Goal: Information Seeking & Learning: Learn about a topic

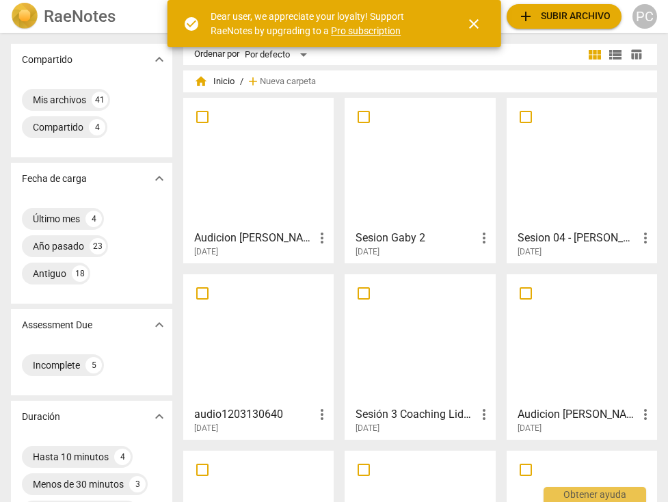
click at [473, 25] on span "close" at bounding box center [473, 24] width 16 height 16
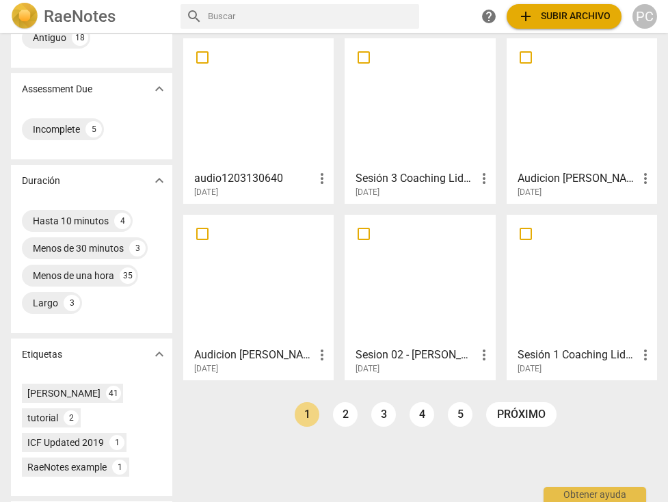
scroll to position [246, 0]
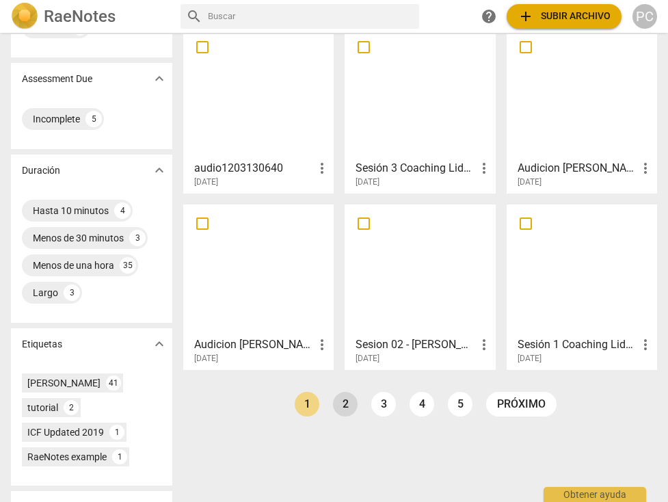
click at [341, 405] on link "2" at bounding box center [345, 404] width 25 height 25
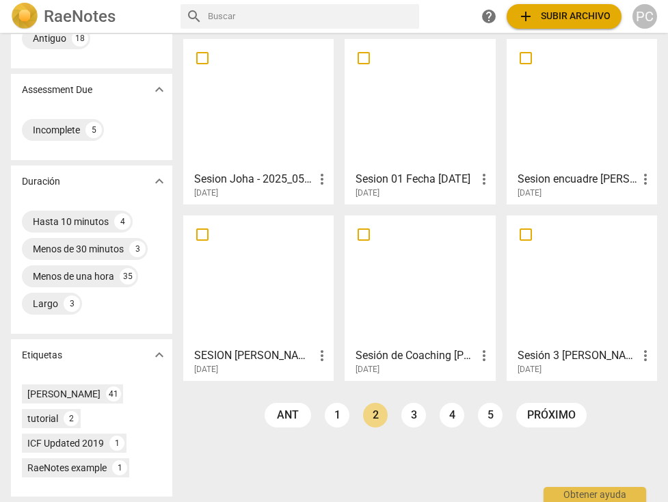
scroll to position [257, 0]
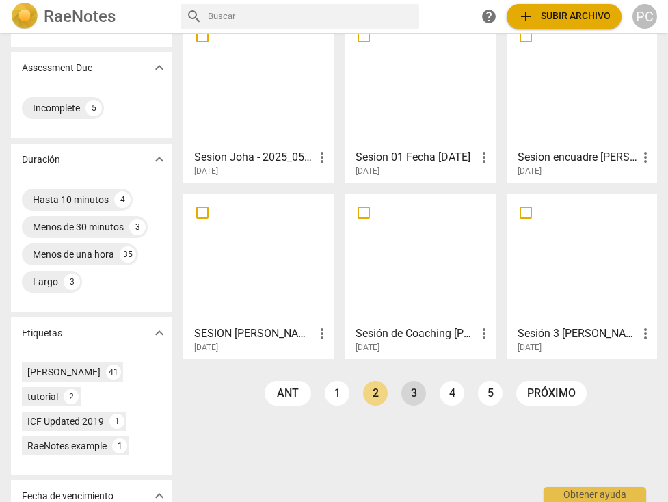
click at [413, 392] on link "3" at bounding box center [413, 393] width 25 height 25
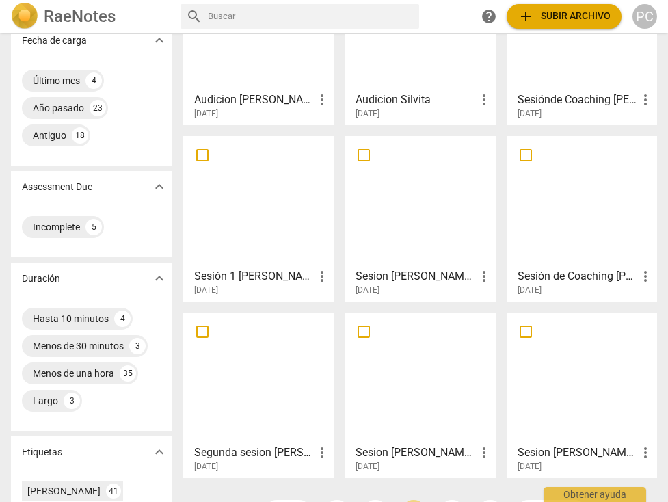
scroll to position [137, 0]
click at [405, 195] on div at bounding box center [419, 201] width 141 height 121
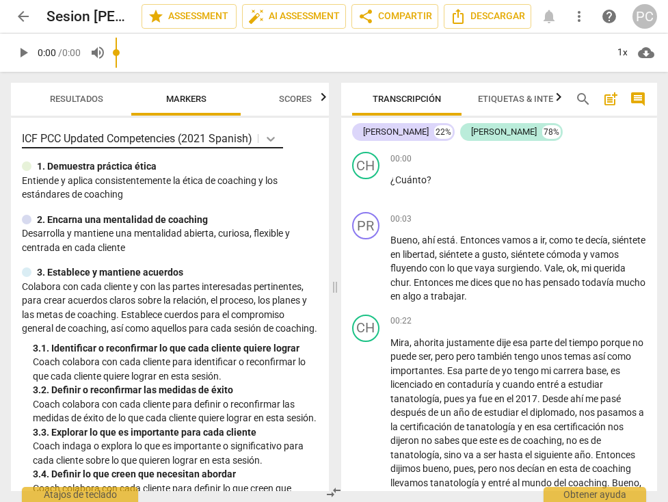
click at [273, 139] on icon at bounding box center [271, 139] width 14 height 14
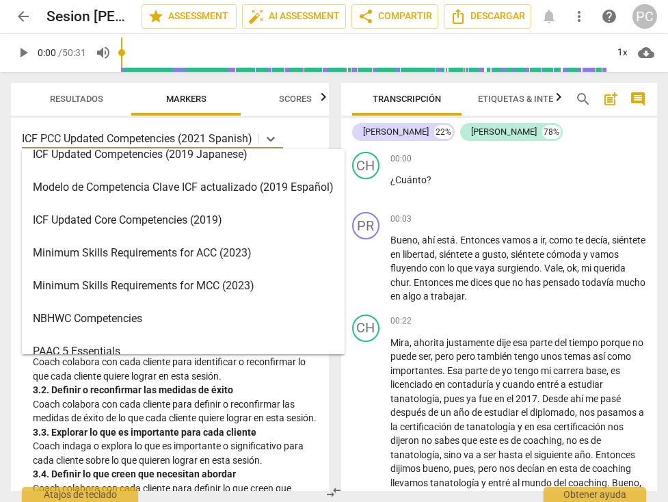
scroll to position [218, 0]
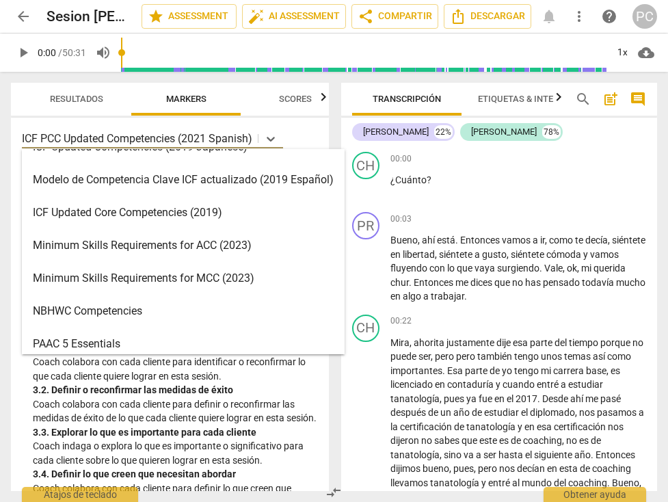
click at [235, 276] on div "Minimum Skills Requirements for MCC (2023)" at bounding box center [183, 278] width 323 height 33
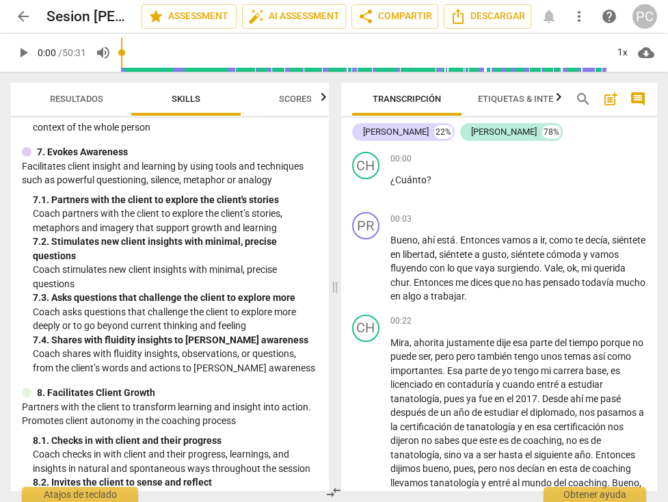
scroll to position [1155, 0]
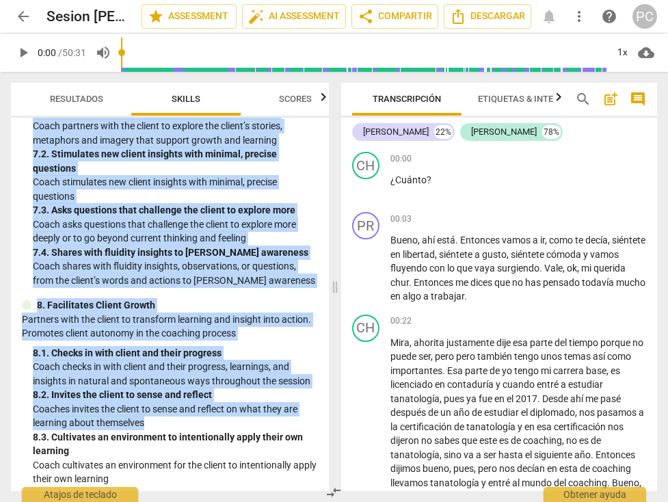
drag, startPoint x: 37, startPoint y: 165, endPoint x: 95, endPoint y: 423, distance: 264.8
click at [96, 423] on div "Minimum Skills Requirements for MCC (2023) visibility 1. Demonstrates Ethical P…" at bounding box center [170, 304] width 318 height 373
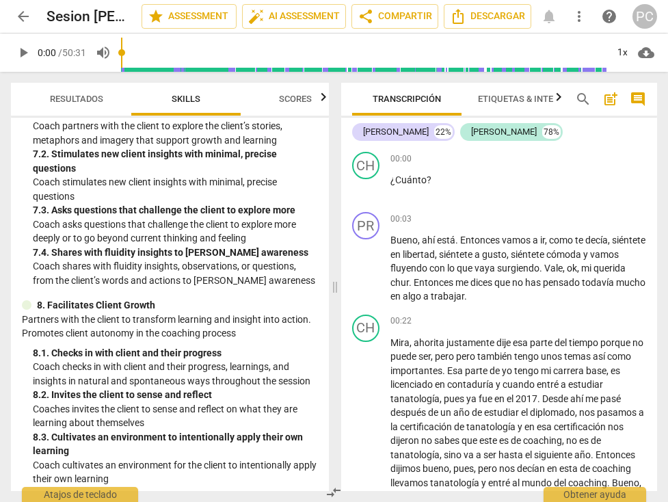
click at [130, 308] on p "8. Facilitates Client Growth" at bounding box center [96, 305] width 118 height 14
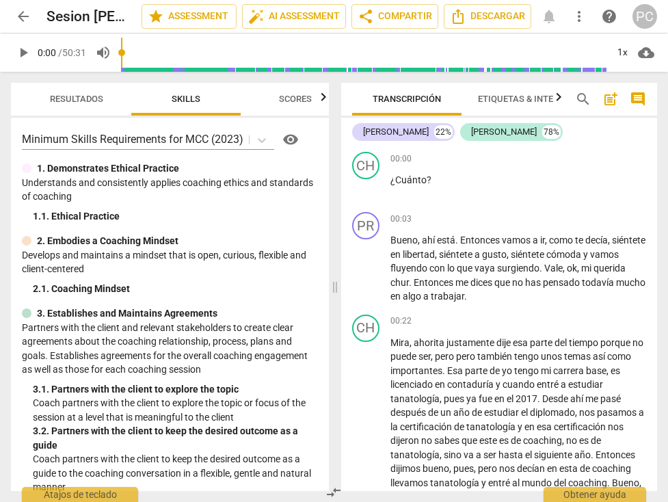
scroll to position [0, 0]
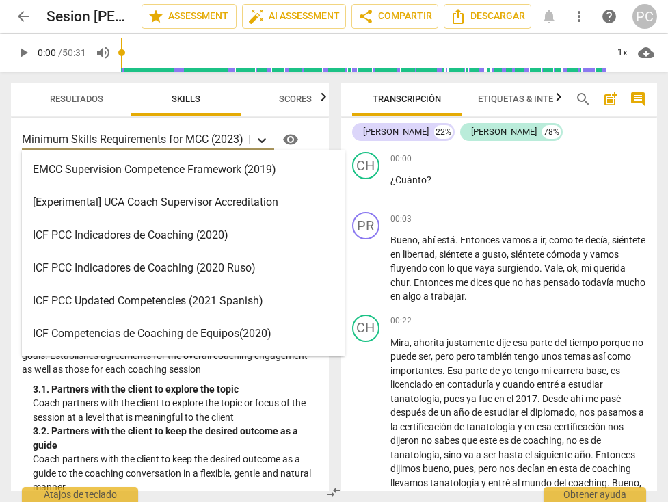
click at [264, 139] on icon at bounding box center [262, 140] width 14 height 14
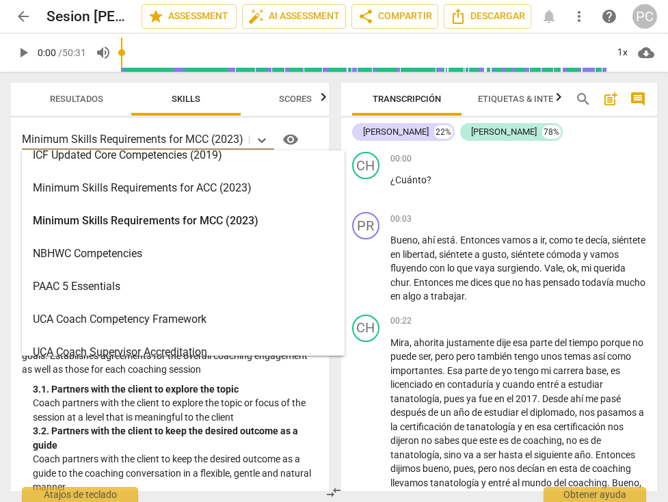
scroll to position [269, 0]
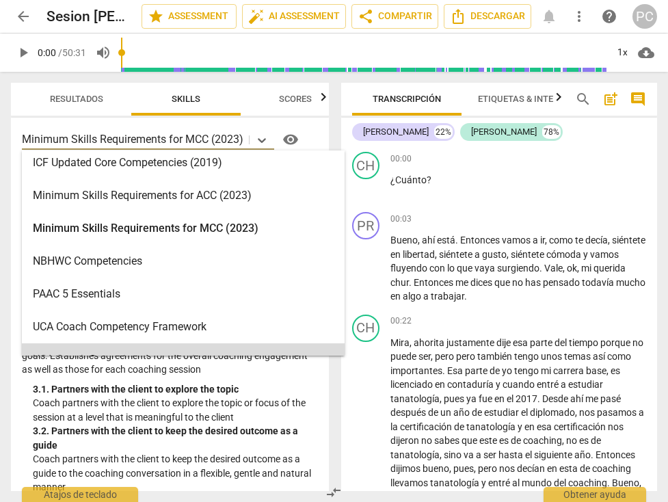
click at [204, 408] on p "Coach partners with the client to explore the topic or focus of the session at …" at bounding box center [175, 410] width 285 height 28
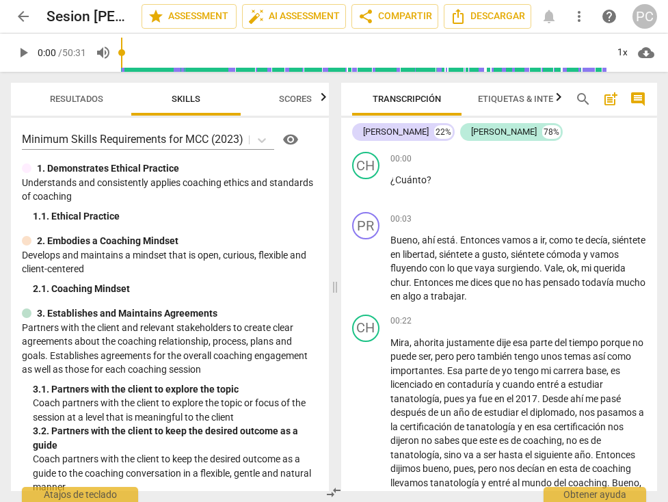
click at [75, 177] on p "Understands and consistently applies coaching ethics and standards of coaching" at bounding box center [170, 190] width 296 height 28
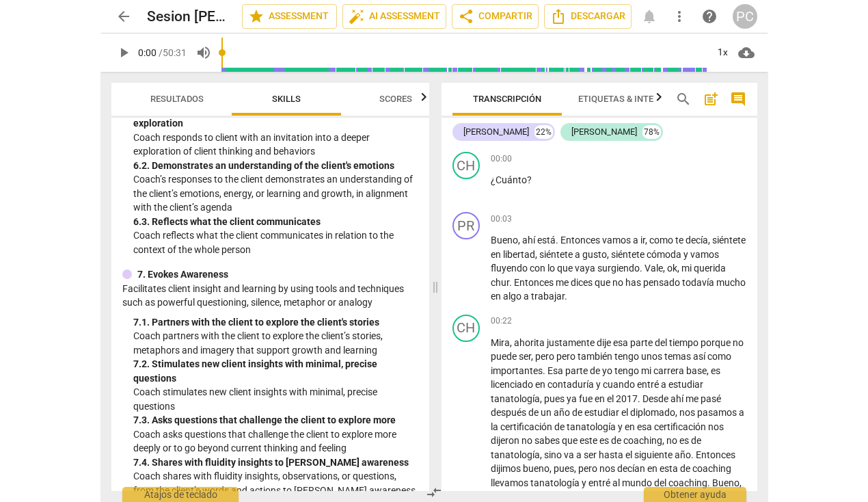
scroll to position [1155, 0]
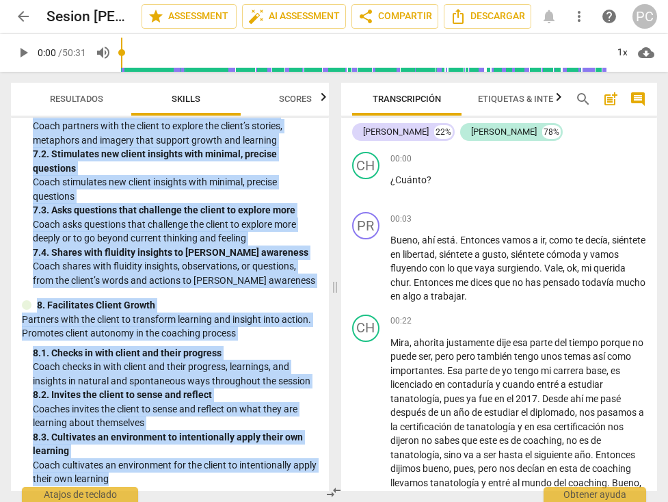
drag, startPoint x: 36, startPoint y: 165, endPoint x: 195, endPoint y: 500, distance: 370.2
click at [195, 500] on div "Resultados Skills Scores Minimum Skills Requirements for MCC (2023) visibility …" at bounding box center [167, 287] width 334 height 430
copy div "1. Demonstrates Ethical Practice Understands and consistently applies coaching …"
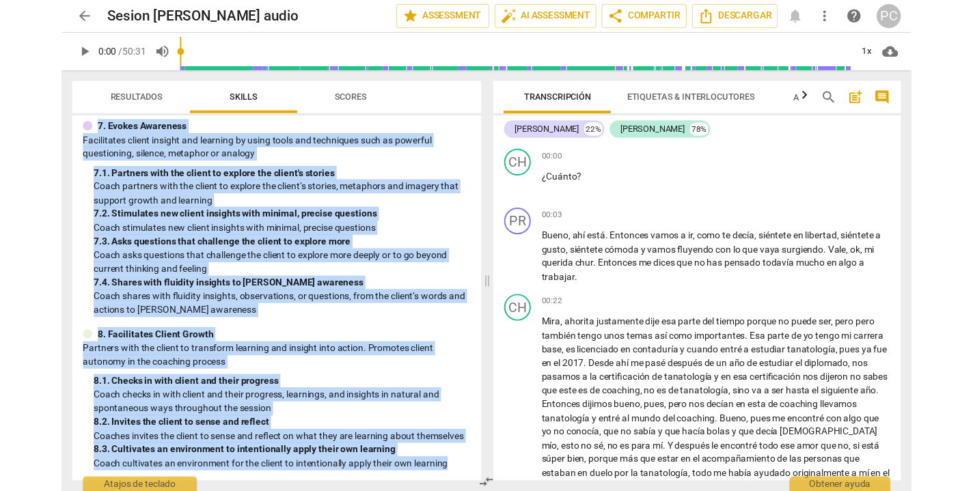
scroll to position [0, 0]
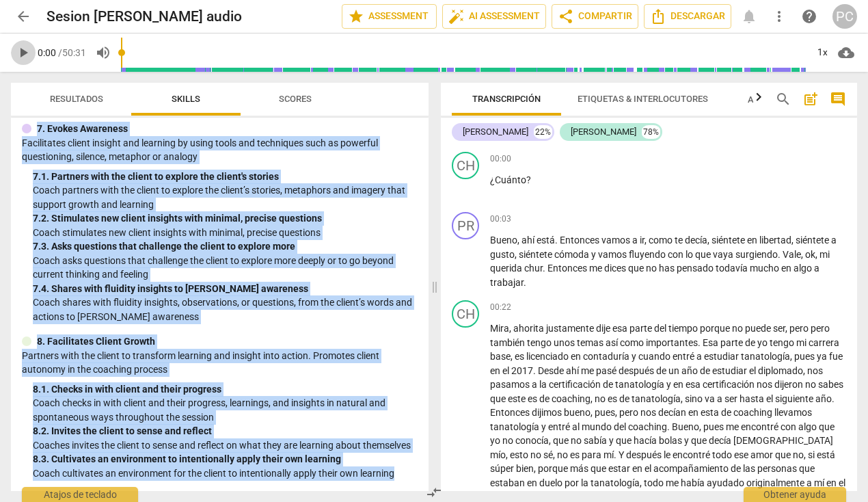
click at [22, 51] on span "play_arrow" at bounding box center [23, 52] width 16 height 16
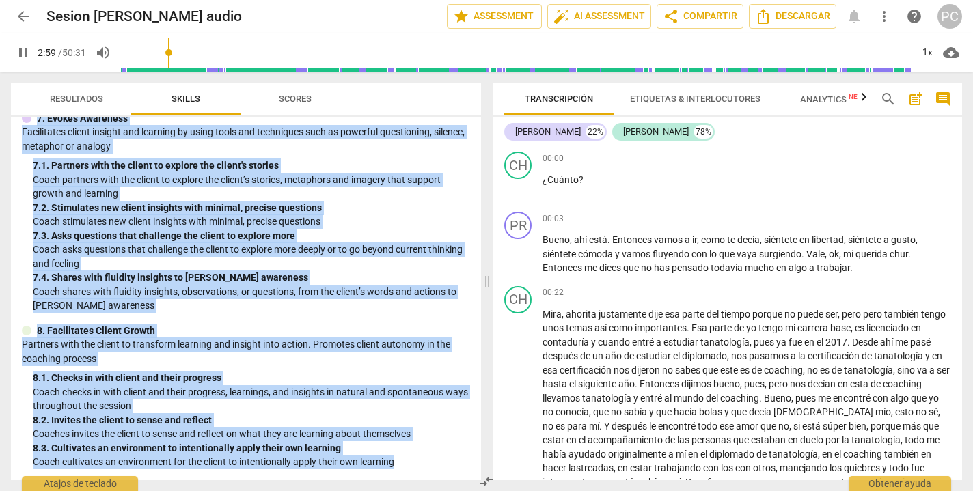
scroll to position [892, 0]
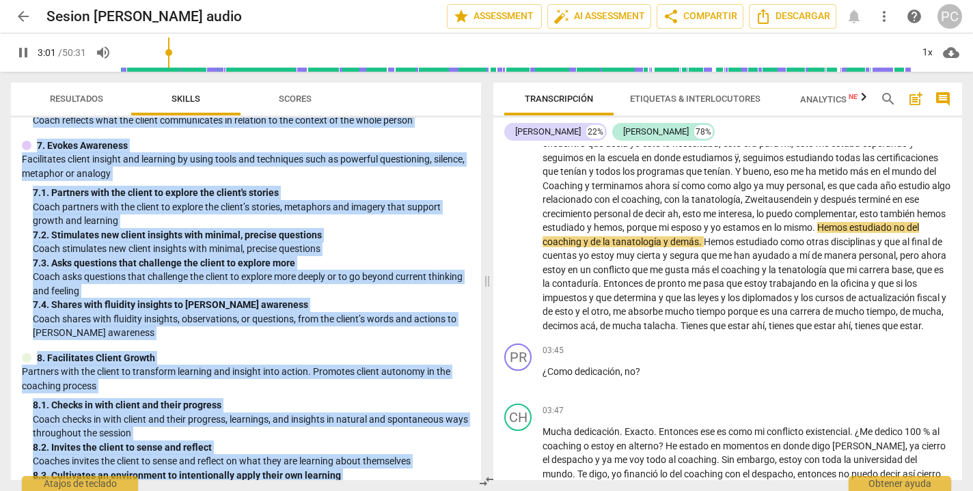
click at [667, 102] on span "Analytics New" at bounding box center [832, 99] width 64 height 10
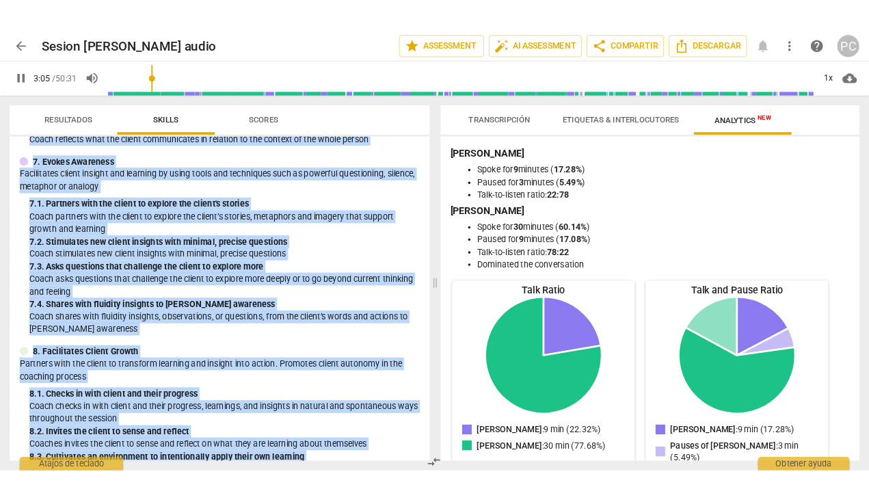
scroll to position [0, 0]
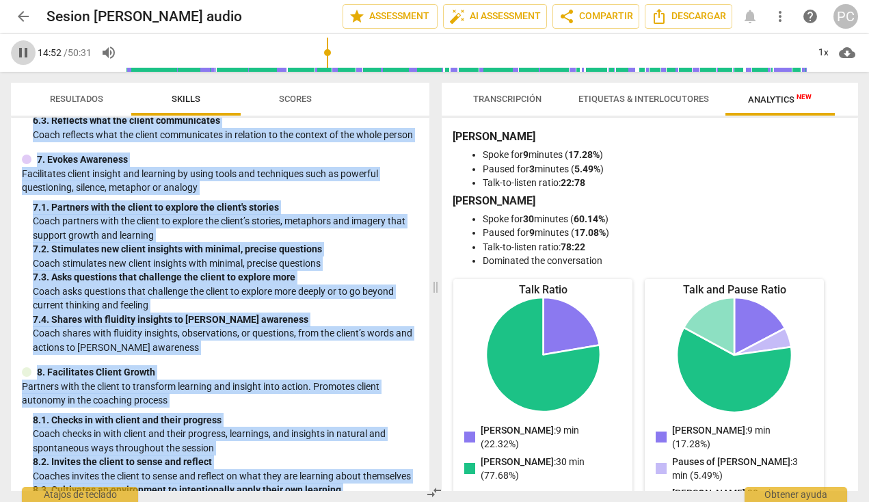
click at [25, 55] on span "pause" at bounding box center [23, 52] width 16 height 16
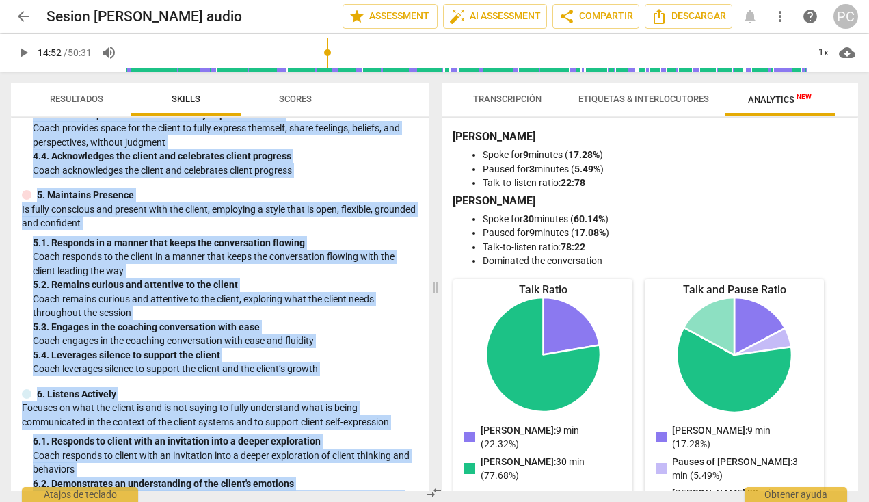
scroll to position [418, 0]
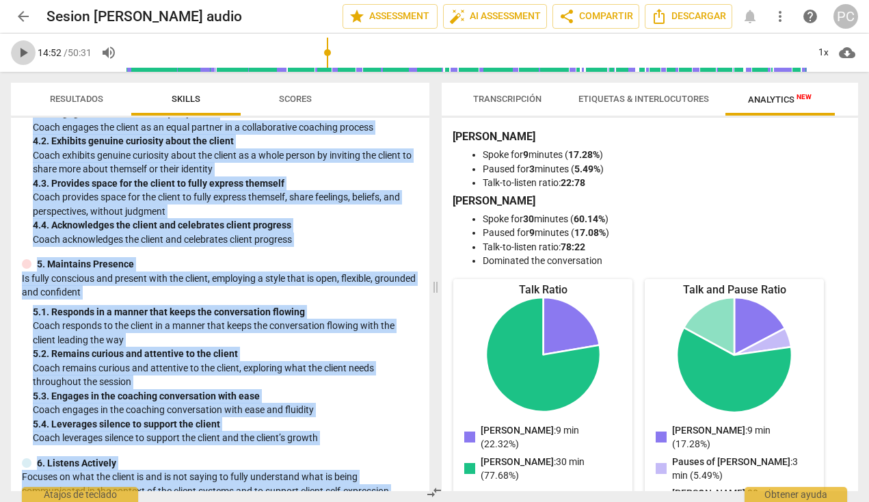
click at [22, 49] on span "play_arrow" at bounding box center [23, 52] width 16 height 16
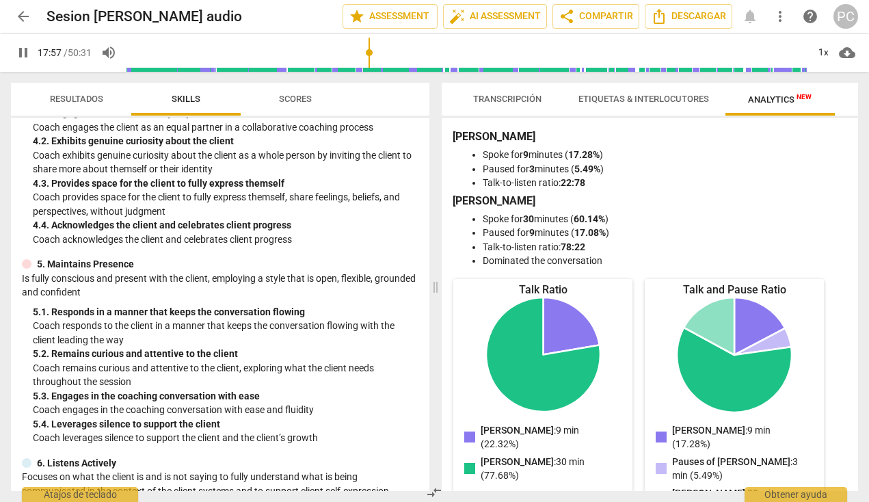
drag, startPoint x: 182, startPoint y: 10, endPoint x: 86, endPoint y: 184, distance: 198.8
click at [86, 190] on p "Coach provides space for the client to fully express themself, share feelings, …" at bounding box center [225, 204] width 385 height 28
click at [511, 101] on span "Transcripción" at bounding box center [507, 99] width 68 height 10
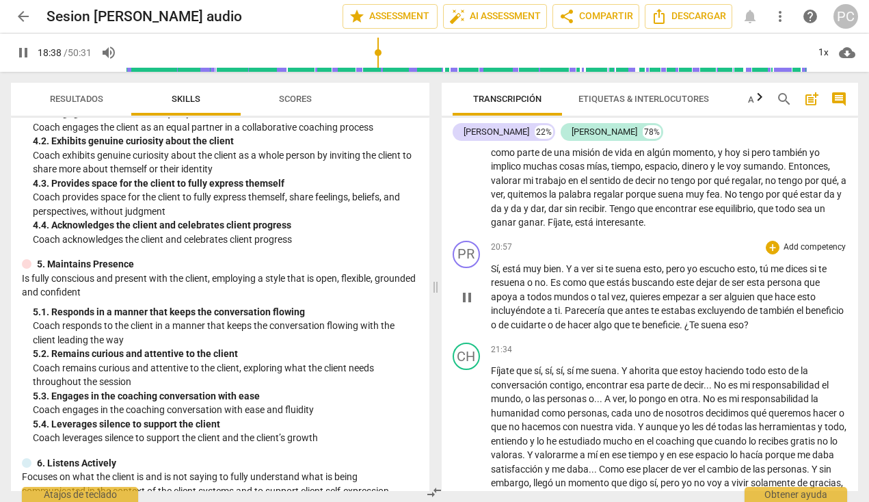
scroll to position [3310, 0]
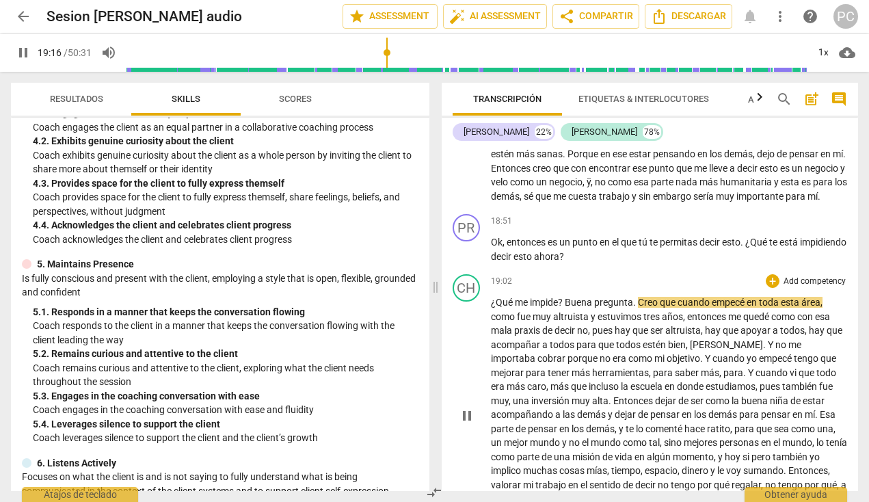
click at [631, 299] on span "pregunta" at bounding box center [613, 302] width 39 height 11
type input "1158"
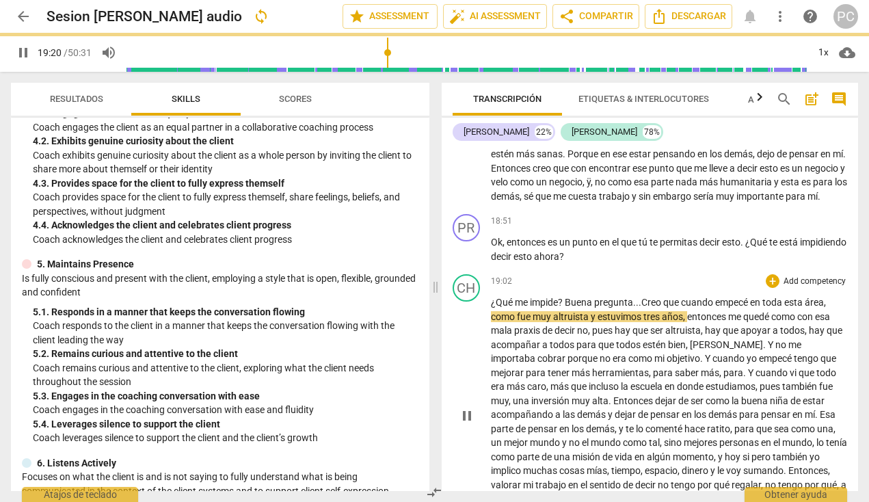
click at [644, 299] on span "Creo" at bounding box center [652, 302] width 22 height 11
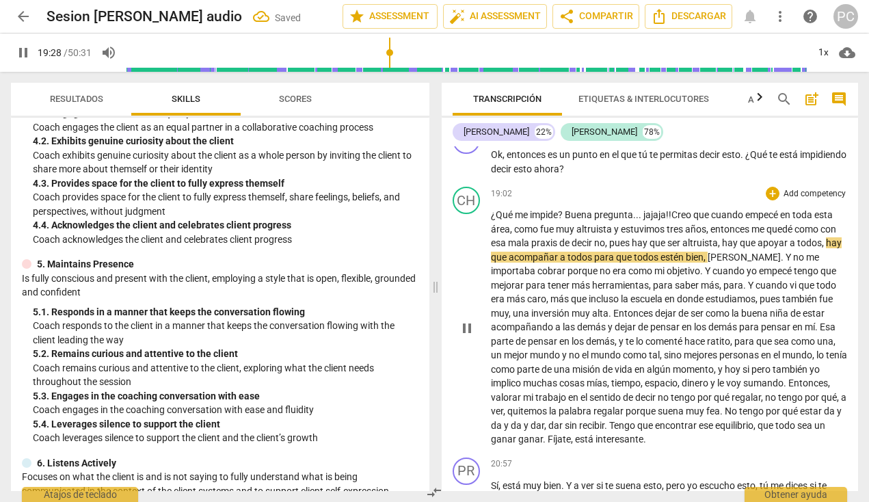
scroll to position [3401, 0]
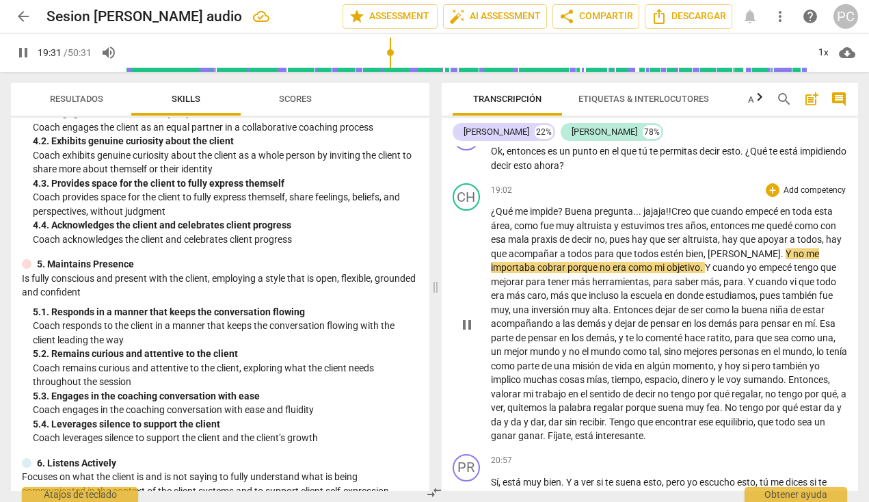
click at [667, 248] on span "." at bounding box center [782, 253] width 5 height 11
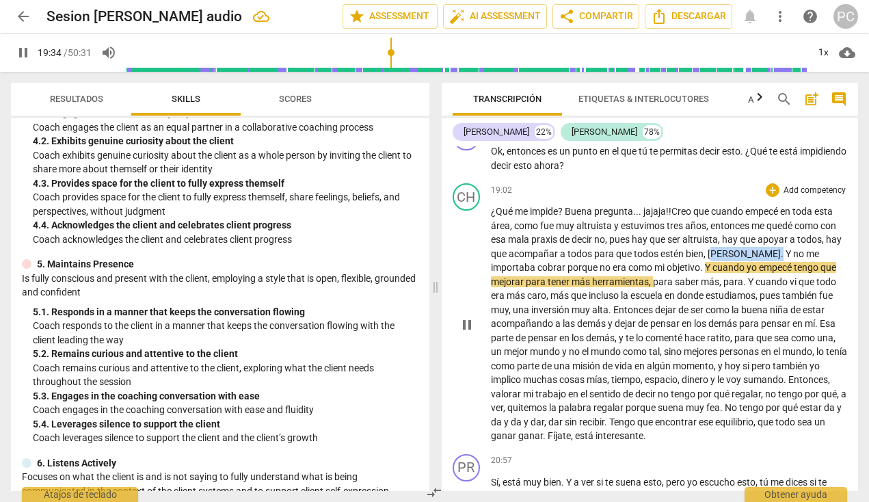
drag, startPoint x: 747, startPoint y: 248, endPoint x: 715, endPoint y: 248, distance: 32.1
click at [667, 248] on p "¿Qué me impide ? Buena pregunta.. . jajaja!! Creo que cuando empecé en toda est…" at bounding box center [669, 323] width 357 height 239
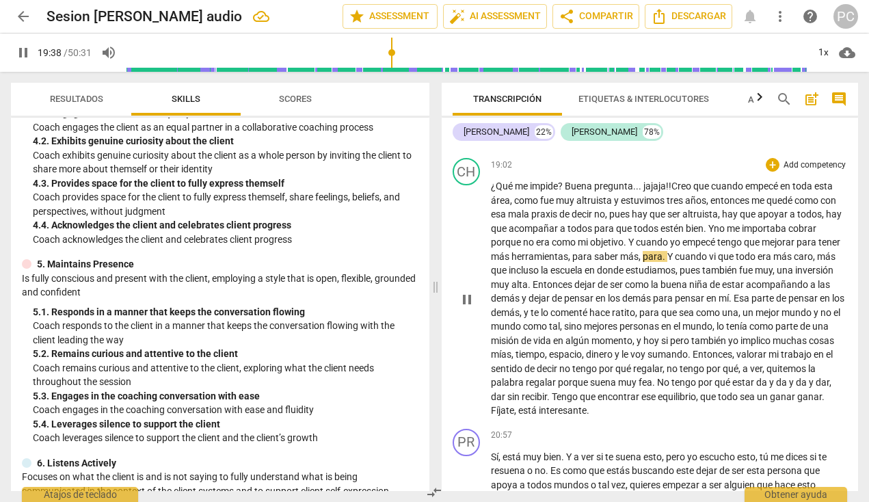
scroll to position [3438, 0]
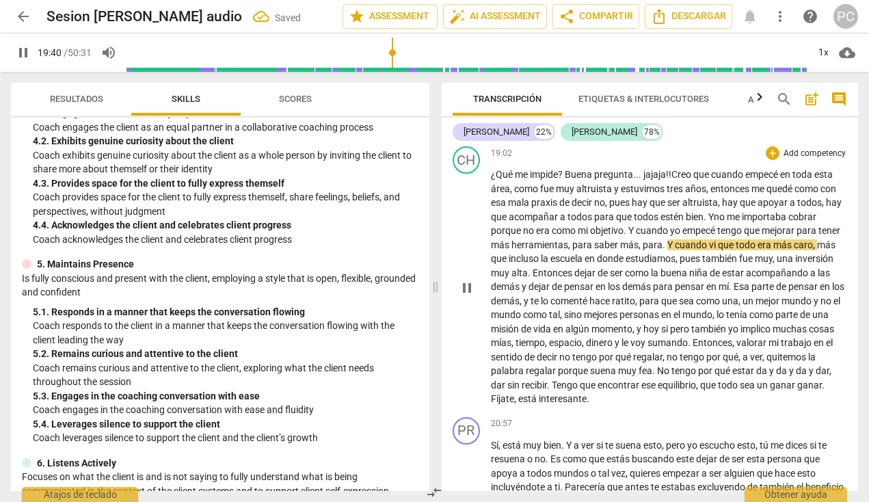
click at [662, 239] on span "para" at bounding box center [652, 244] width 20 height 11
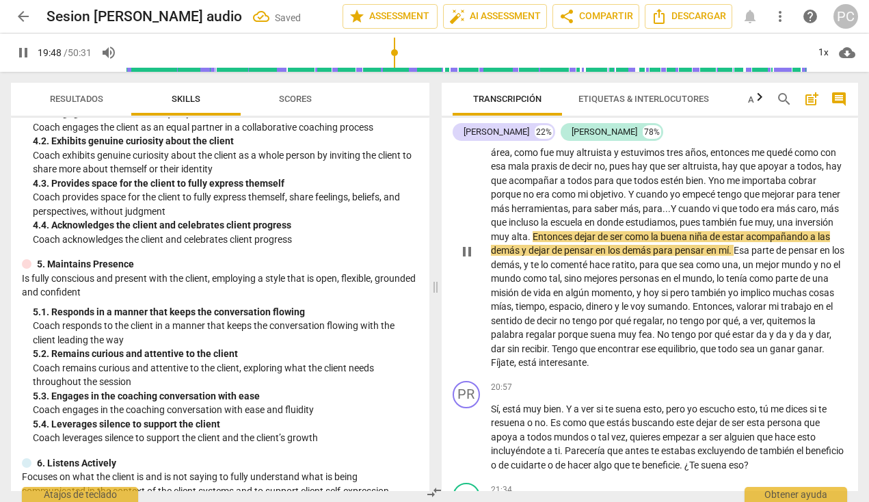
scroll to position [3479, 0]
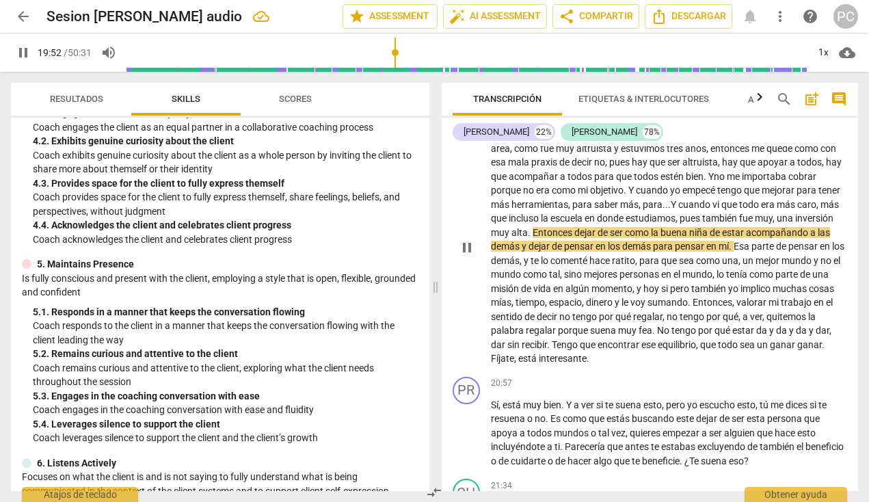
click at [574, 227] on span "Entonces" at bounding box center [553, 232] width 42 height 11
click at [605, 246] on p "¿Qué me impide ? Buena pregunta.. . jajaja!! Creo que cuando empecé en toda est…" at bounding box center [669, 246] width 357 height 239
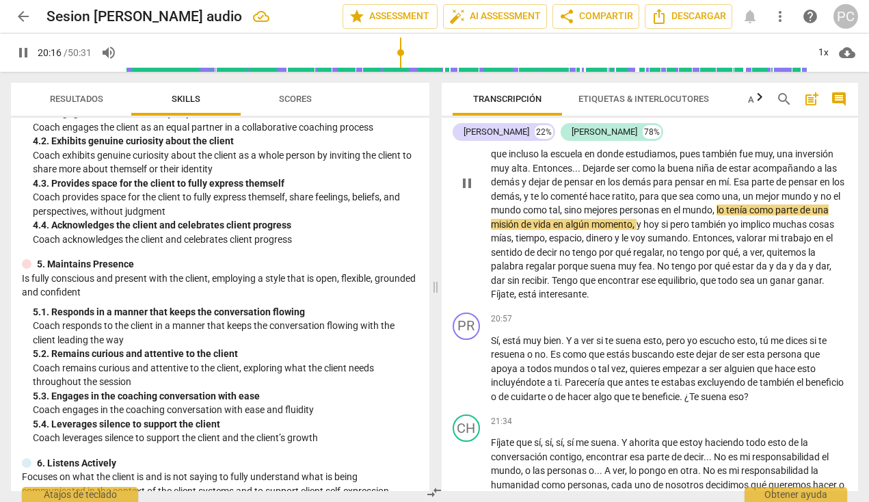
scroll to position [3543, 0]
click at [667, 204] on span "lo" at bounding box center [721, 209] width 10 height 11
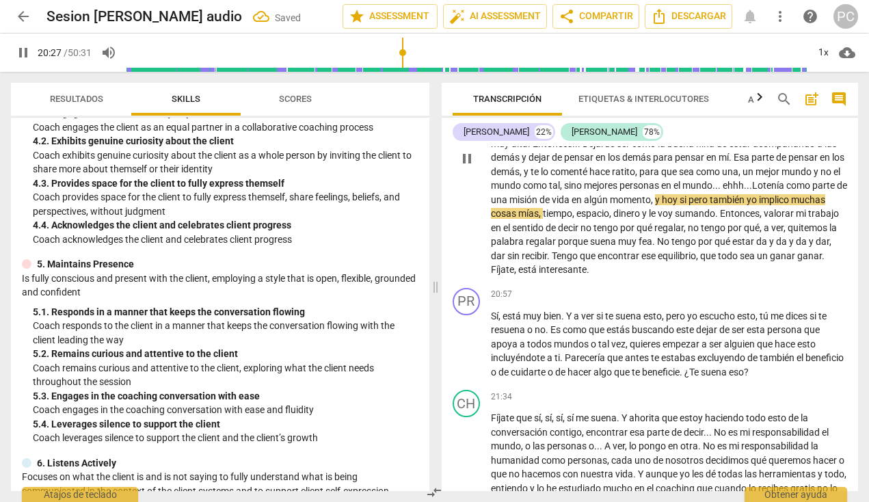
scroll to position [3569, 0]
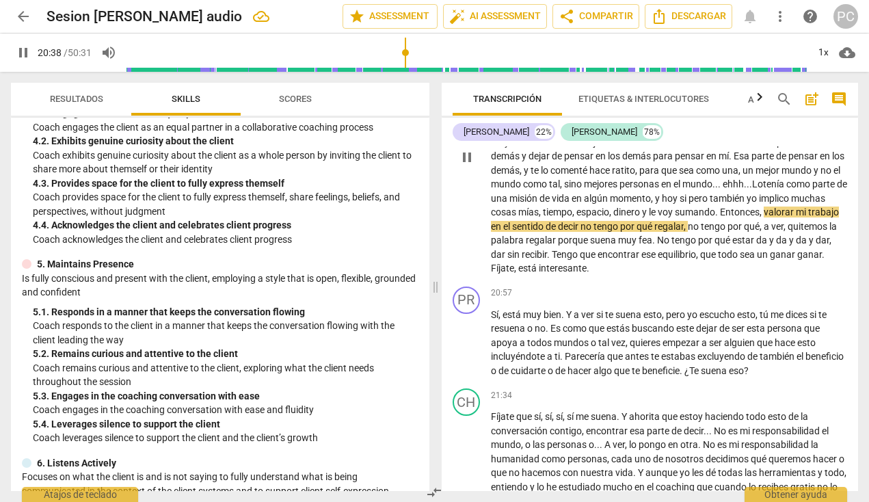
click at [526, 236] on span "palabra" at bounding box center [508, 239] width 35 height 11
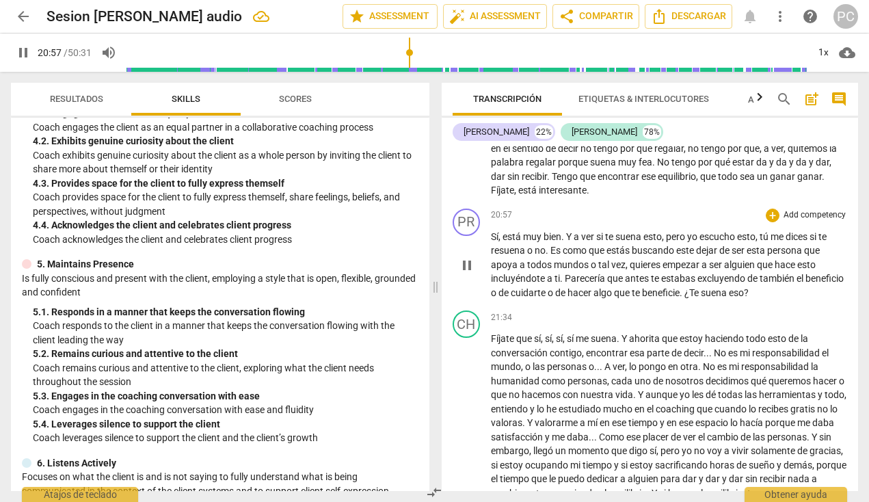
scroll to position [3648, 0]
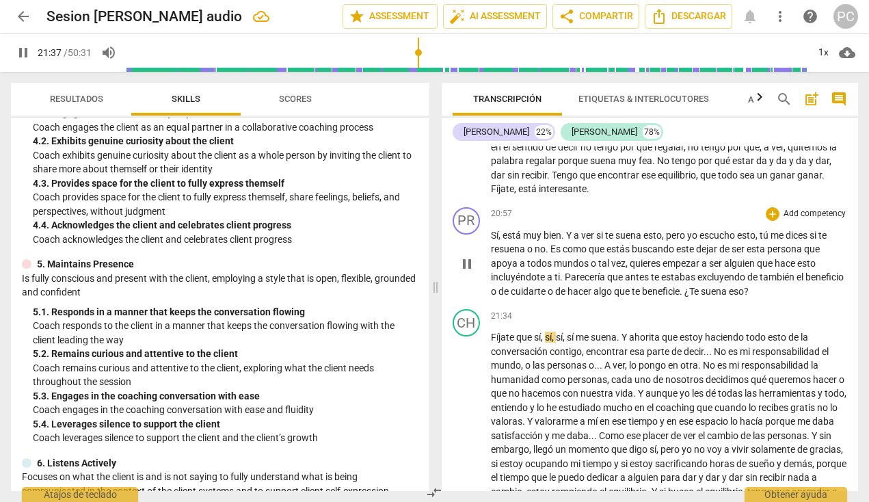
click at [667, 286] on span "." at bounding box center [681, 291] width 5 height 11
type input "1298"
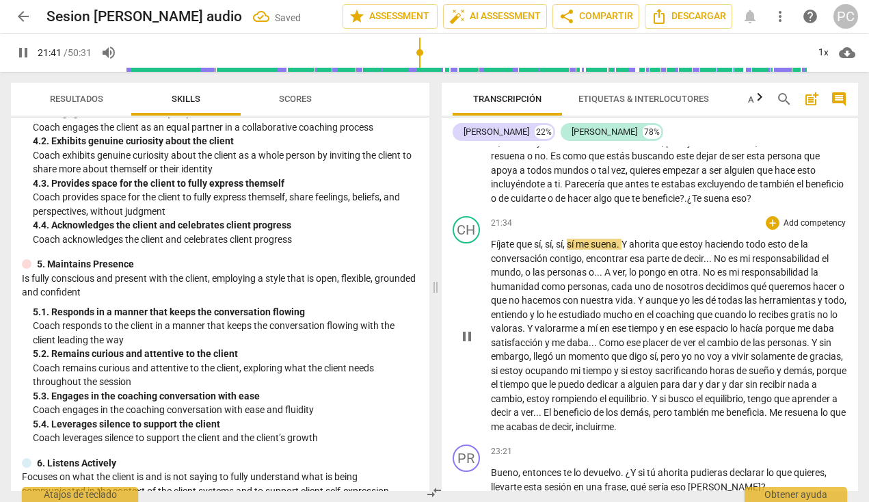
scroll to position [3752, 0]
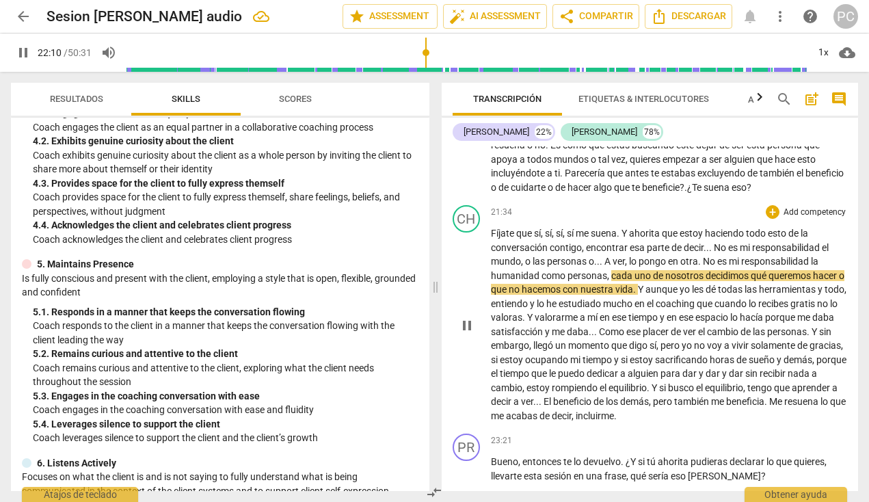
click at [539, 270] on span "humanidad" at bounding box center [516, 275] width 51 height 11
type input "1332"
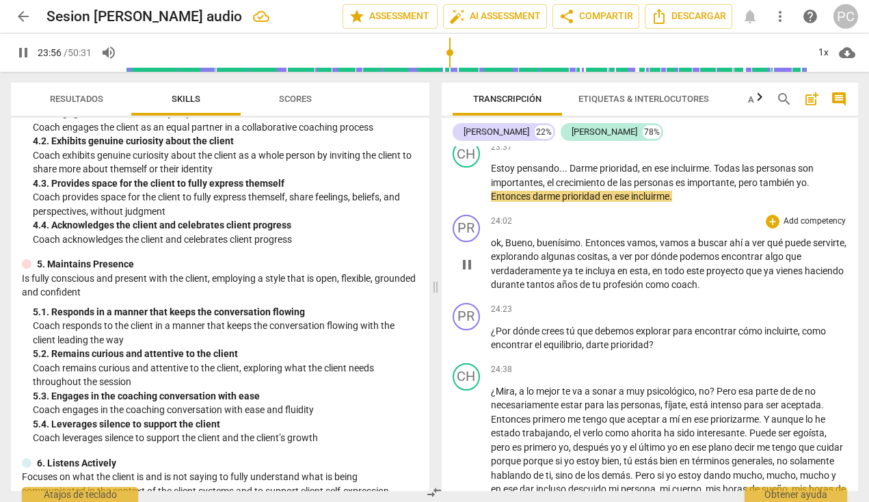
scroll to position [4106, 0]
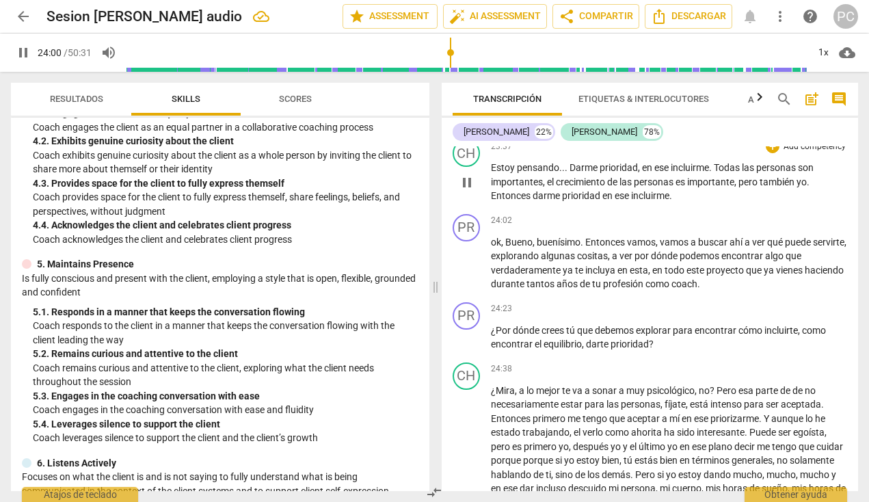
click at [667, 174] on p "Estoy pensando . . . Darme prioridad , en ese incluirme . Todas las personas so…" at bounding box center [669, 182] width 357 height 42
type input "1441"
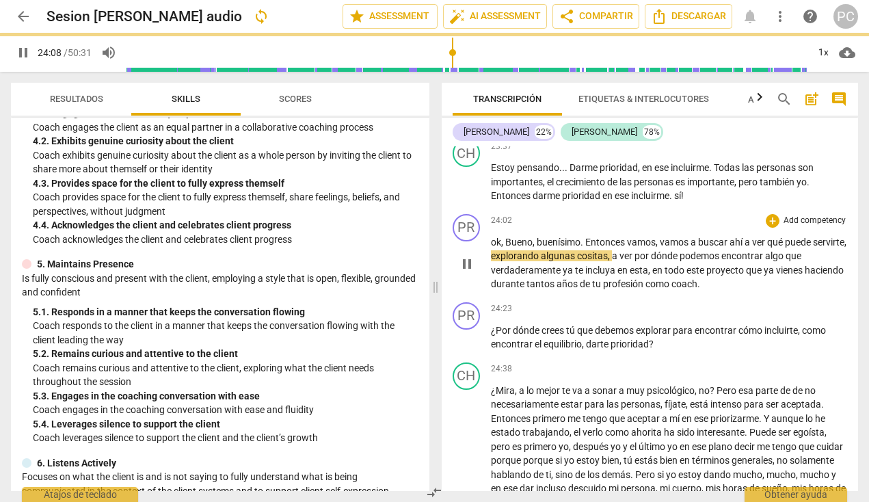
click at [667, 214] on div "24:02 + Add competency keyboard_arrow_right" at bounding box center [669, 221] width 357 height 14
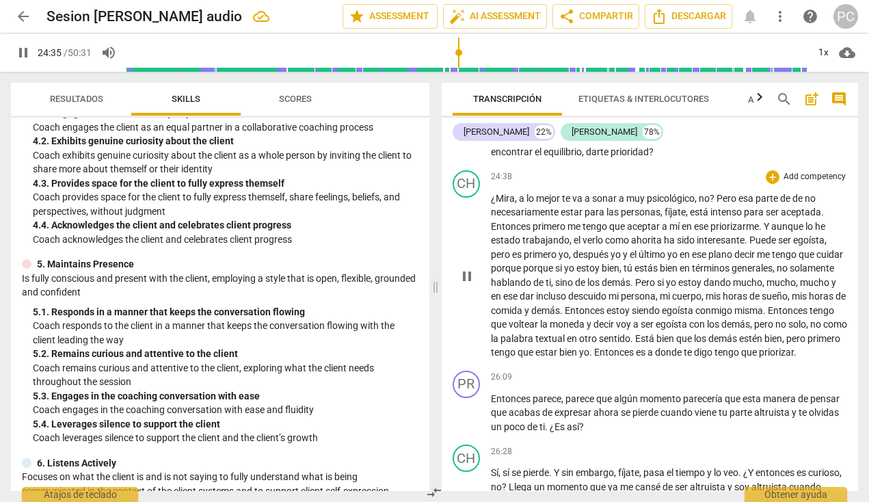
scroll to position [4299, 0]
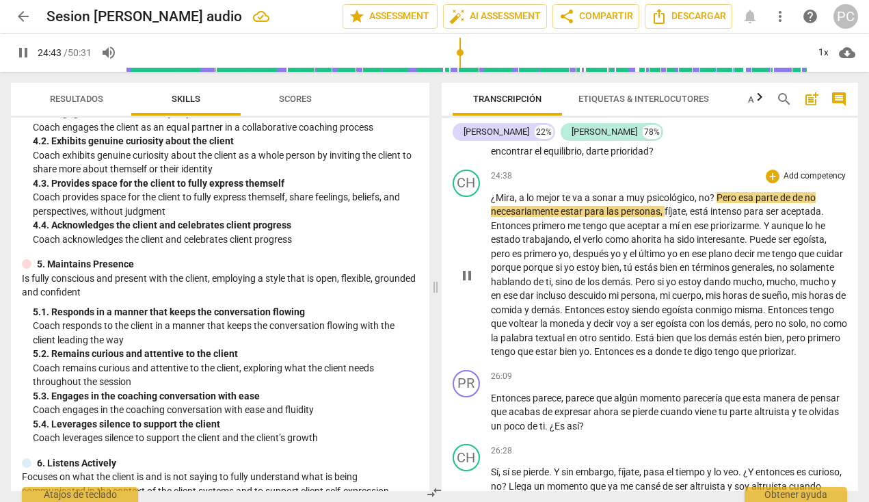
click at [496, 192] on span "¿Mira" at bounding box center [503, 197] width 24 height 11
type input "1484"
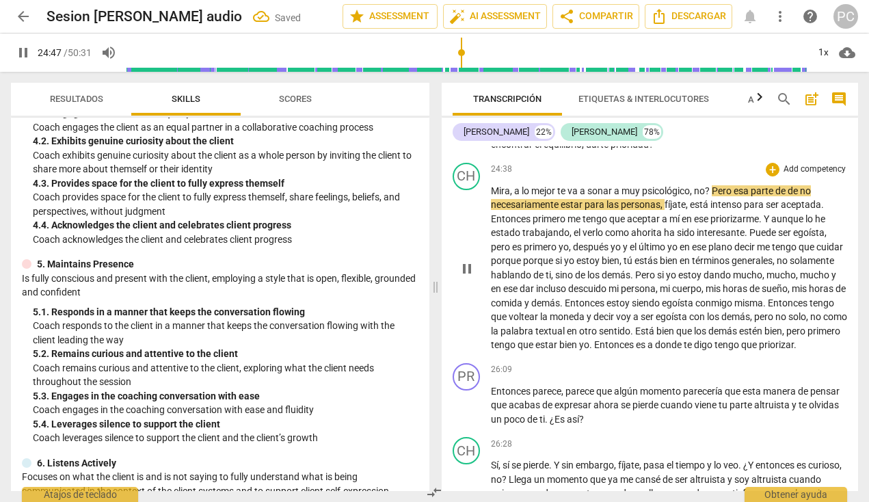
scroll to position [4306, 0]
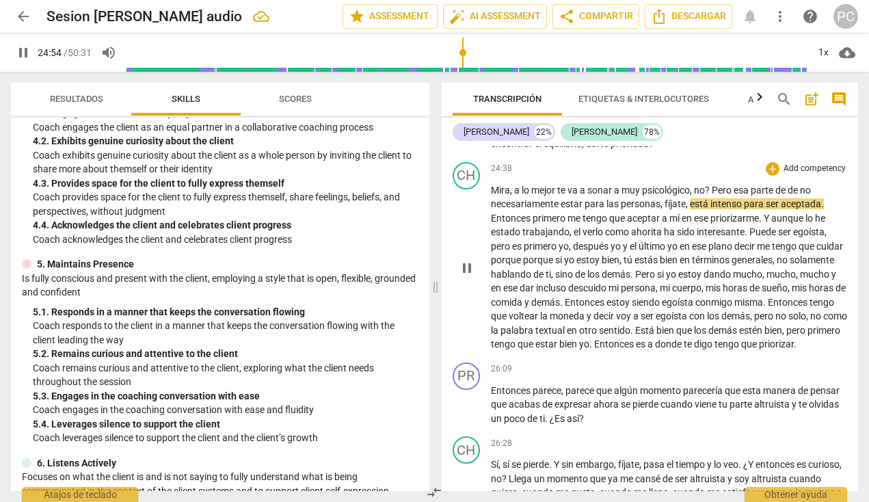
click at [667, 198] on span "intenso" at bounding box center [726, 203] width 33 height 11
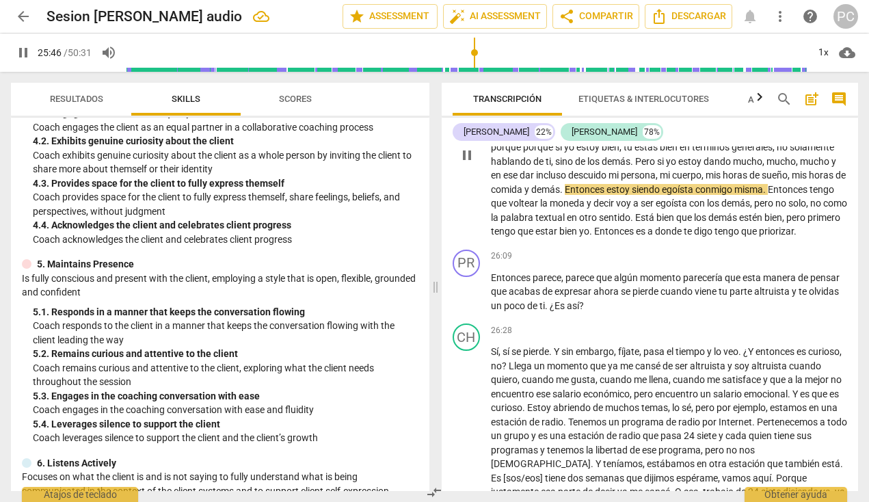
scroll to position [4428, 0]
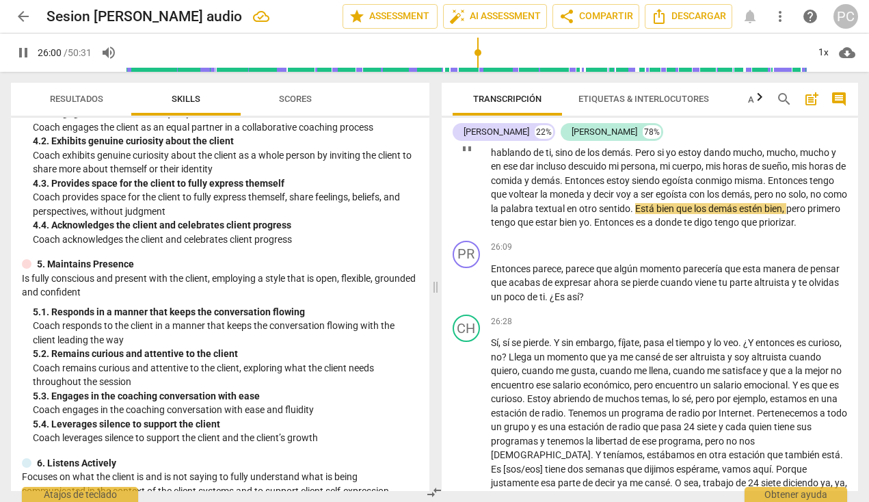
click at [567, 203] on span "textual" at bounding box center [550, 208] width 31 height 11
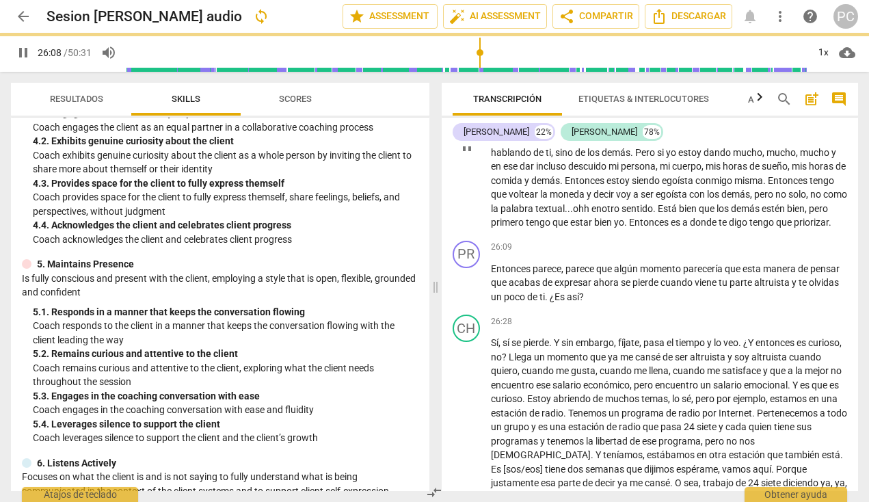
click at [596, 203] on span "textual... ohh e" at bounding box center [565, 208] width 61 height 11
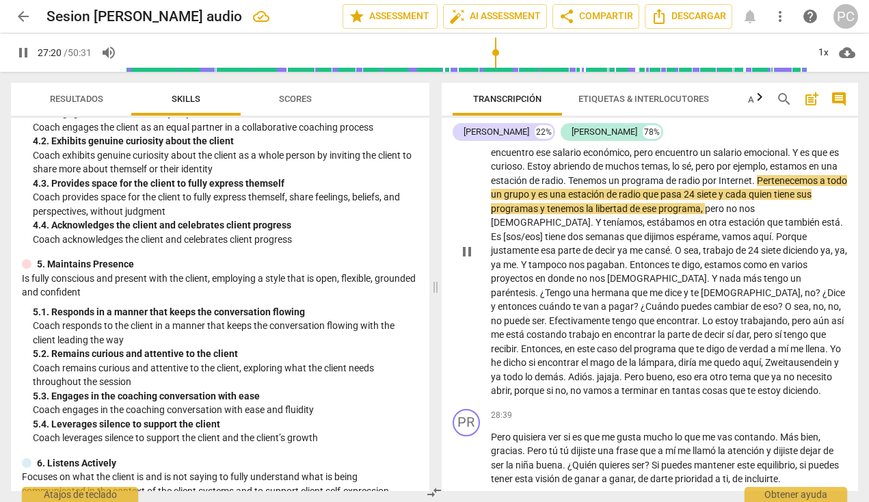
scroll to position [4670, 0]
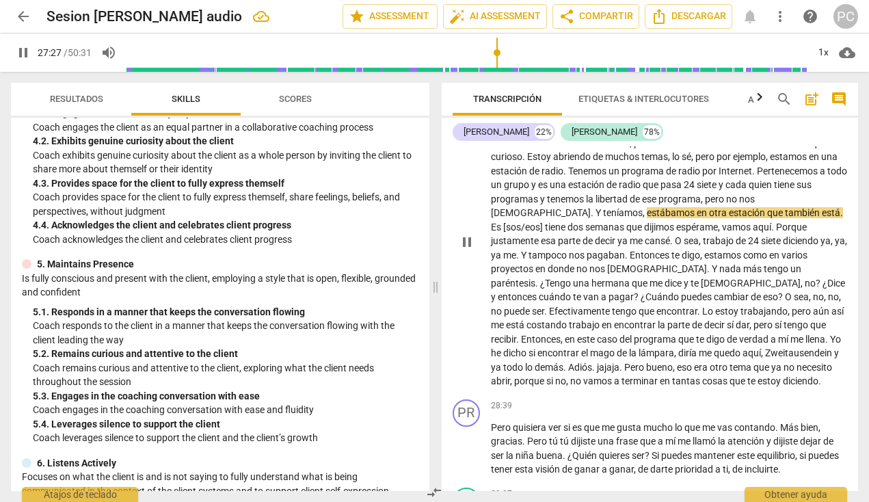
click at [595, 207] on span "Y" at bounding box center [599, 212] width 8 height 11
type input "1649"
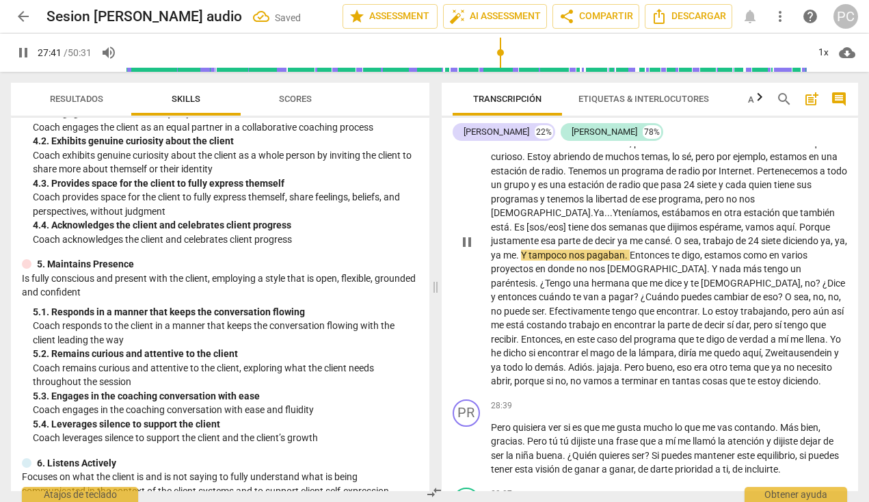
click at [667, 235] on span "24" at bounding box center [754, 240] width 13 height 11
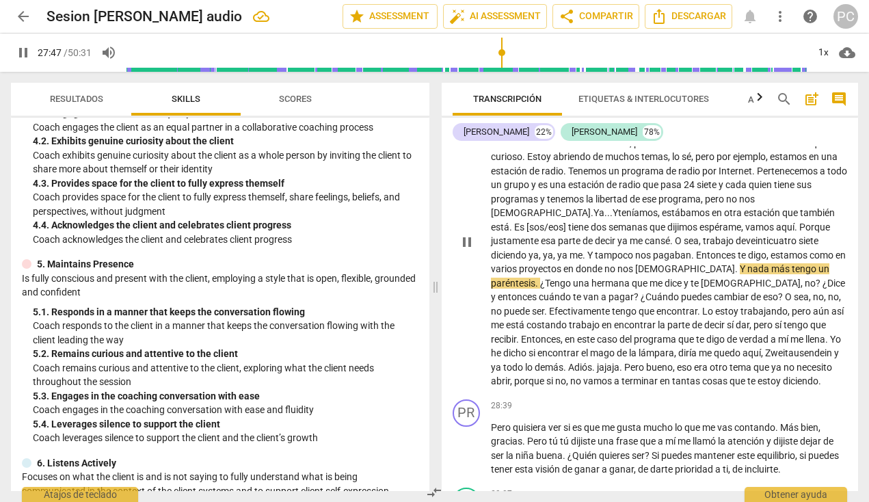
click at [667, 263] on span "tengo" at bounding box center [804, 268] width 27 height 11
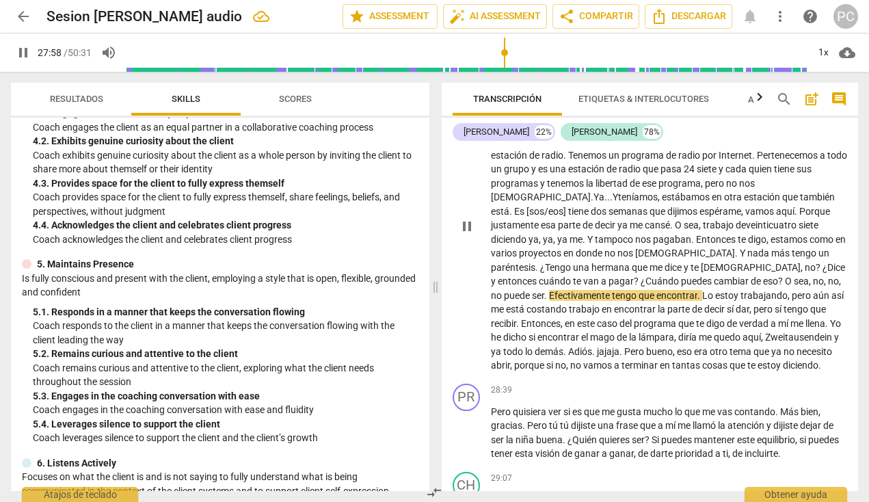
scroll to position [4706, 0]
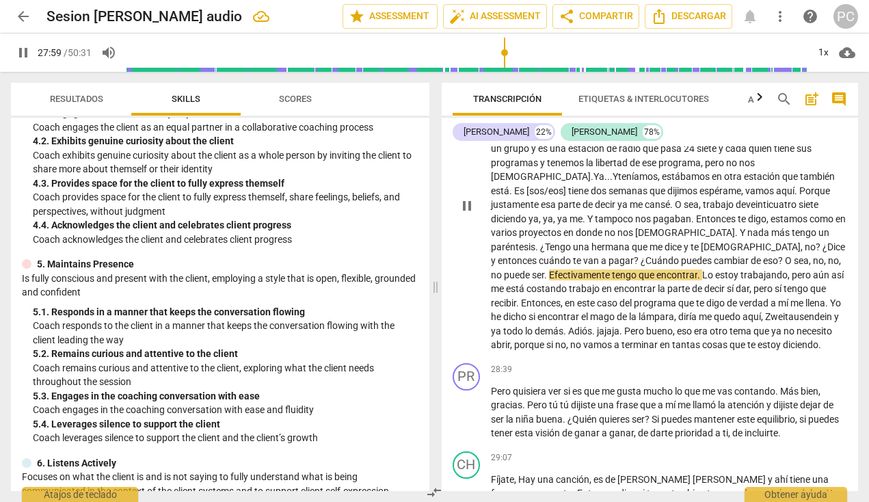
click at [667, 241] on p "Sí , sí se pierde . Y sin embargo , fíjate , pasa el tiempo y lo veo . ¿Y enton…" at bounding box center [669, 204] width 357 height 295
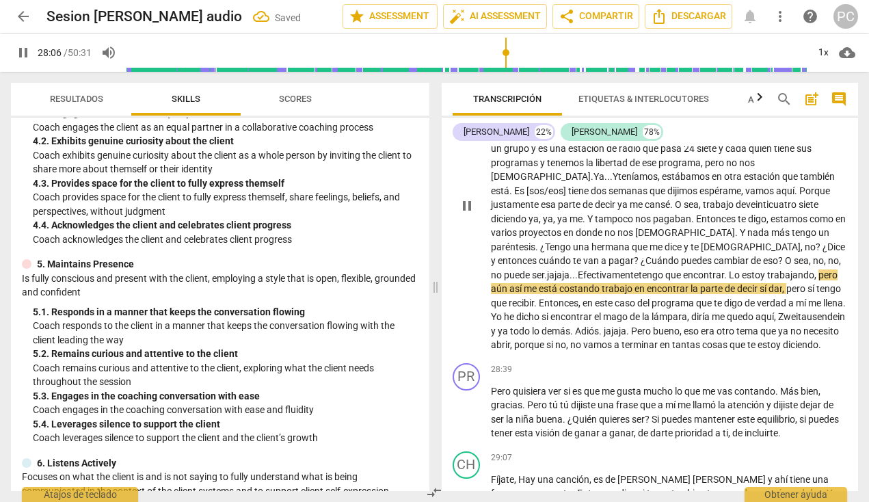
click at [667, 269] on span "." at bounding box center [726, 274] width 5 height 11
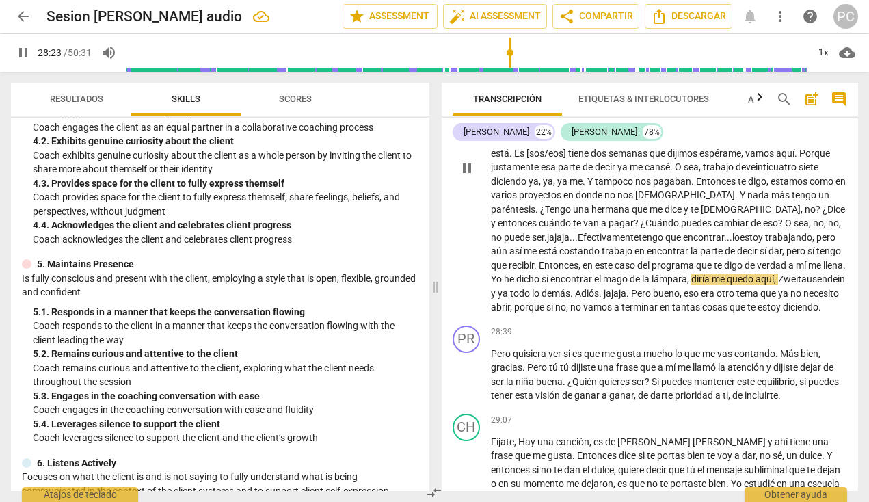
scroll to position [4747, 0]
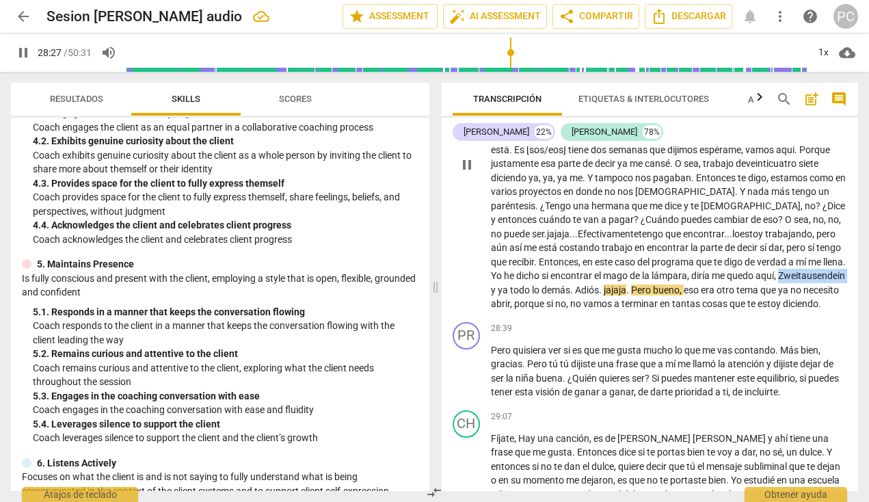
drag, startPoint x: 560, startPoint y: 273, endPoint x: 468, endPoint y: 275, distance: 91.6
click at [468, 275] on div "CH play_arrow pause 26:28 + Add competency keyboard_arrow_right Sí , sí se pier…" at bounding box center [649, 153] width 417 height 327
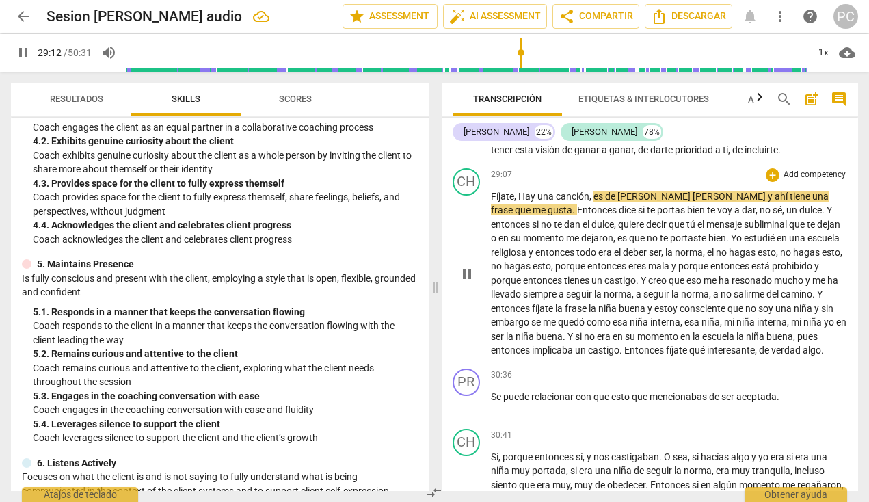
scroll to position [4991, 0]
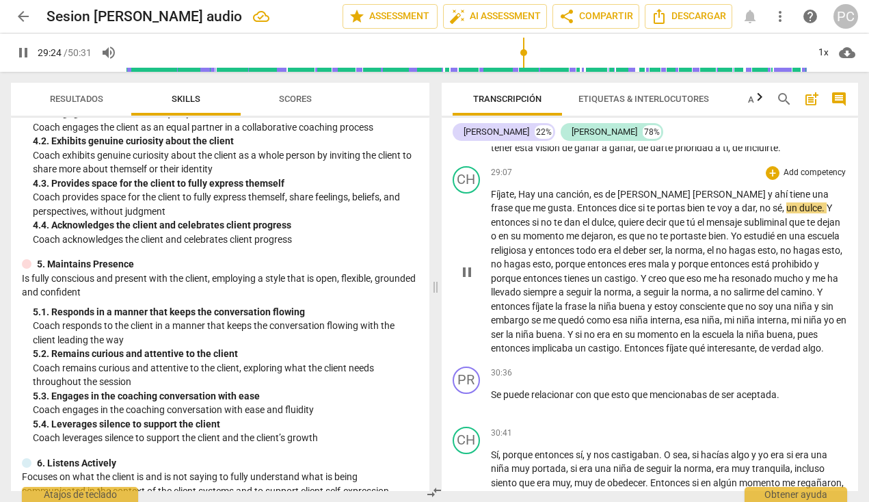
click at [618, 202] on span "dice" at bounding box center [627, 207] width 19 height 11
type input "1765"
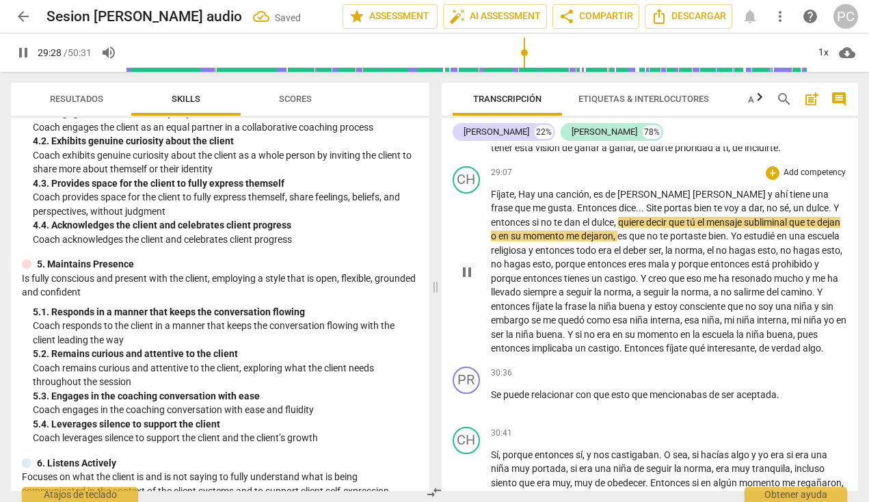
click at [667, 202] on span "bien" at bounding box center [704, 207] width 20 height 11
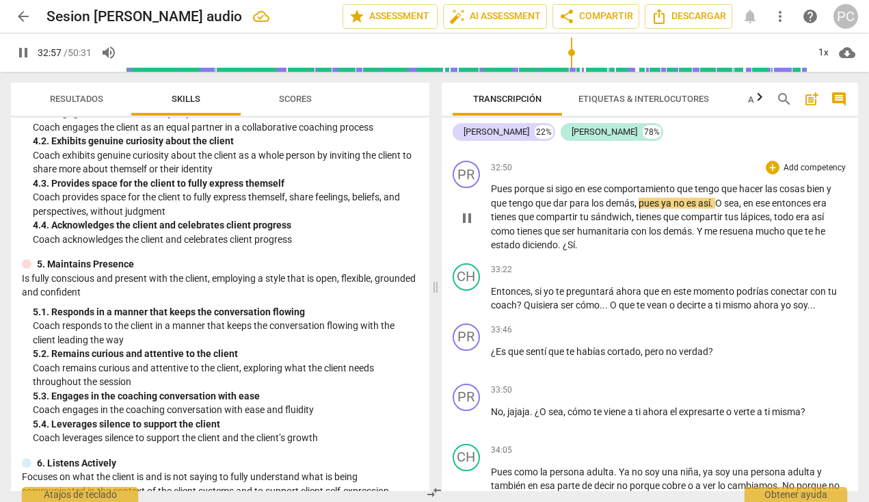
scroll to position [5646, 0]
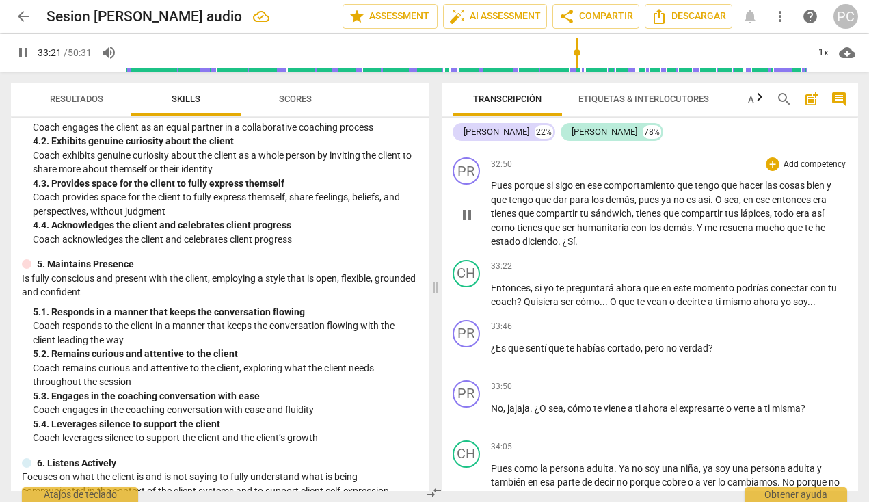
click at [557, 236] on span "diciendo" at bounding box center [540, 241] width 36 height 11
type input "2002"
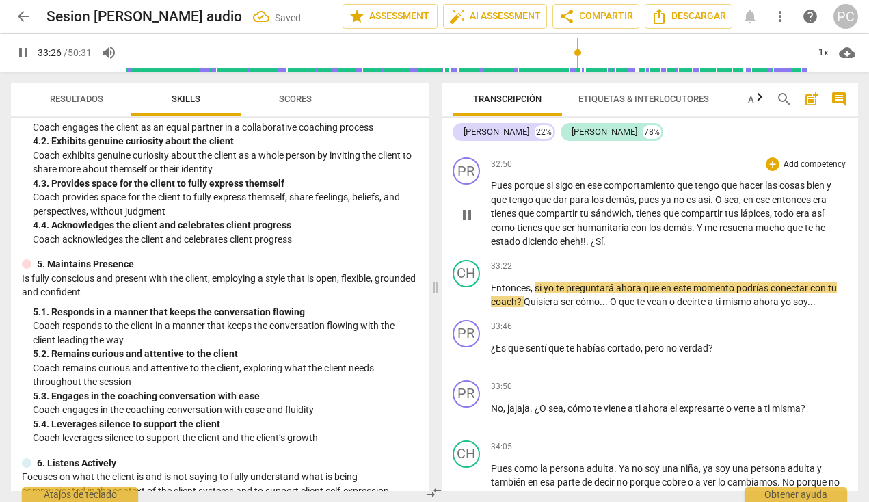
click at [616, 212] on p "Pues porque si sigo en ese comportamiento que tengo que hacer las cosas bien y …" at bounding box center [669, 213] width 357 height 70
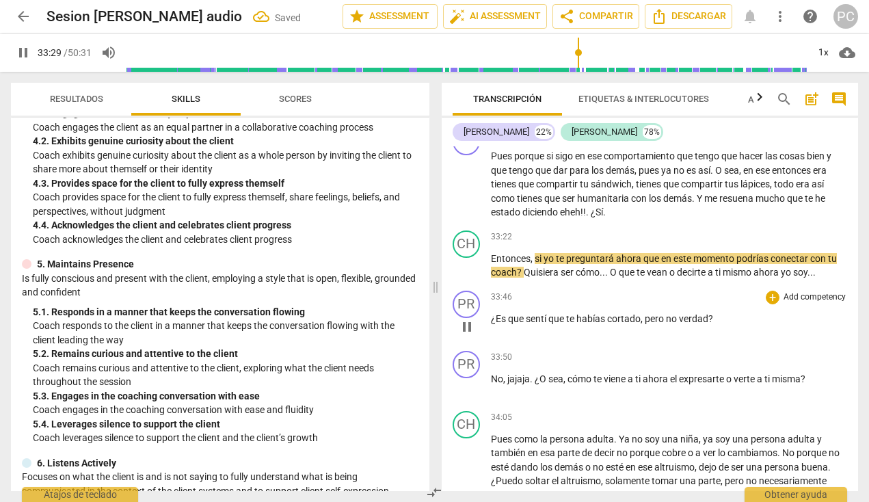
scroll to position [5678, 0]
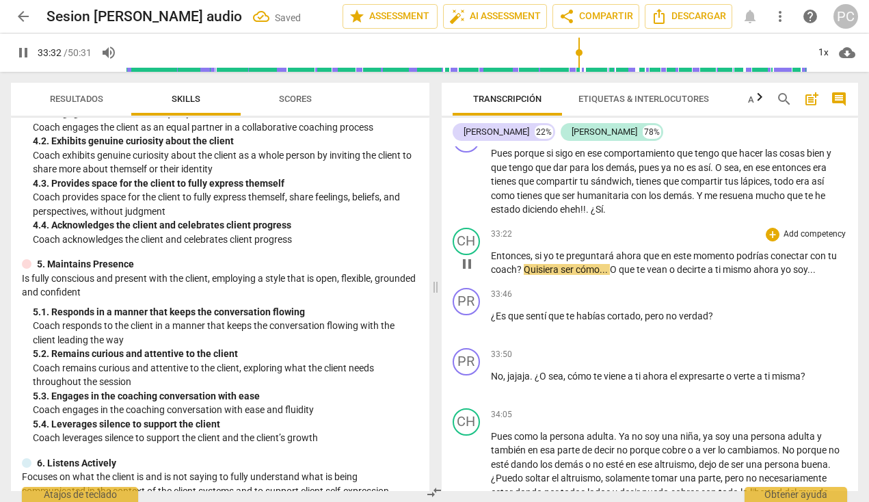
click at [667, 250] on span "con" at bounding box center [819, 255] width 18 height 11
click at [667, 250] on span "tu" at bounding box center [832, 255] width 9 height 11
type input "2014"
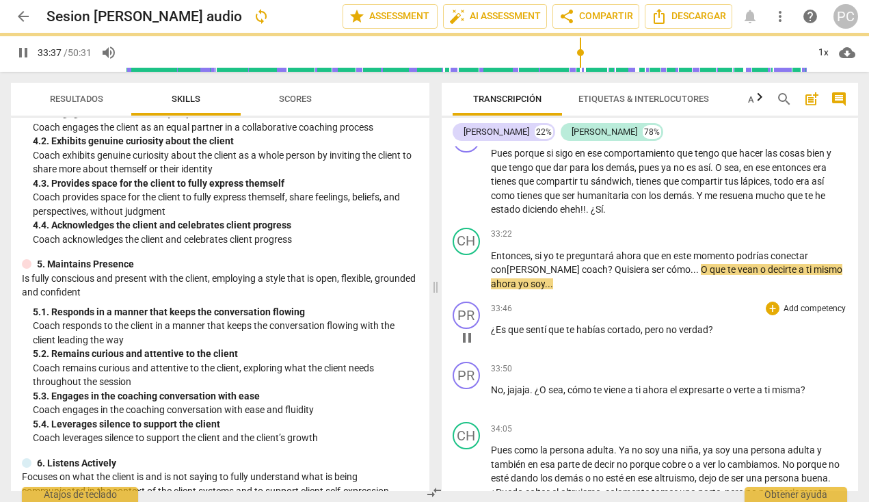
click at [667, 323] on p "¿Es que sentí que te habías cortado , pero no verdad ?" at bounding box center [669, 330] width 357 height 14
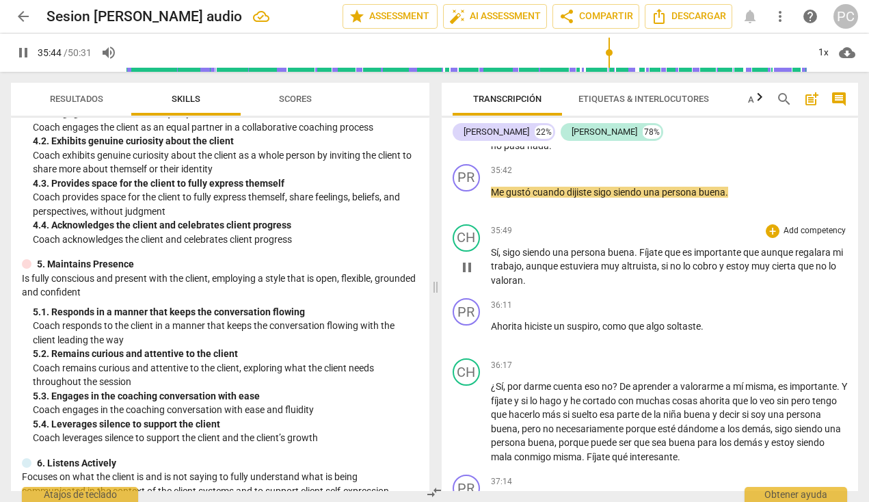
scroll to position [6155, 0]
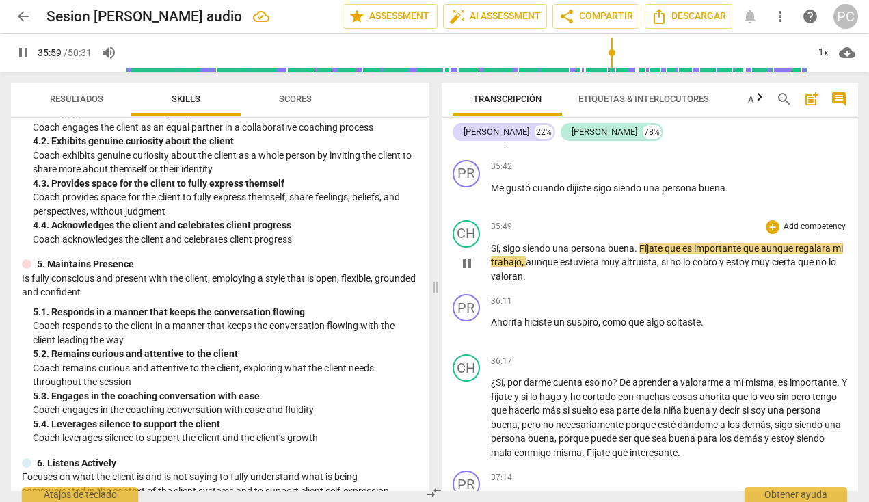
click at [641, 243] on span "Fíjate" at bounding box center [651, 248] width 25 height 11
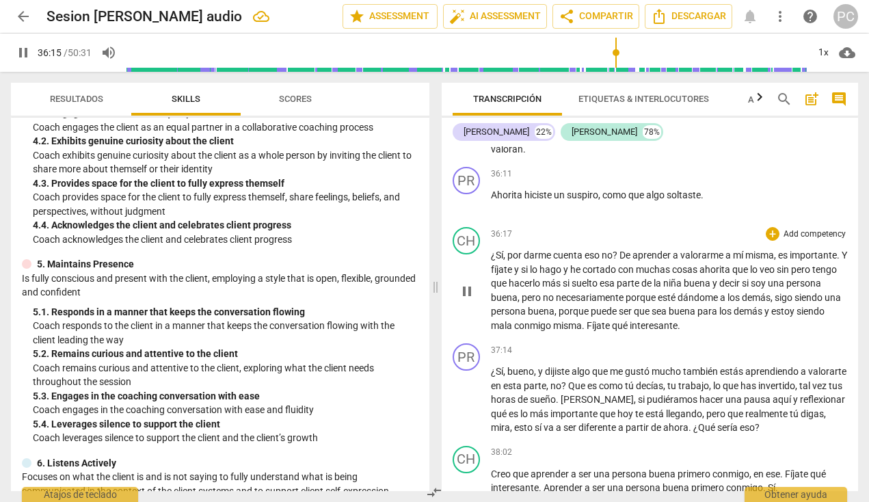
scroll to position [6285, 0]
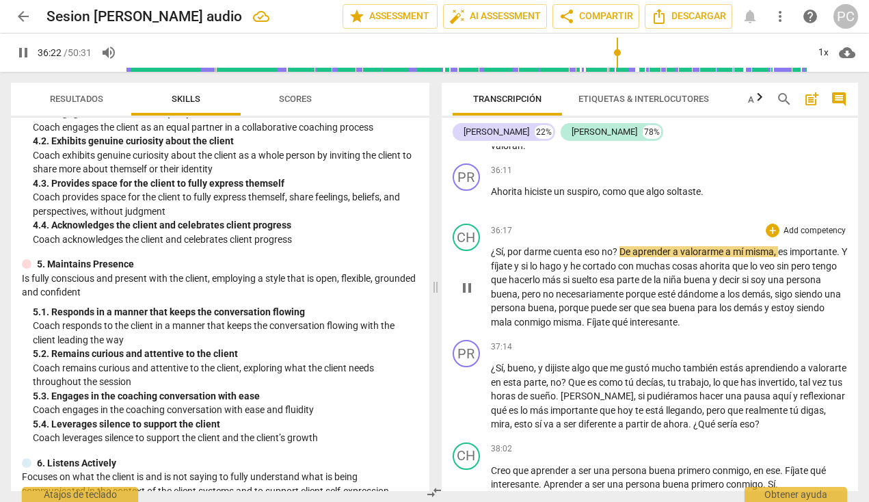
click at [495, 246] on span "¿Sí" at bounding box center [497, 251] width 12 height 11
type input "2183"
click at [598, 246] on span "no" at bounding box center [602, 251] width 11 height 11
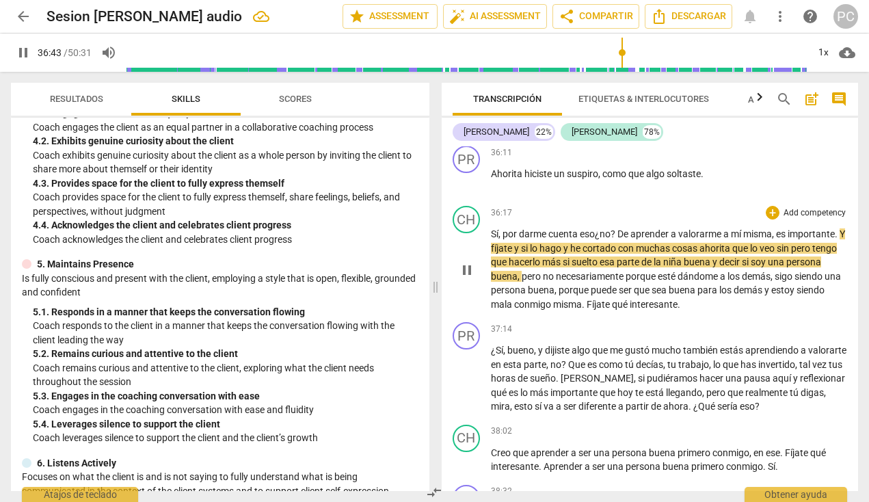
scroll to position [6313, 0]
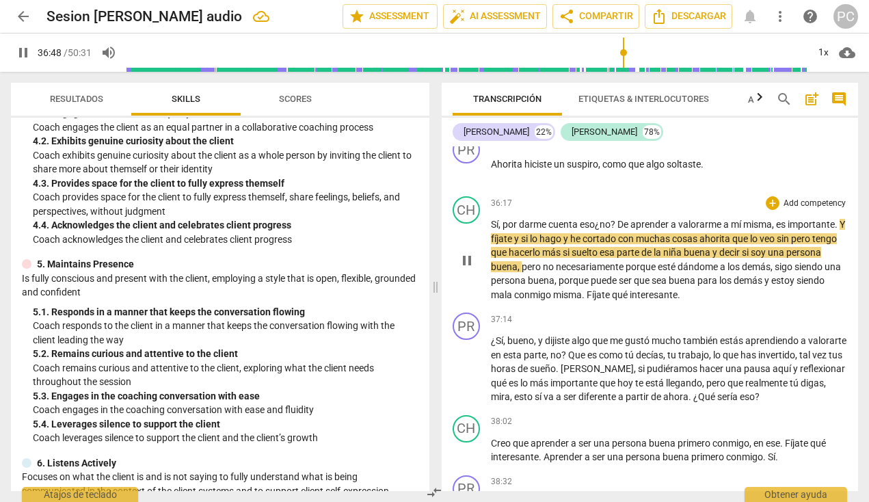
click at [667, 233] on span "pero" at bounding box center [801, 238] width 21 height 11
click at [568, 247] on span "hacerlo" at bounding box center [550, 252] width 33 height 11
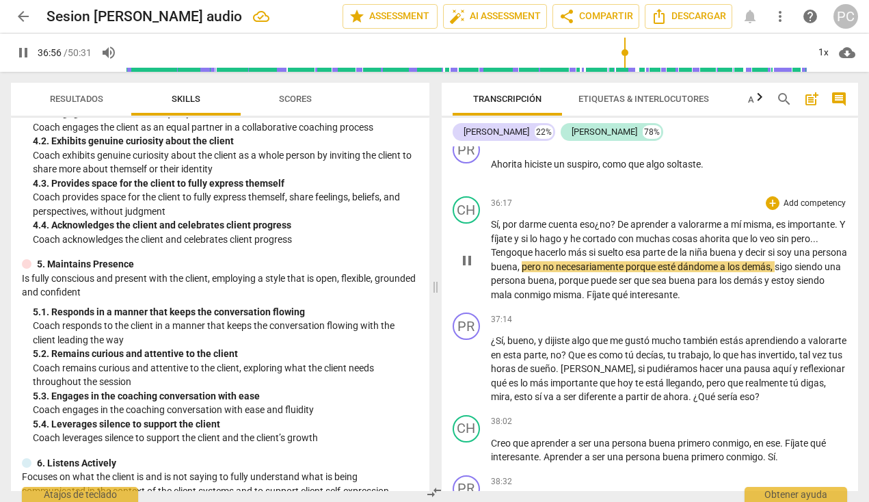
click at [618, 275] on span "puede" at bounding box center [604, 280] width 28 height 11
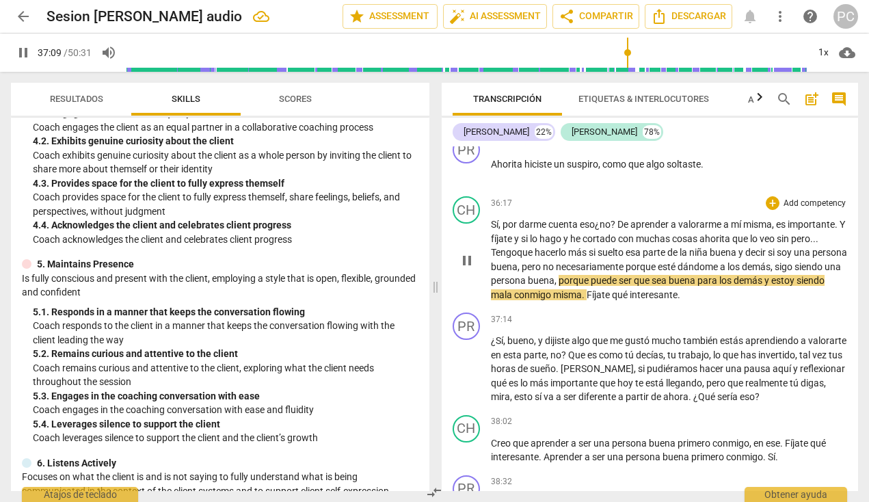
click at [667, 289] on span "interesante" at bounding box center [653, 294] width 48 height 11
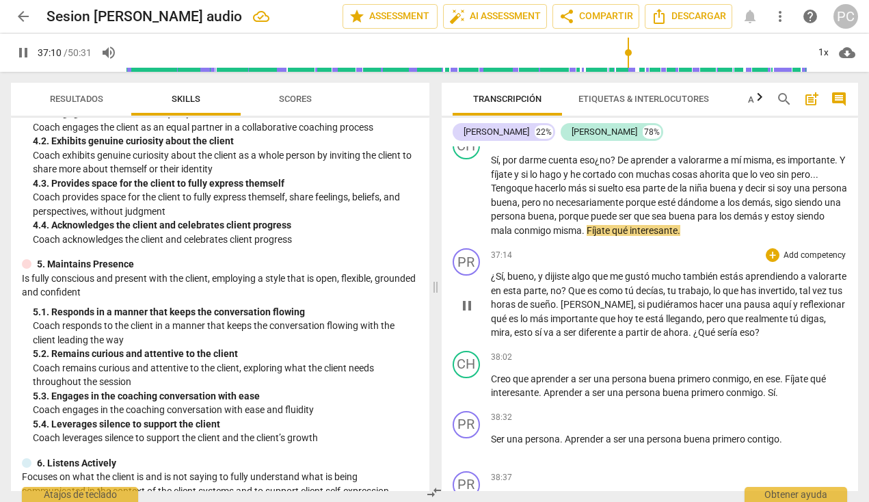
scroll to position [6378, 0]
click at [667, 270] on span "valorarte" at bounding box center [827, 275] width 38 height 11
type input "2246"
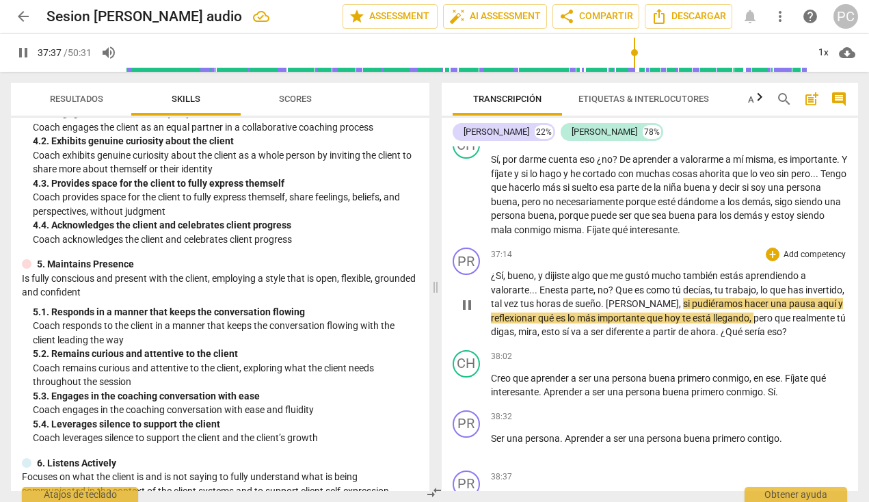
click at [647, 298] on span "[PERSON_NAME]" at bounding box center [641, 303] width 73 height 11
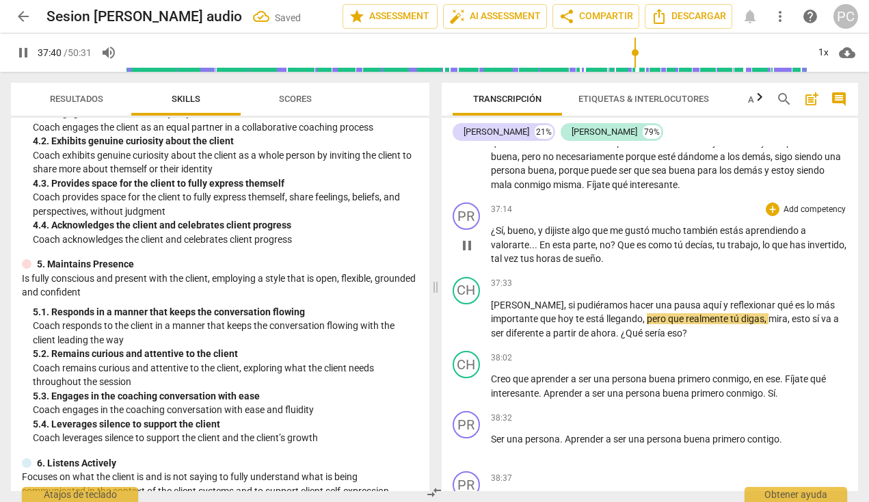
scroll to position [6424, 0]
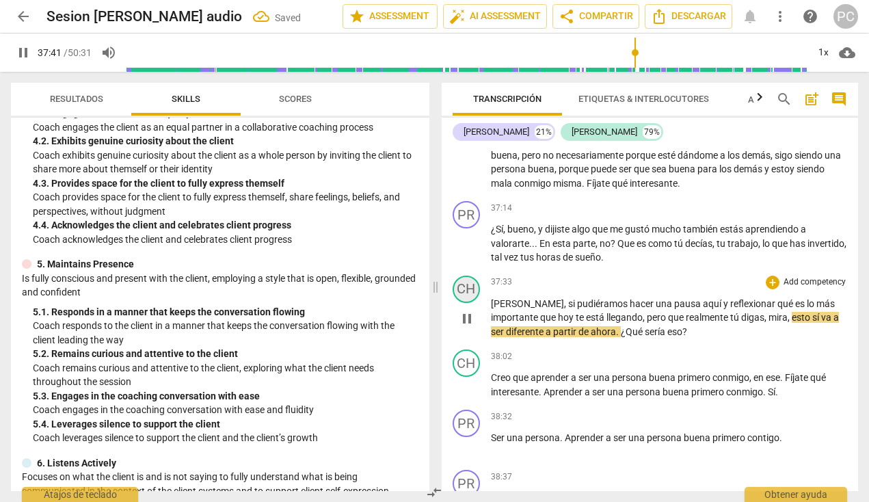
click at [469, 275] on div "CH" at bounding box center [465, 288] width 27 height 27
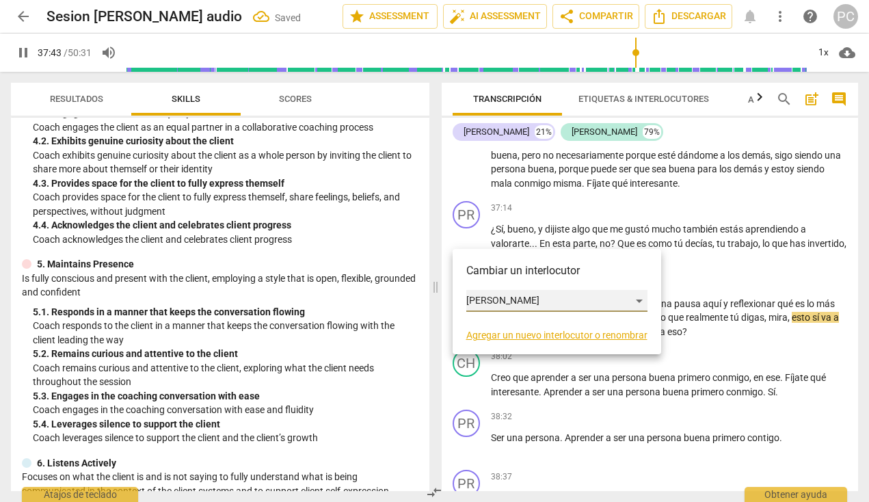
click at [549, 302] on div "[PERSON_NAME]" at bounding box center [556, 301] width 181 height 22
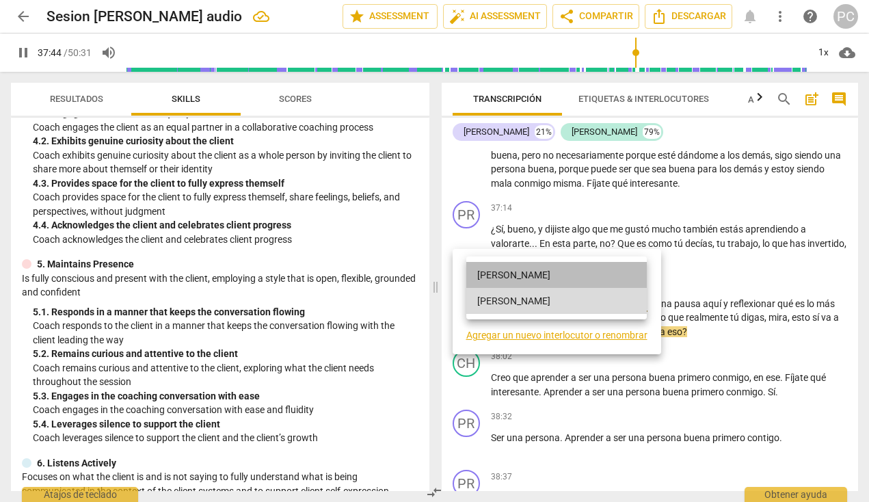
click at [520, 275] on li "[PERSON_NAME]" at bounding box center [556, 275] width 180 height 26
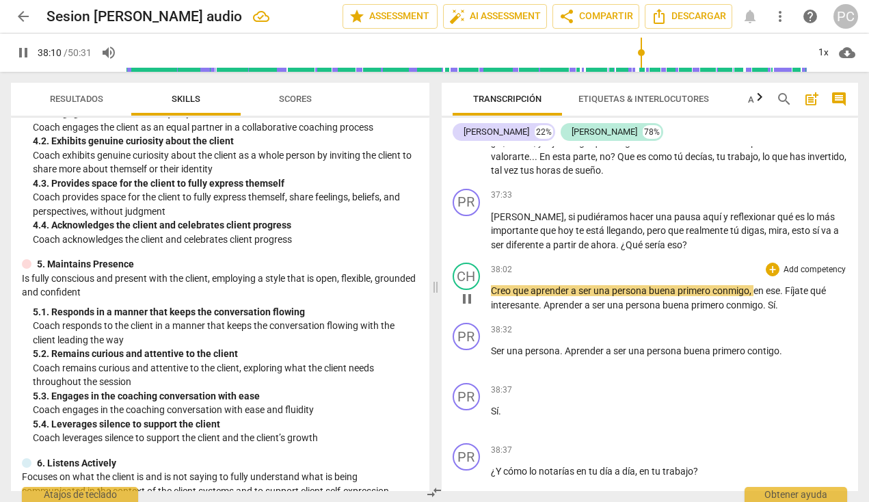
scroll to position [6528, 0]
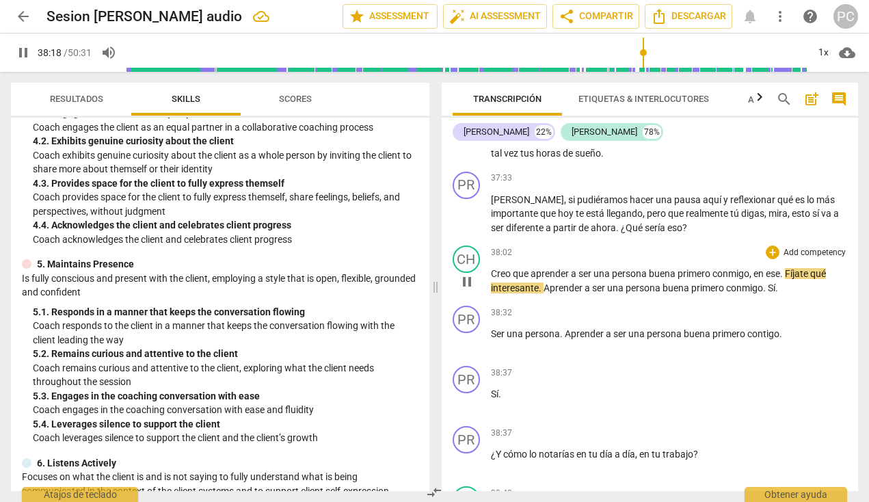
click at [667, 268] on span "." at bounding box center [782, 273] width 5 height 11
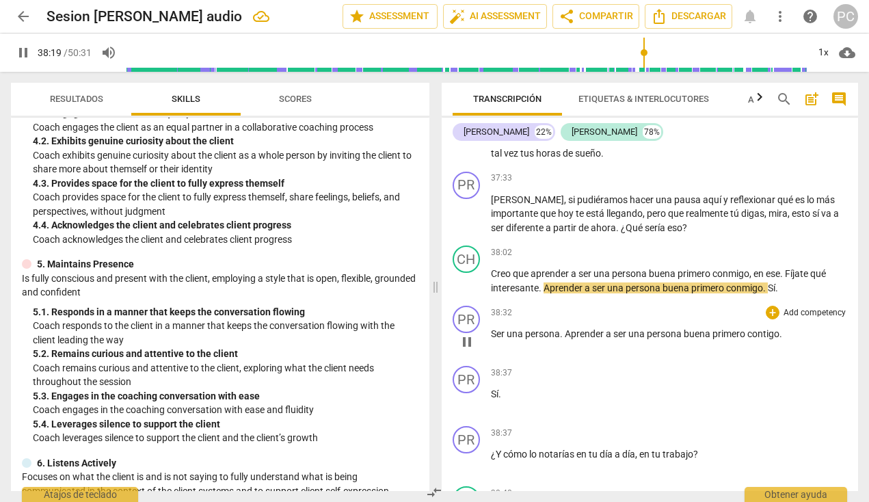
type input "2300"
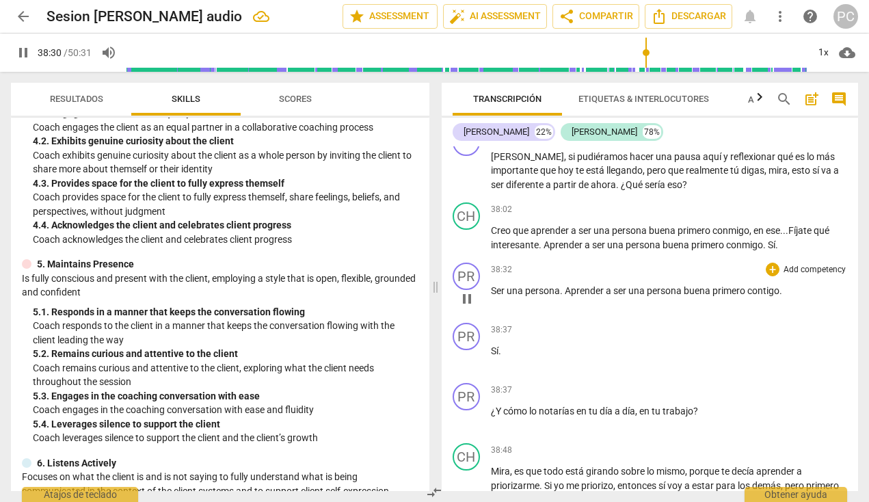
scroll to position [6582, 0]
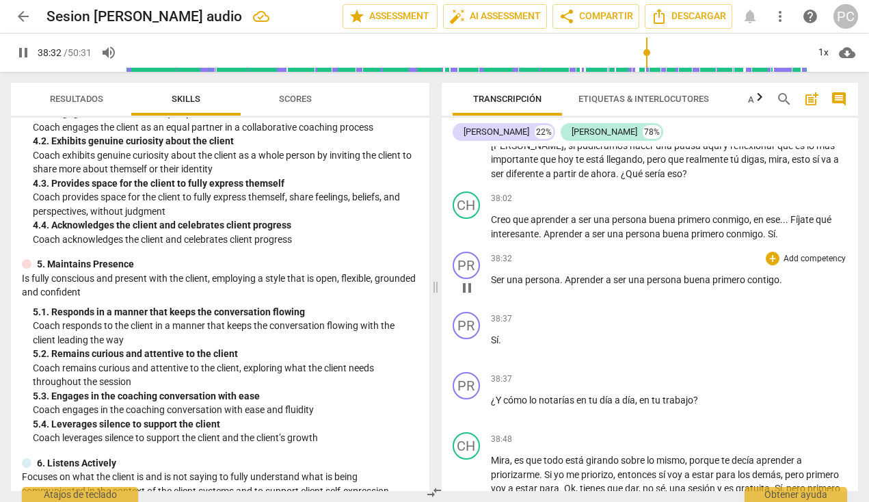
click at [490, 279] on div "play_arrow pause" at bounding box center [473, 288] width 35 height 18
click at [495, 274] on span "Ser" at bounding box center [499, 279] width 16 height 11
click at [468, 280] on span "play_arrow" at bounding box center [467, 288] width 16 height 16
click at [490, 251] on div "PR play_arrow pause" at bounding box center [471, 275] width 38 height 49
click at [492, 274] on span "Ser" at bounding box center [499, 279] width 16 height 11
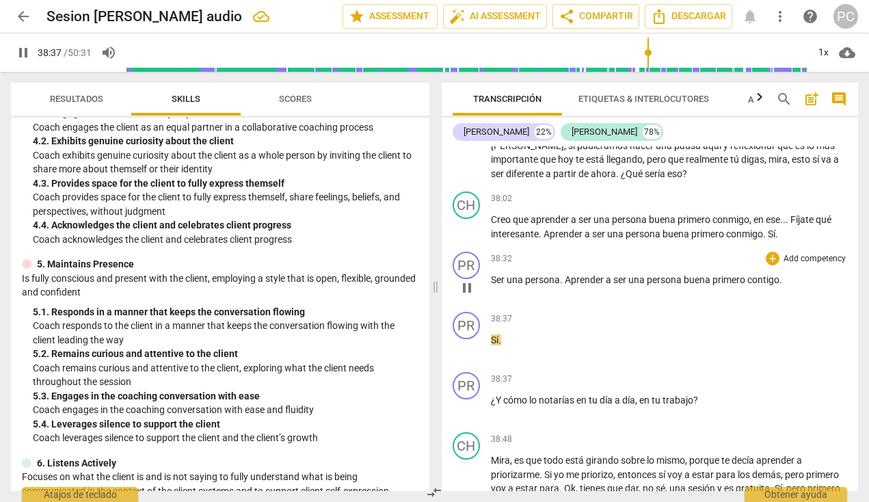
type input "2318"
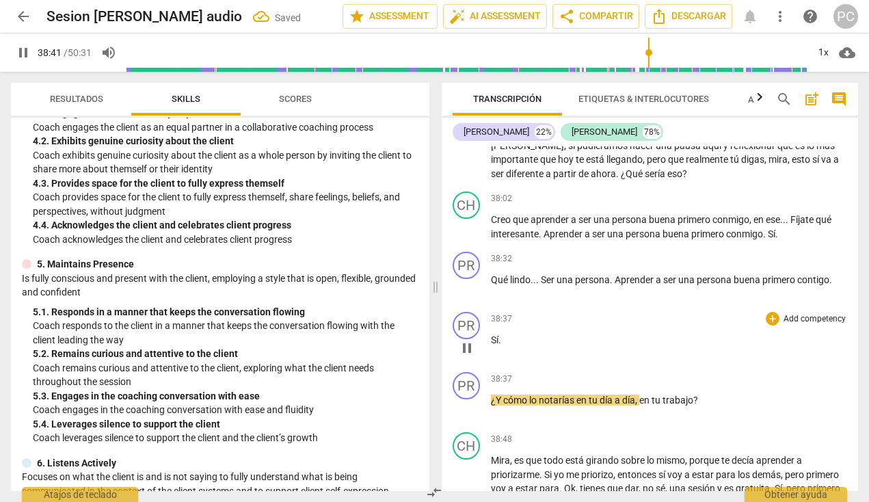
click at [513, 312] on div "38:37 + Add competency keyboard_arrow_right" at bounding box center [669, 319] width 357 height 14
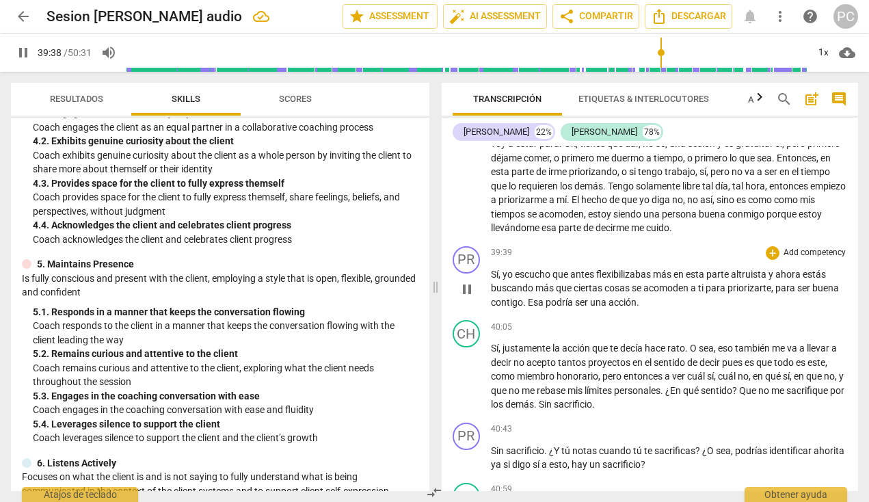
scroll to position [6928, 0]
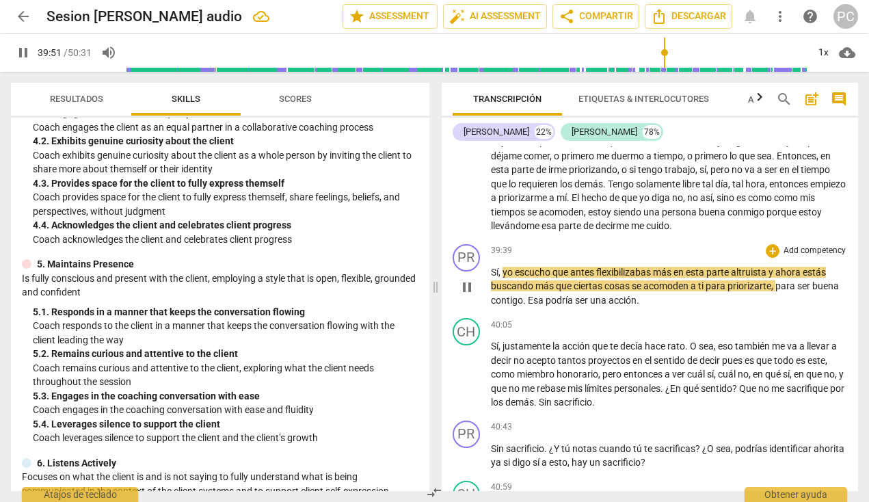
click at [572, 280] on span "que" at bounding box center [565, 285] width 18 height 11
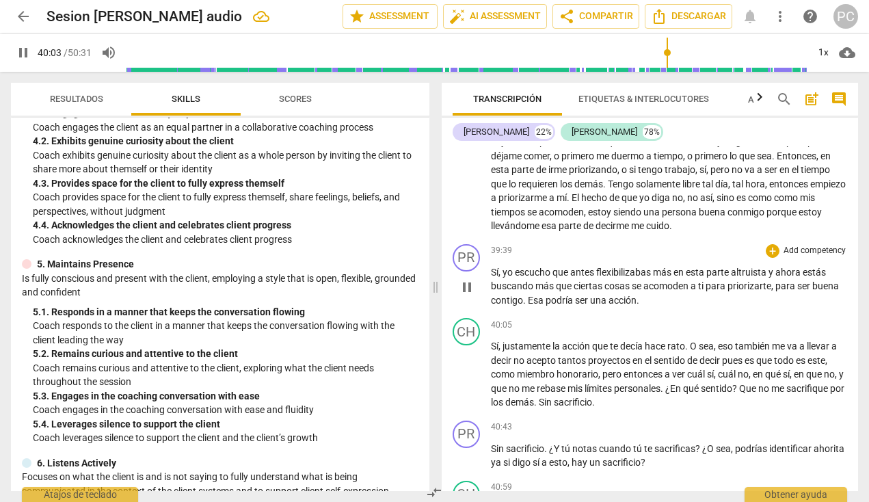
type input "2404"
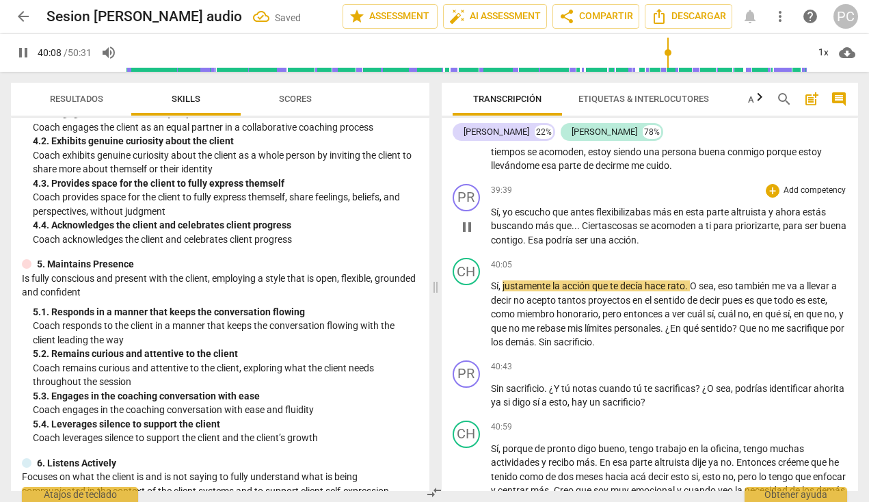
scroll to position [7010, 0]
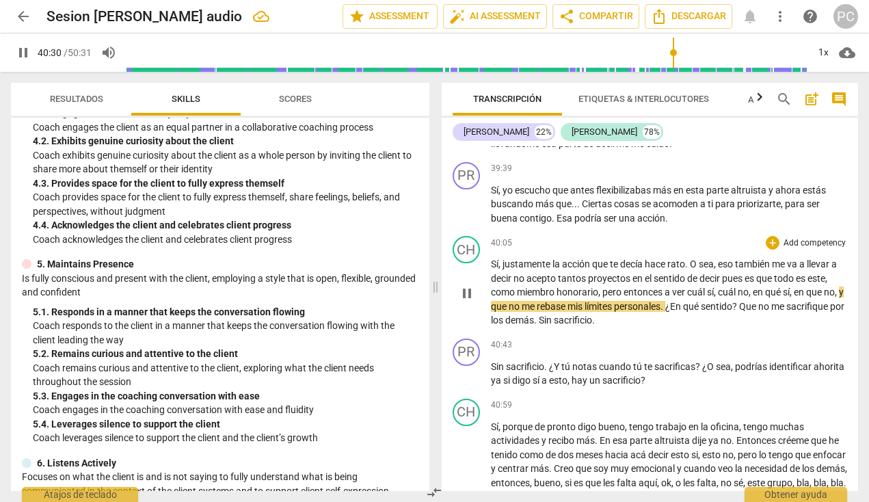
click at [664, 286] on span "entonces" at bounding box center [643, 291] width 41 height 11
click at [662, 286] on span "entonces" at bounding box center [643, 291] width 41 height 11
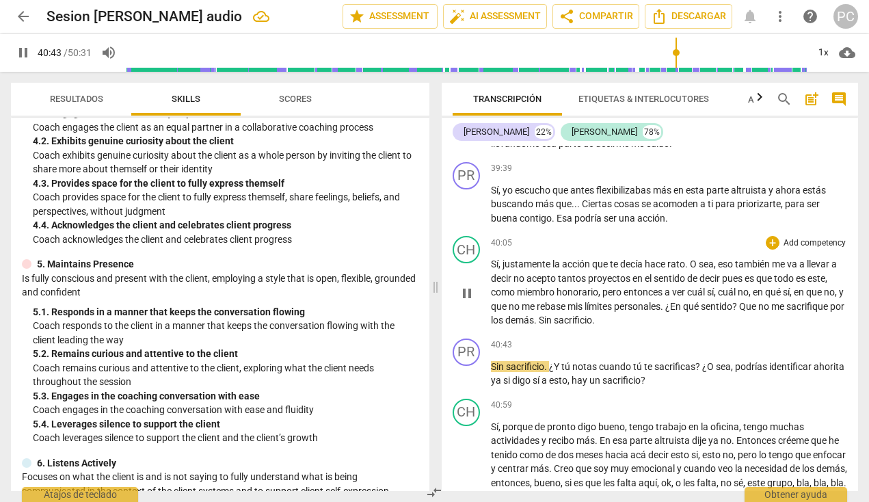
type input "2444"
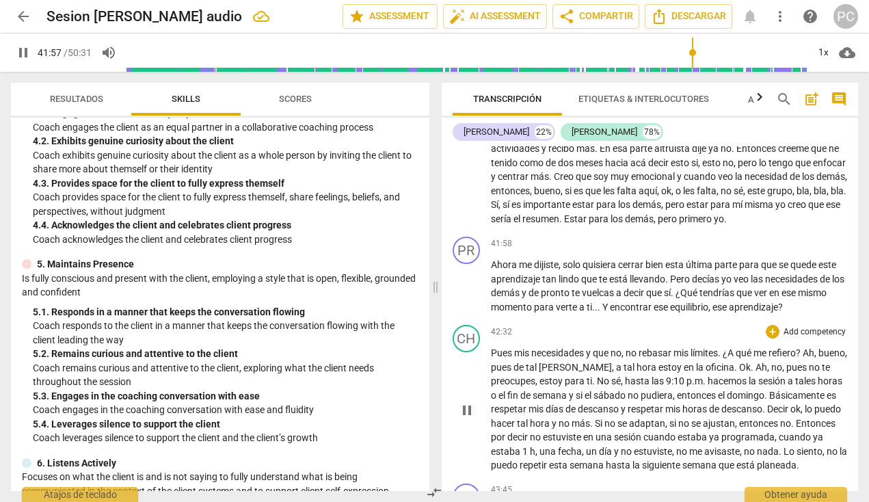
scroll to position [7321, 0]
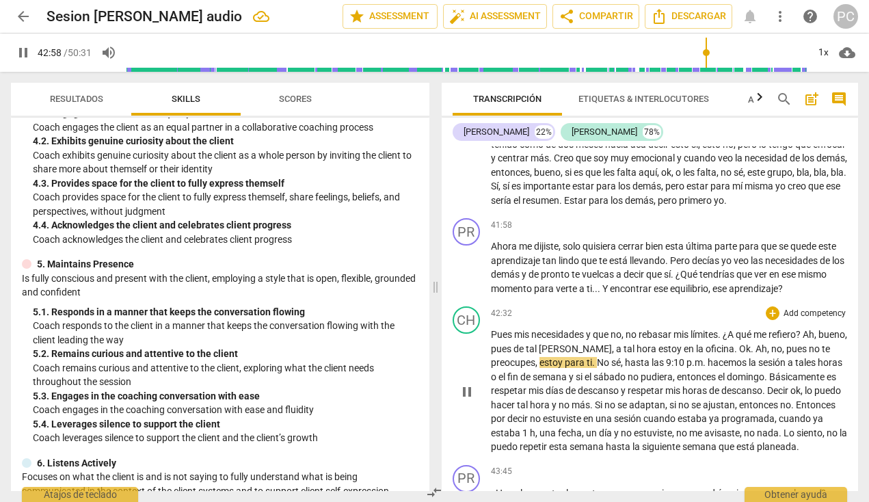
click at [593, 343] on span "[PERSON_NAME]" at bounding box center [575, 348] width 73 height 11
type input "2580"
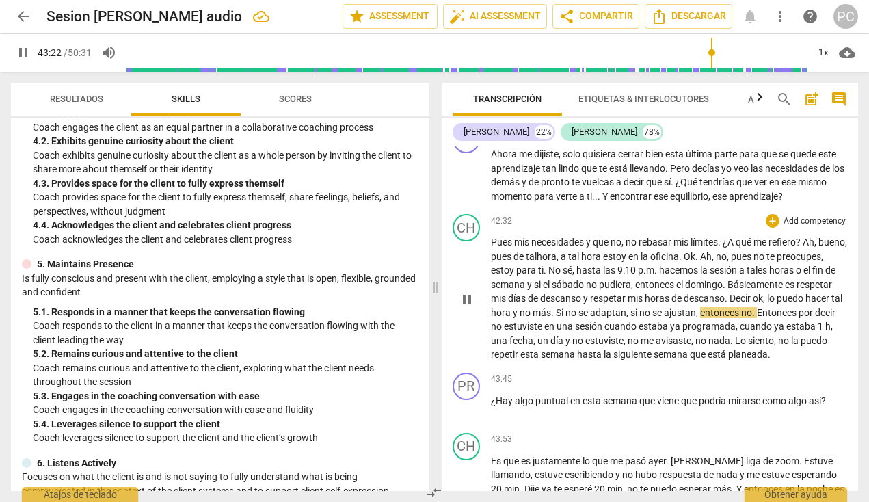
scroll to position [7412, 0]
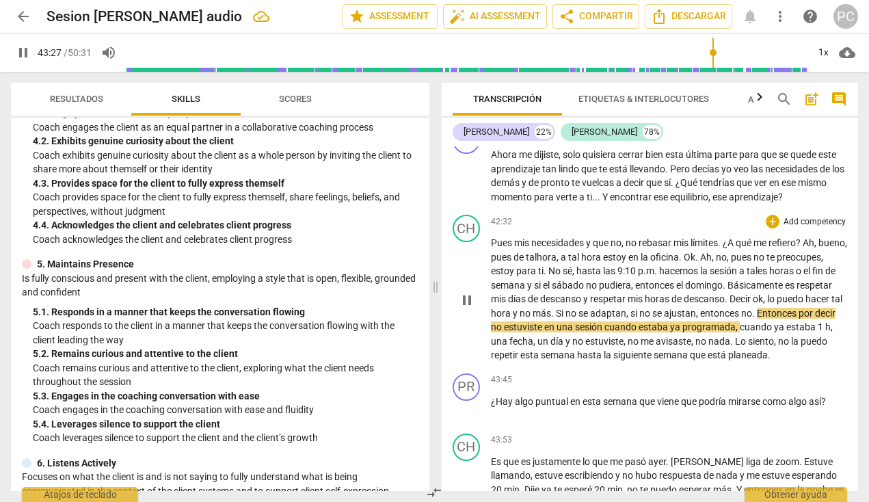
click at [667, 308] on span "Entonces" at bounding box center [778, 313] width 42 height 11
click at [667, 293] on span "hacer" at bounding box center [818, 298] width 26 height 11
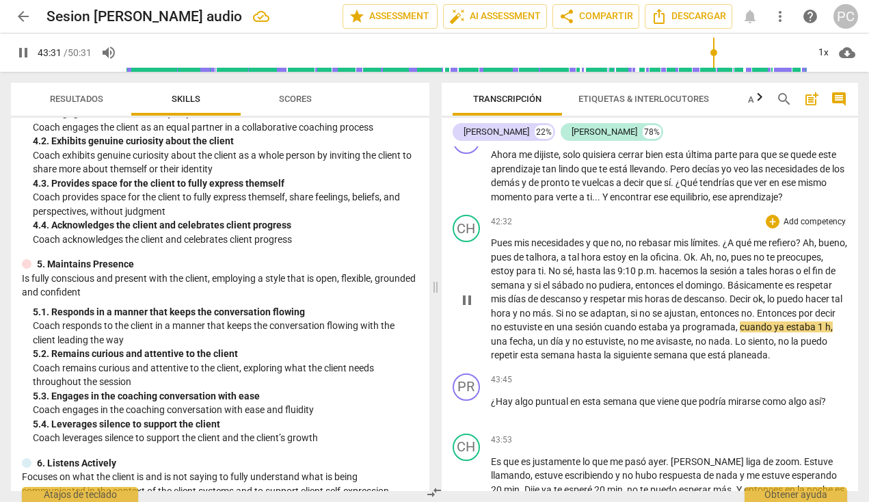
click at [667, 308] on span "Entonces" at bounding box center [778, 313] width 42 height 11
click at [667, 321] on span "," at bounding box center [831, 326] width 2 height 11
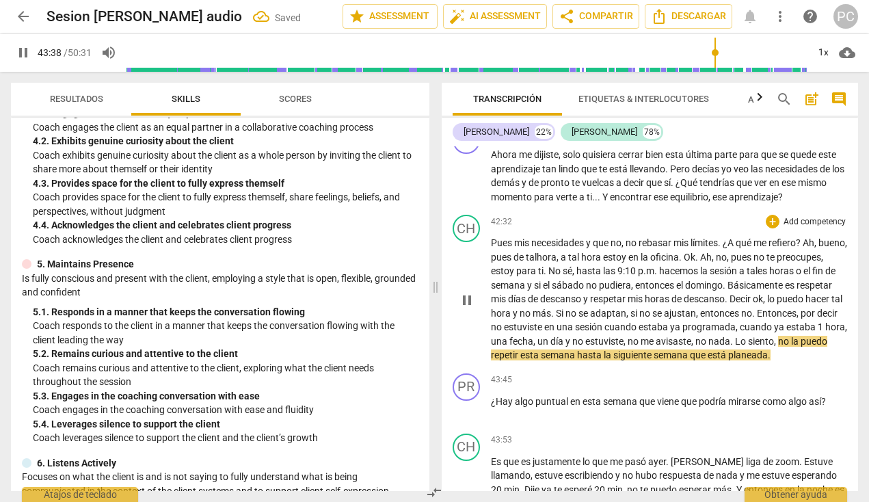
click at [667, 321] on span "1" at bounding box center [821, 326] width 8 height 11
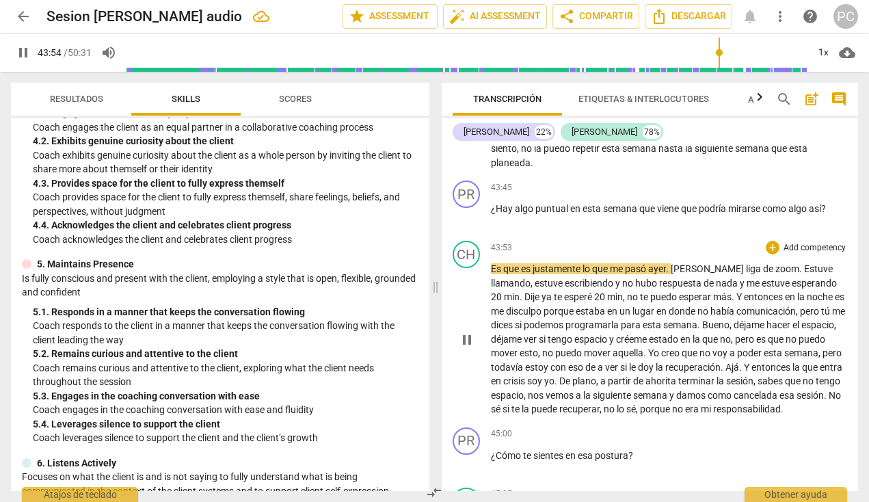
scroll to position [7619, 0]
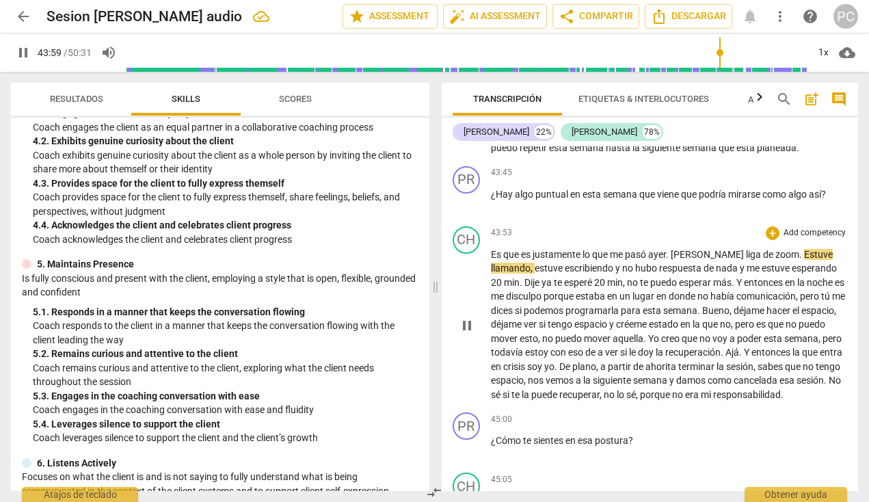
click at [667, 249] on span "[PERSON_NAME]" at bounding box center [707, 254] width 75 height 11
type input "2641"
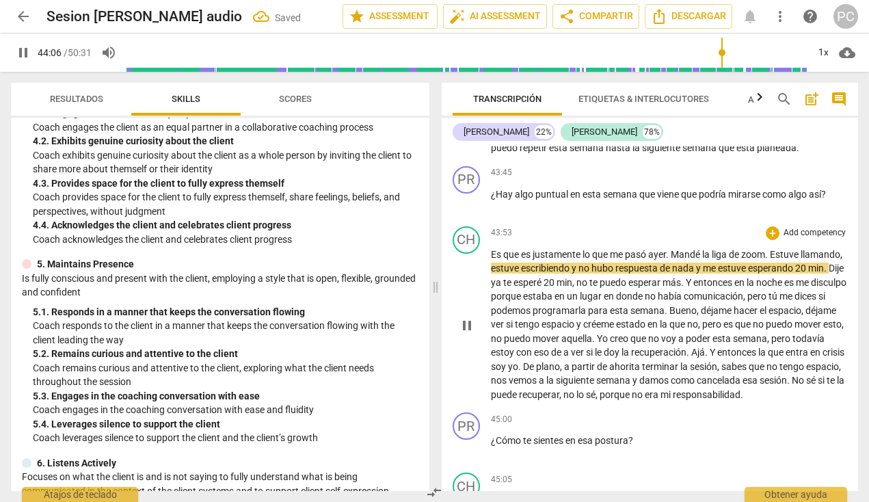
click at [667, 247] on p "Es que es justamente lo que me pasó [DATE] . Mandé la liga de zoom . Estuve lla…" at bounding box center [669, 324] width 357 height 154
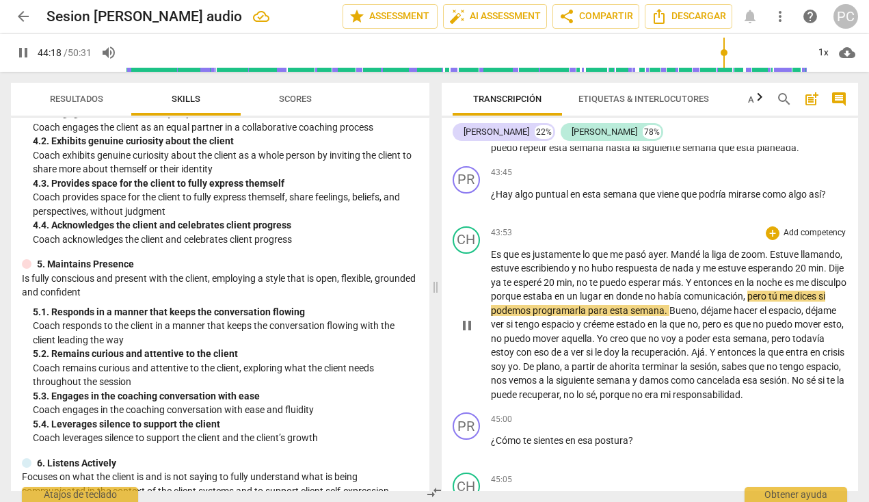
click at [667, 277] on span "es" at bounding box center [790, 282] width 12 height 11
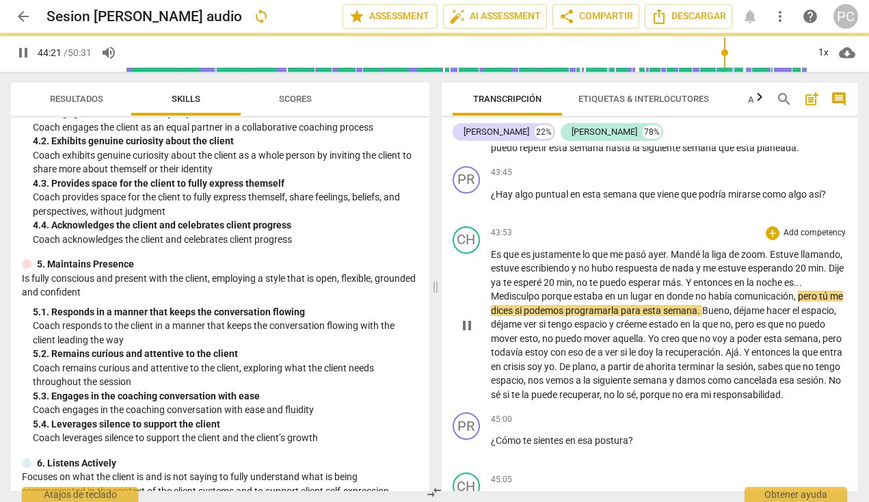
click at [536, 262] on p "Es que es justamente lo que me pasó [DATE] . Mandé la liga de zoom . Estuve lla…" at bounding box center [669, 324] width 357 height 154
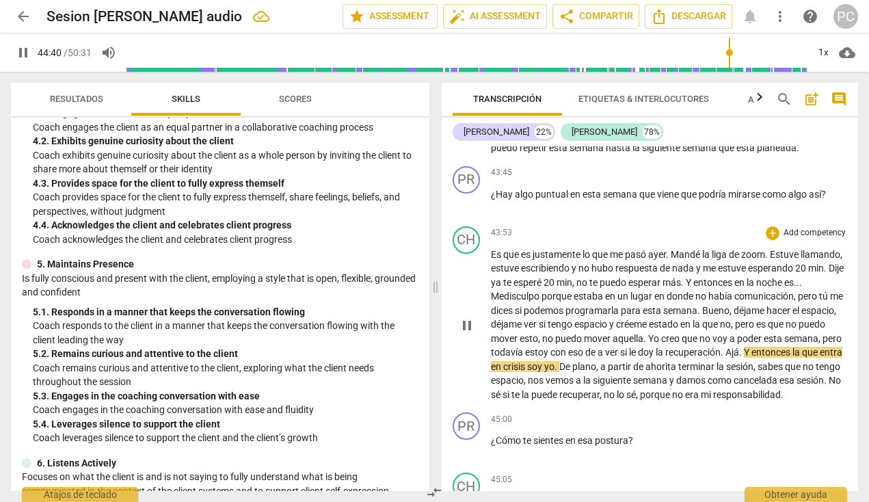
click at [667, 346] on span "Ajá" at bounding box center [732, 351] width 14 height 11
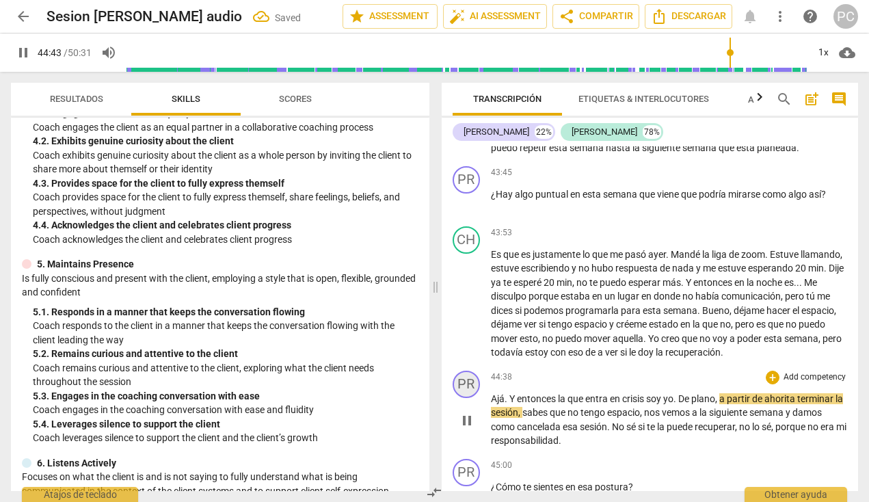
click at [461, 370] on div "PR" at bounding box center [465, 383] width 27 height 27
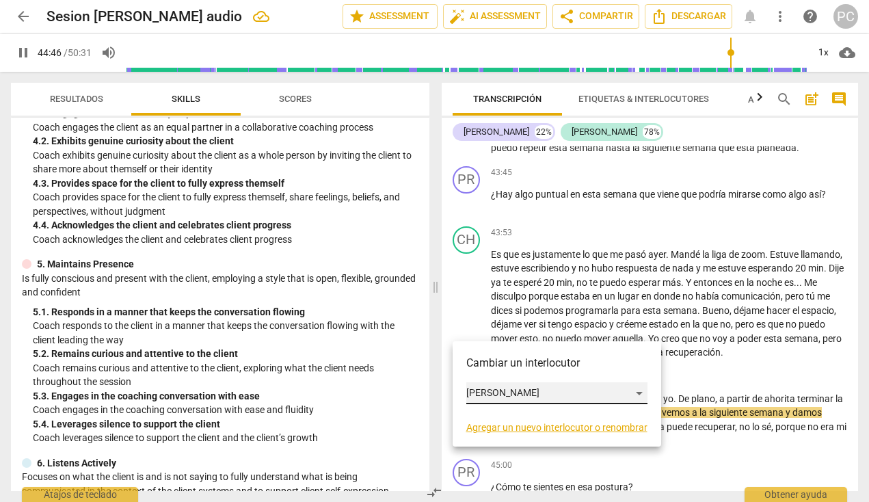
click at [543, 403] on div "[PERSON_NAME]" at bounding box center [556, 393] width 181 height 22
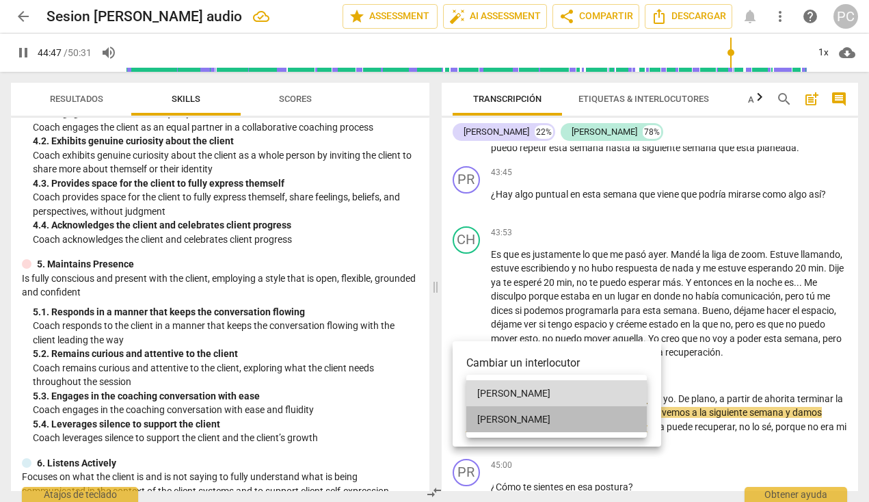
click at [518, 418] on li "[PERSON_NAME]" at bounding box center [556, 419] width 180 height 26
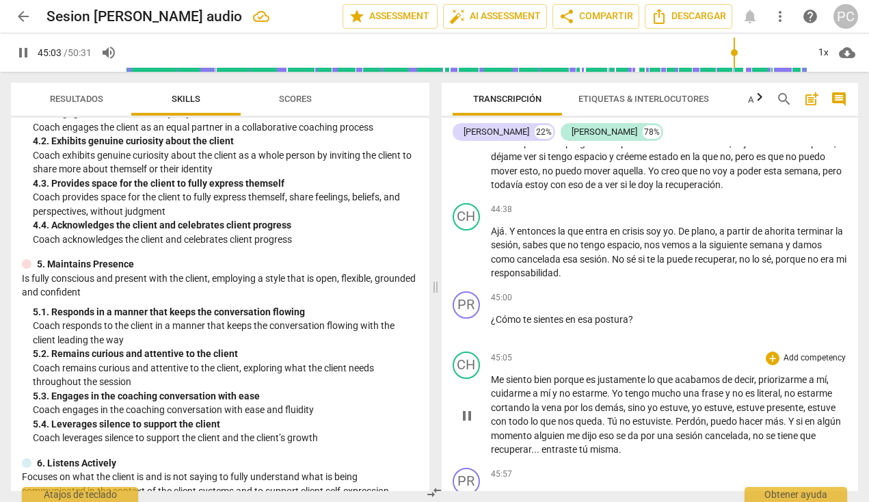
scroll to position [7787, 0]
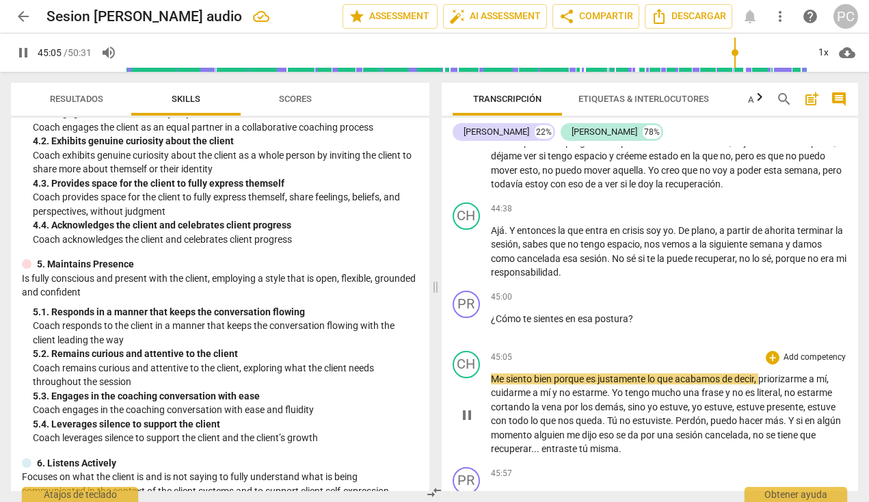
click at [492, 373] on span "Me" at bounding box center [498, 378] width 15 height 11
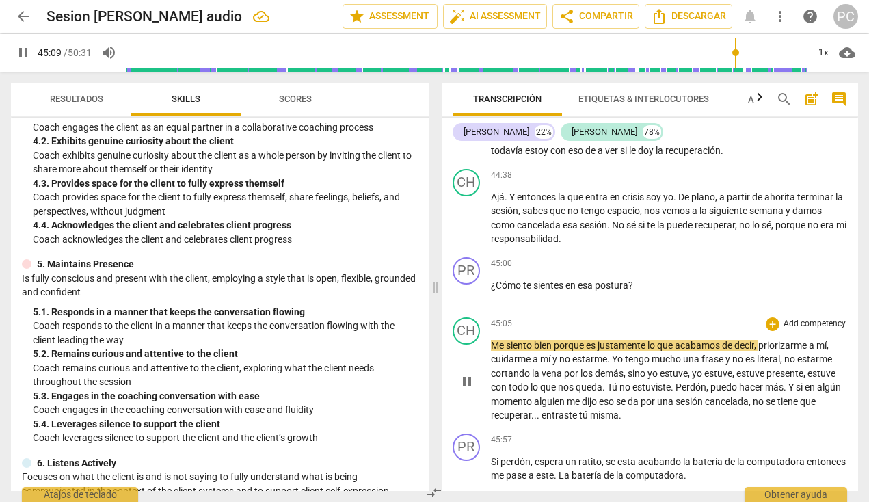
scroll to position [7822, 0]
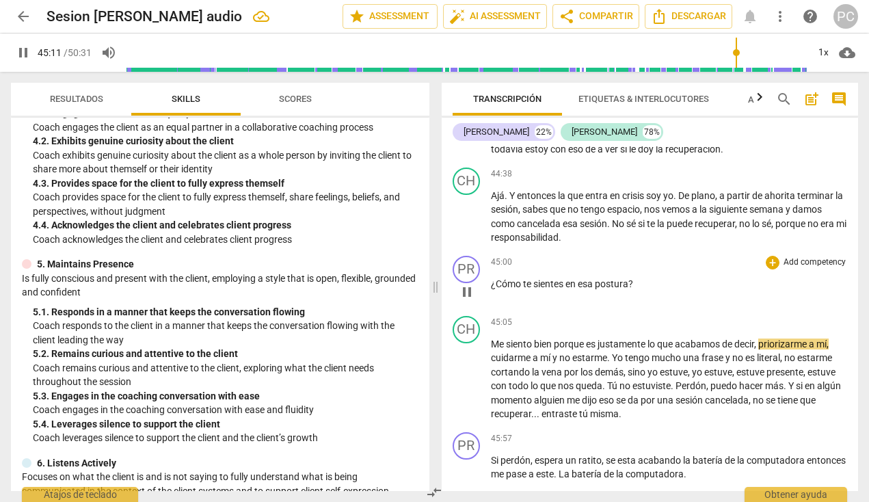
click at [496, 278] on span "¿Cómo" at bounding box center [507, 283] width 32 height 11
type input "2713"
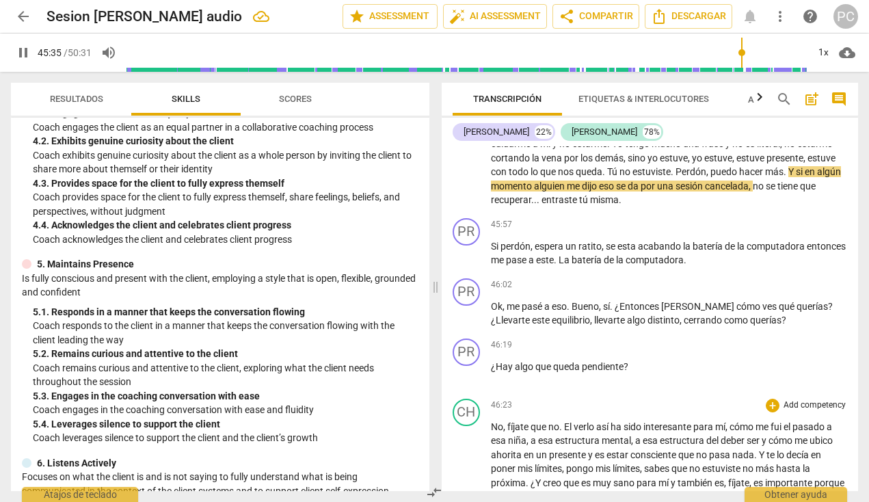
scroll to position [7940, 0]
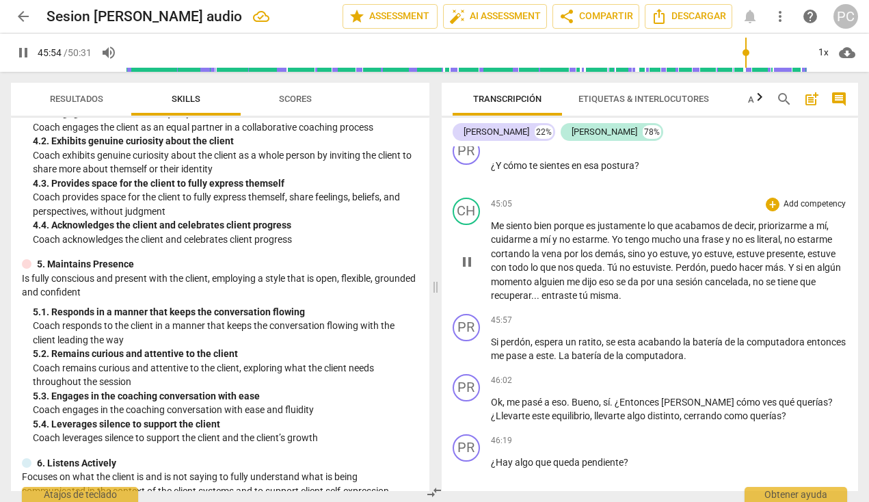
click at [559, 290] on span "entraste" at bounding box center [560, 295] width 38 height 11
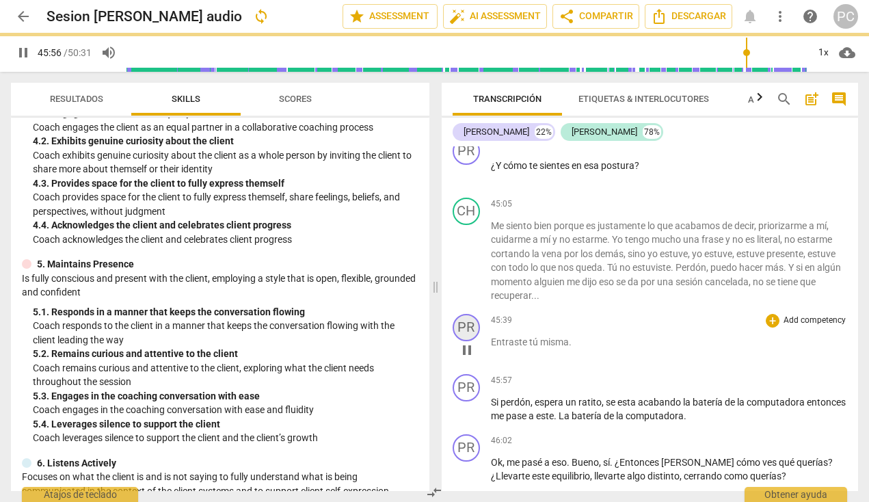
click at [464, 314] on div "PR" at bounding box center [465, 327] width 27 height 27
click at [467, 314] on div "PR" at bounding box center [465, 327] width 27 height 27
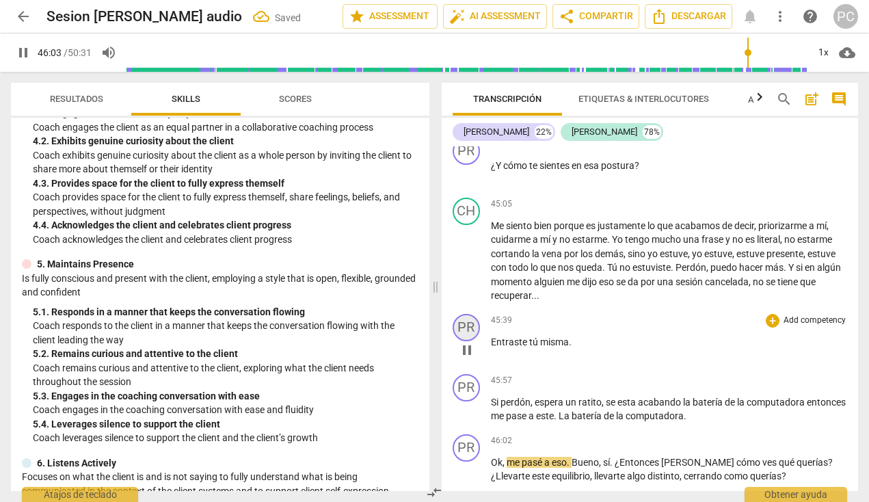
click at [465, 314] on div "PR" at bounding box center [465, 327] width 27 height 27
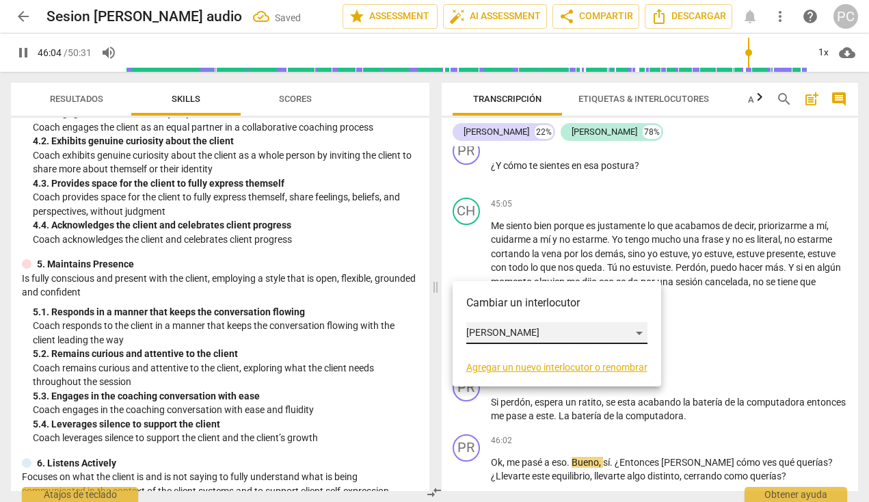
click at [495, 333] on div "[PERSON_NAME]" at bounding box center [556, 333] width 181 height 22
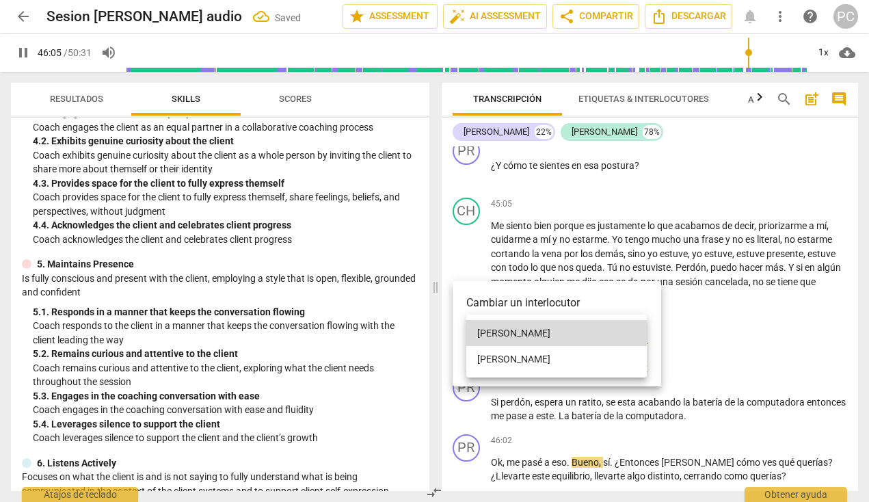
click at [498, 360] on li "[PERSON_NAME]" at bounding box center [556, 359] width 180 height 26
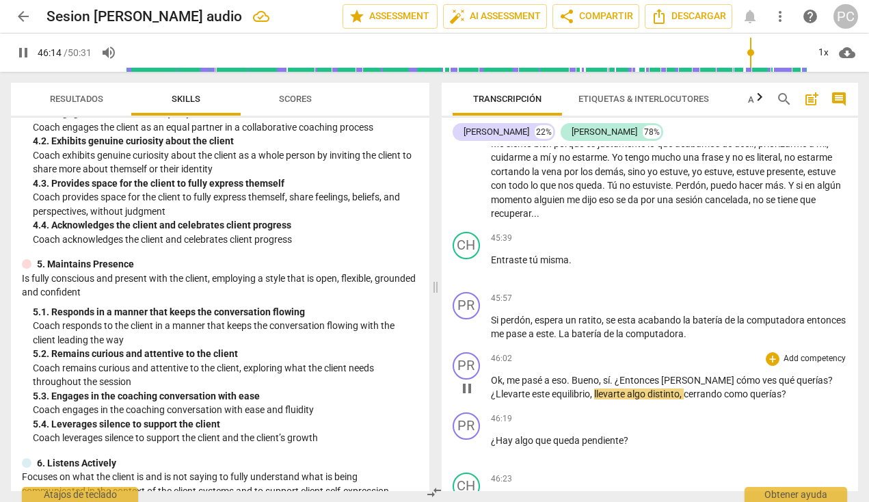
scroll to position [8025, 0]
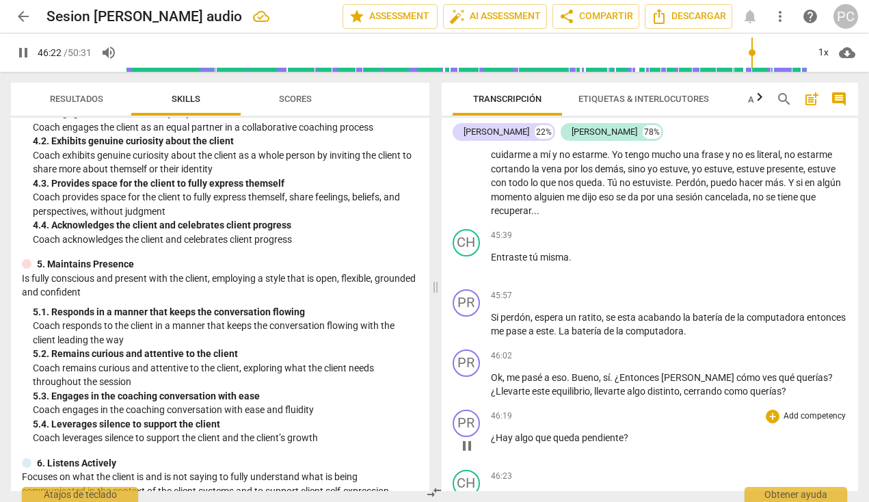
click at [491, 432] on span "¿Hay" at bounding box center [503, 437] width 24 height 11
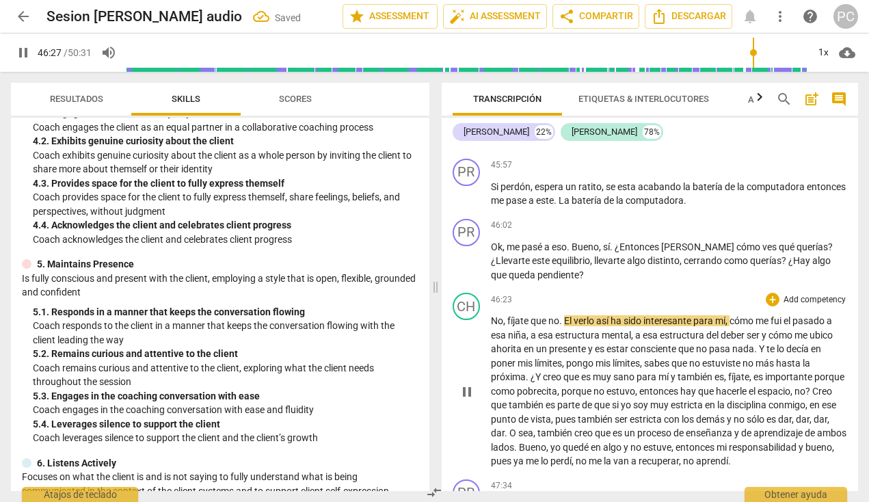
scroll to position [8156, 0]
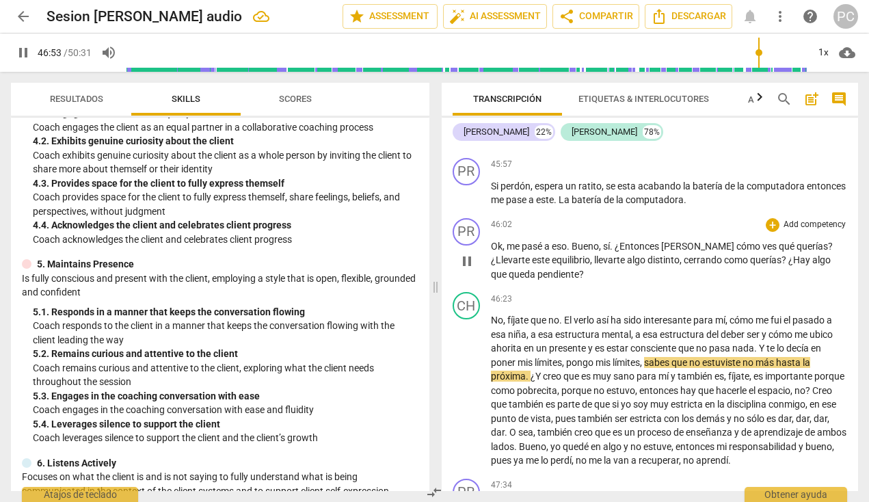
click at [667, 241] on span "ves" at bounding box center [770, 246] width 16 height 11
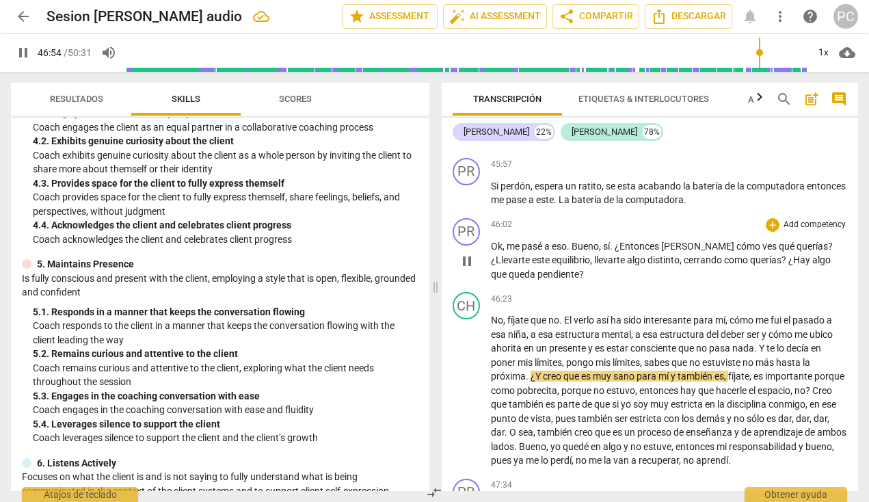
click at [667, 241] on span "qué" at bounding box center [787, 246] width 18 height 11
type input "2815"
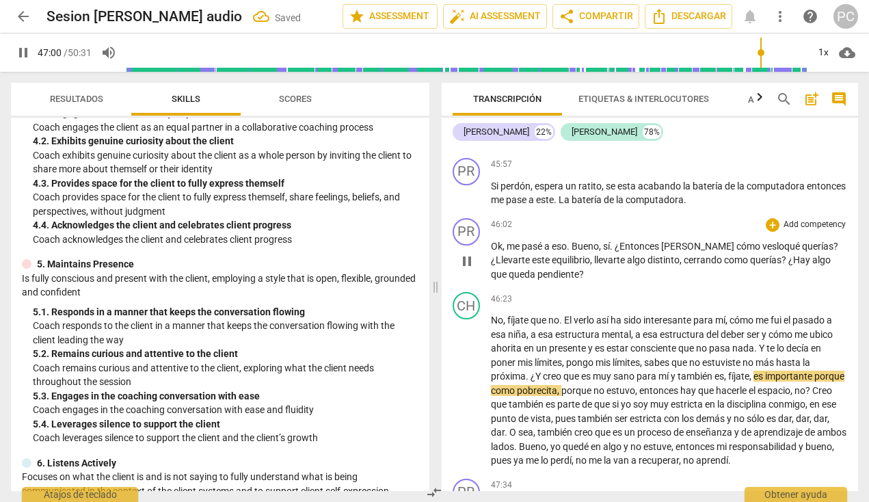
click at [667, 241] on span "?" at bounding box center [835, 246] width 5 height 11
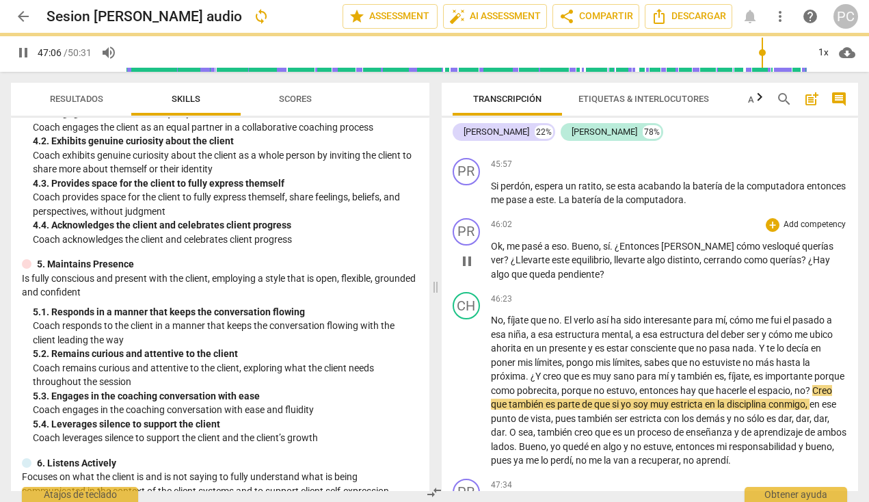
click at [511, 254] on span "¿Llevarte" at bounding box center [531, 259] width 41 height 11
click at [667, 254] on span "?" at bounding box center [799, 259] width 7 height 11
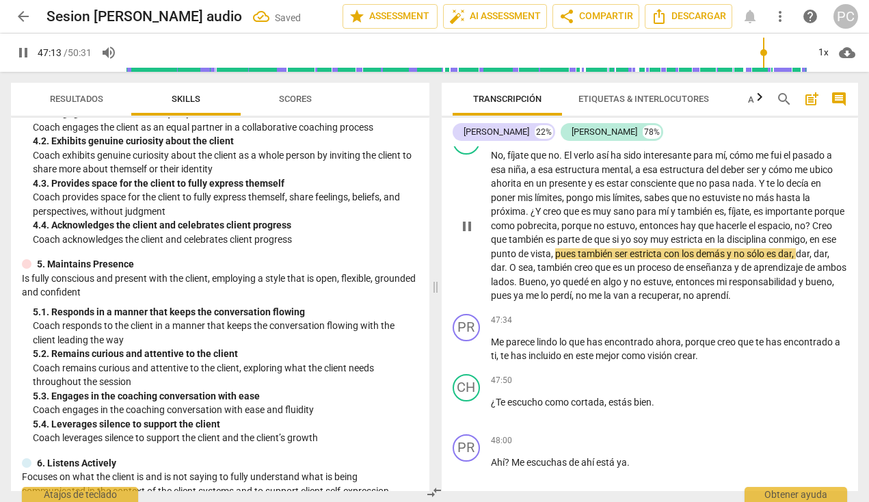
scroll to position [8330, 0]
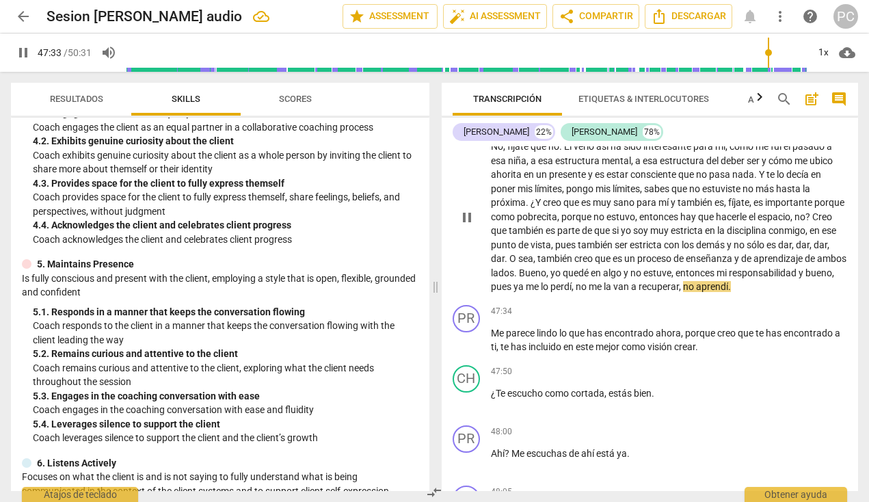
click at [667, 281] on span "no" at bounding box center [689, 286] width 13 height 11
type input "2854"
click at [667, 341] on span "crear" at bounding box center [684, 346] width 21 height 11
type input "2872"
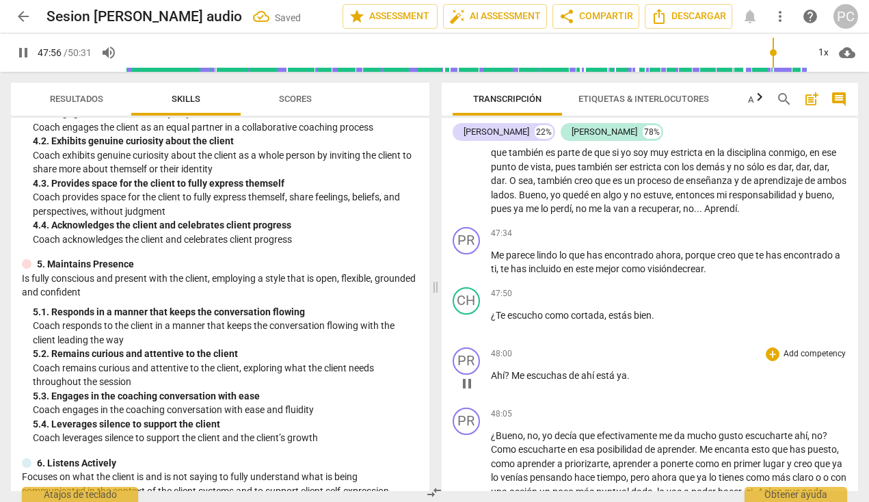
scroll to position [8413, 0]
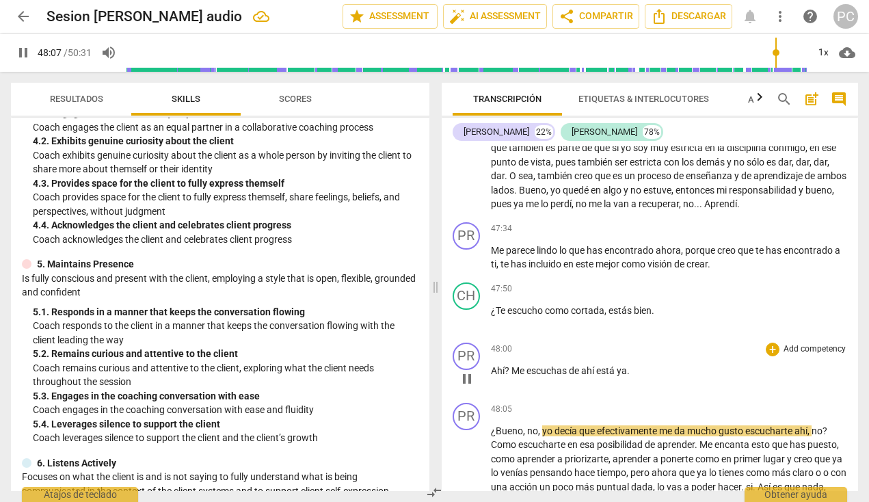
click at [627, 365] on span "ya" at bounding box center [621, 370] width 10 height 11
type input "2888"
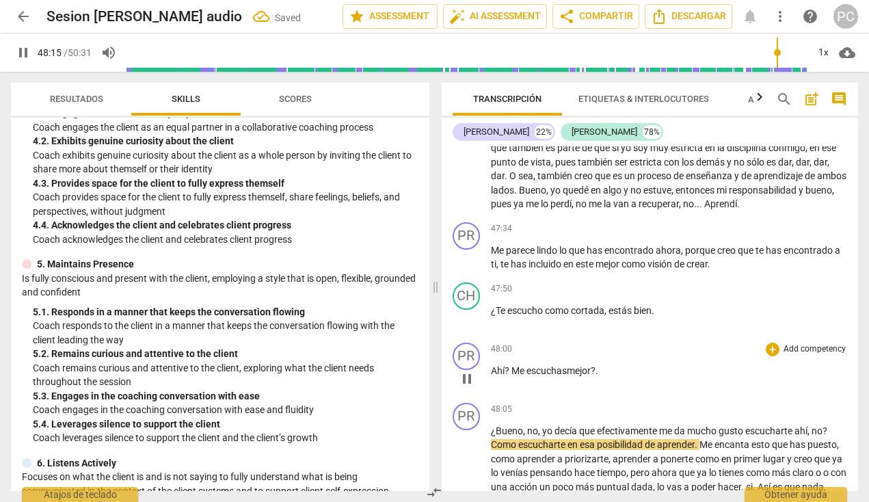
click at [619, 364] on p "Ahí ? Me escuchas mejor? ." at bounding box center [669, 371] width 357 height 14
click at [603, 364] on p "Ahí ? Me escuchas mejor? ." at bounding box center [669, 371] width 357 height 14
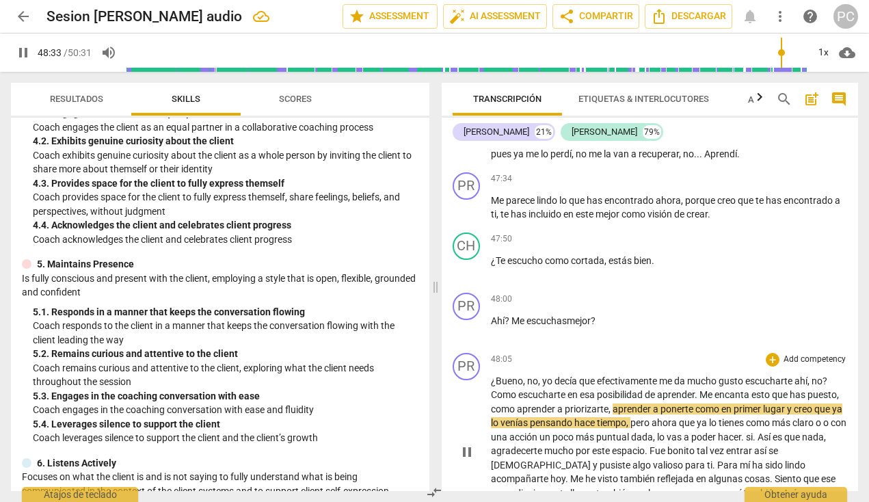
scroll to position [8465, 0]
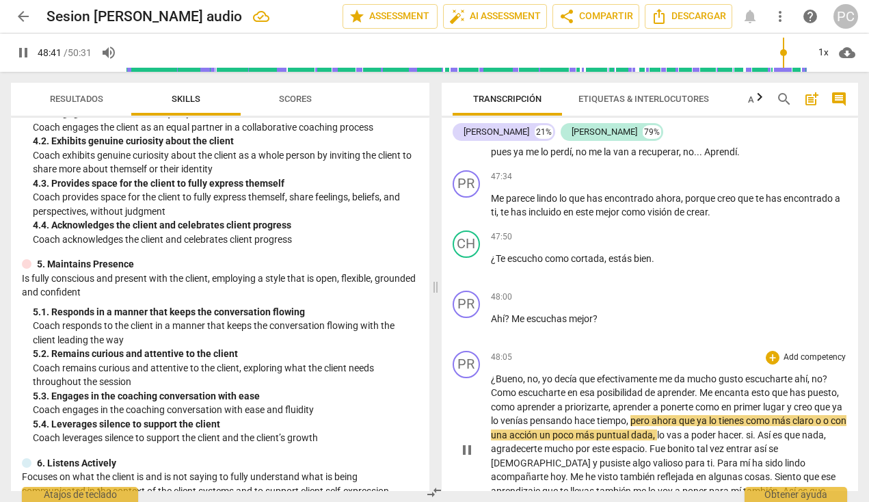
click at [667, 415] on span "o" at bounding box center [827, 420] width 8 height 11
type input "2922"
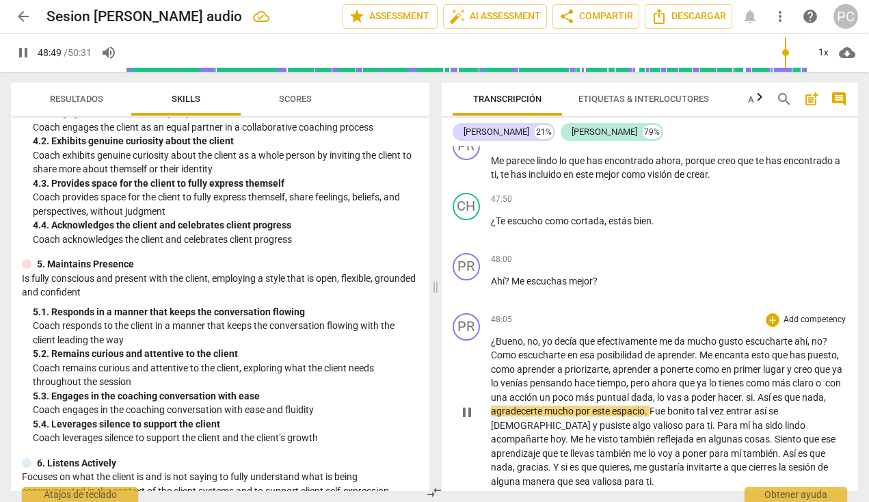
scroll to position [8509, 0]
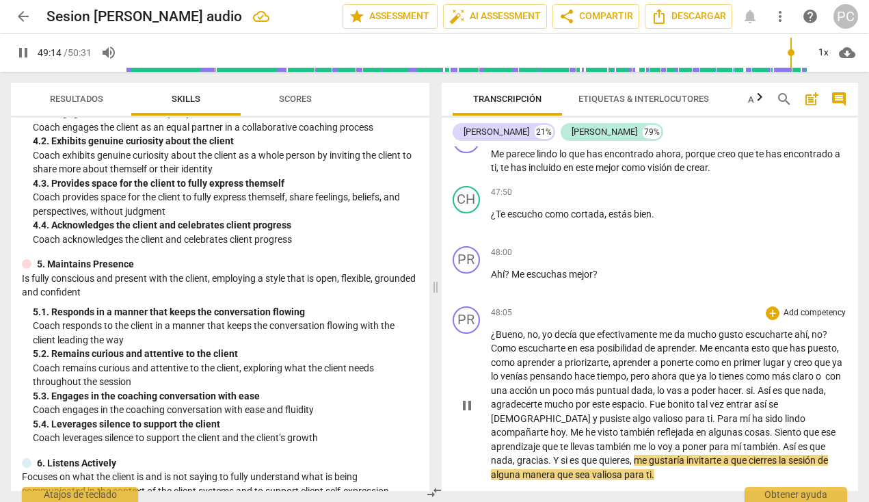
click at [517, 454] on span "," at bounding box center [515, 459] width 4 height 11
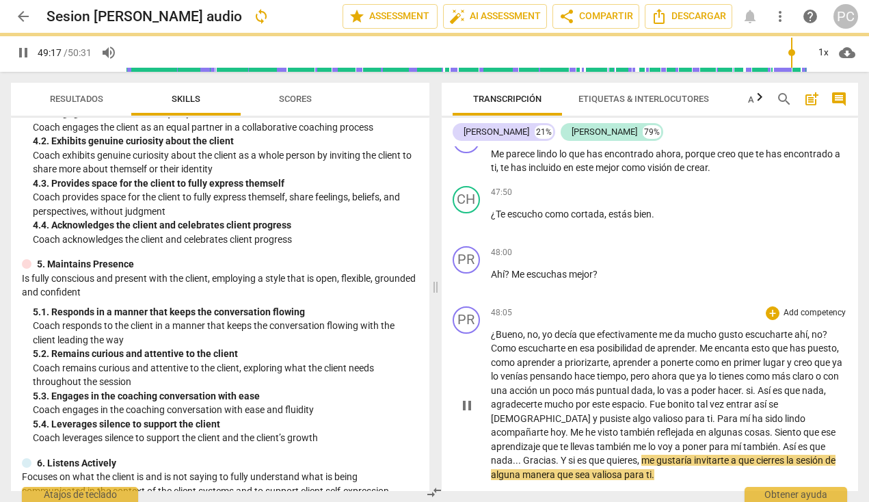
click at [667, 428] on div "PR play_arrow pause 48:05 + Add competency keyboard_arrow_right ¿Bueno , no , y…" at bounding box center [649, 394] width 417 height 187
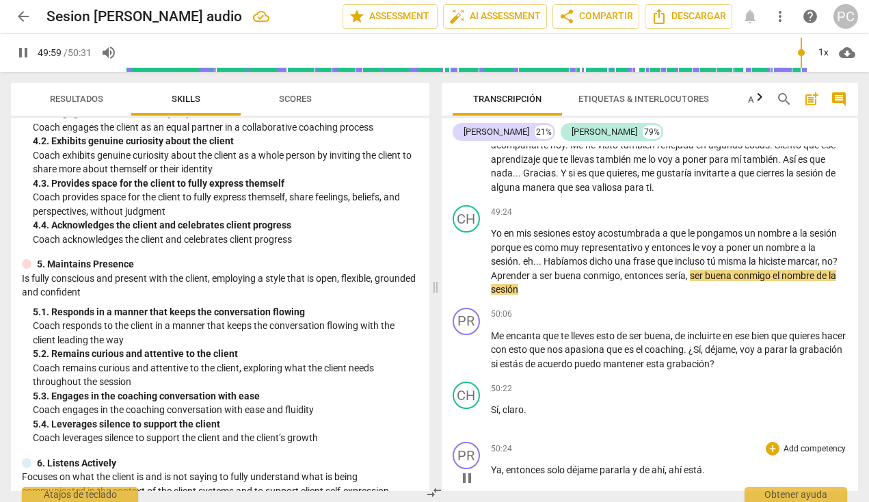
scroll to position [8795, 0]
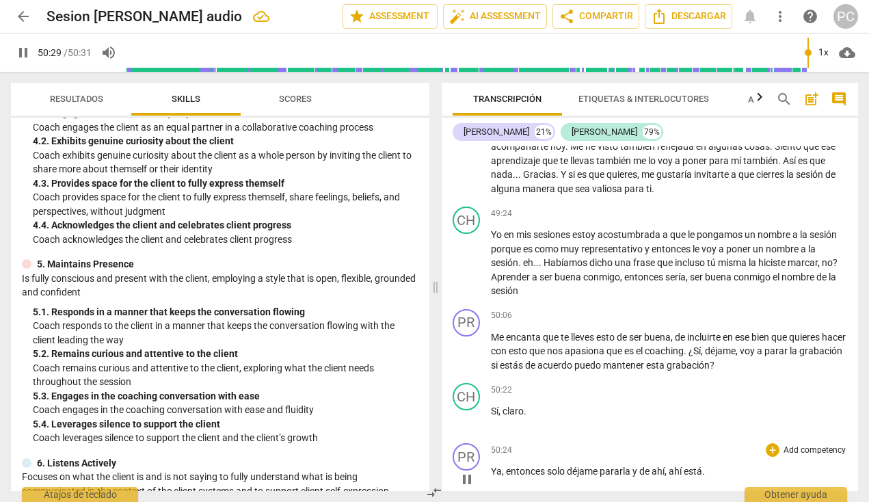
click at [667, 465] on span "." at bounding box center [703, 470] width 3 height 11
type input "3031"
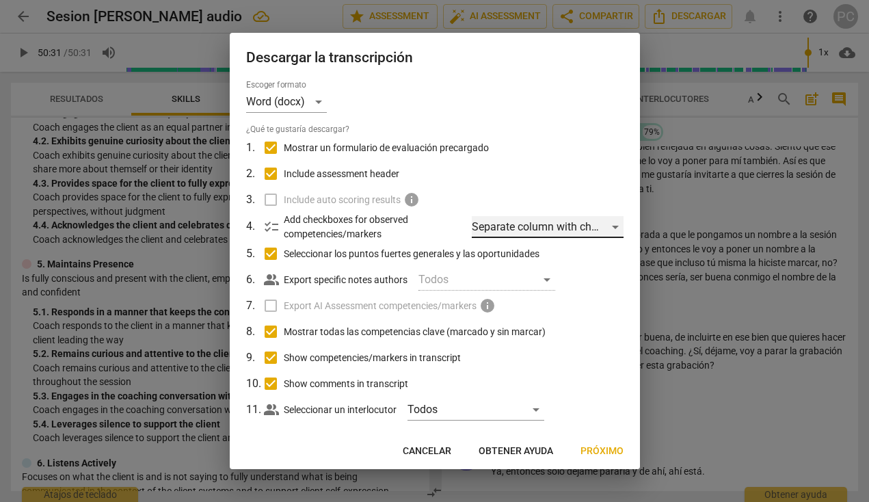
click at [583, 225] on div "Separate column with check marks" at bounding box center [547, 227] width 151 height 22
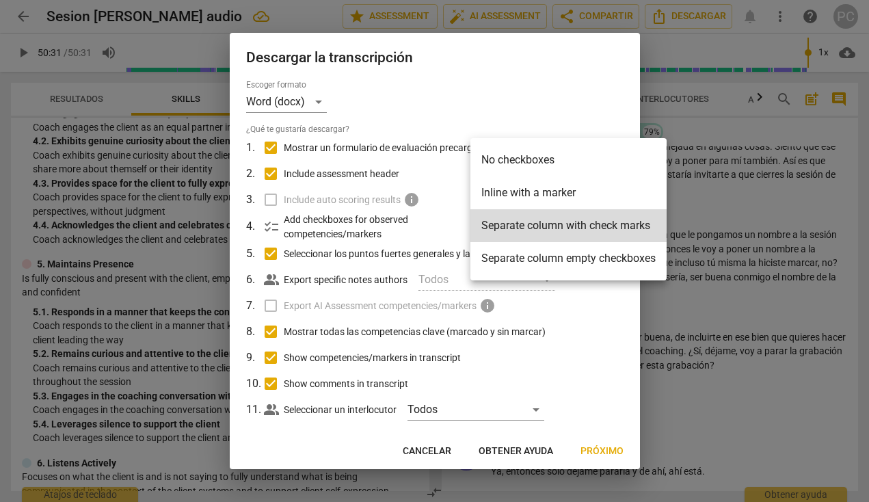
click at [596, 321] on div at bounding box center [434, 251] width 869 height 502
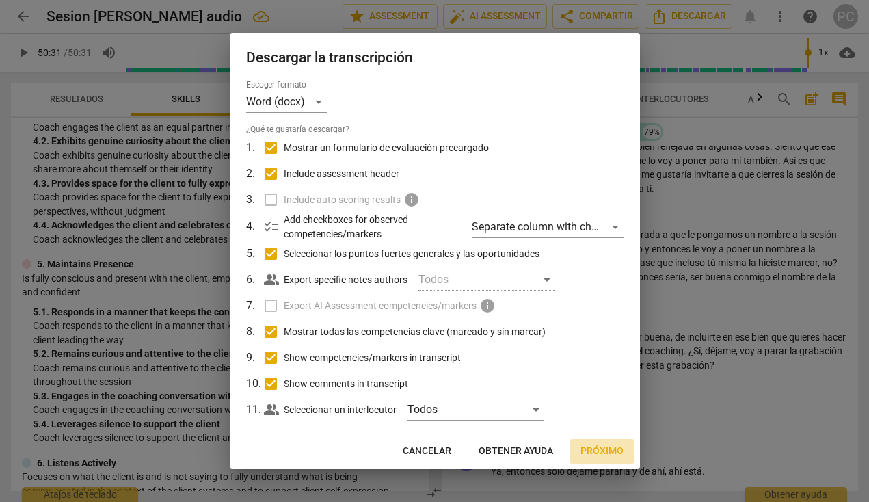
click at [598, 446] on span "Próximo" at bounding box center [601, 451] width 43 height 14
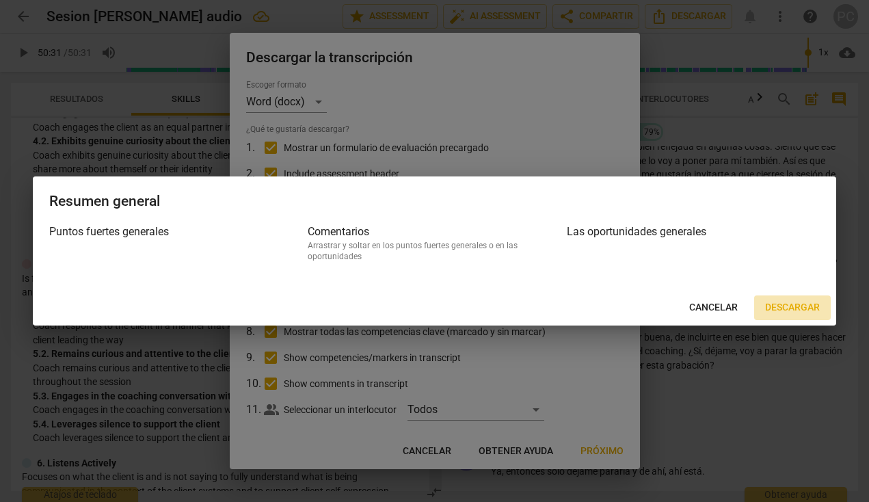
click at [667, 305] on span "Descargar" at bounding box center [792, 308] width 55 height 14
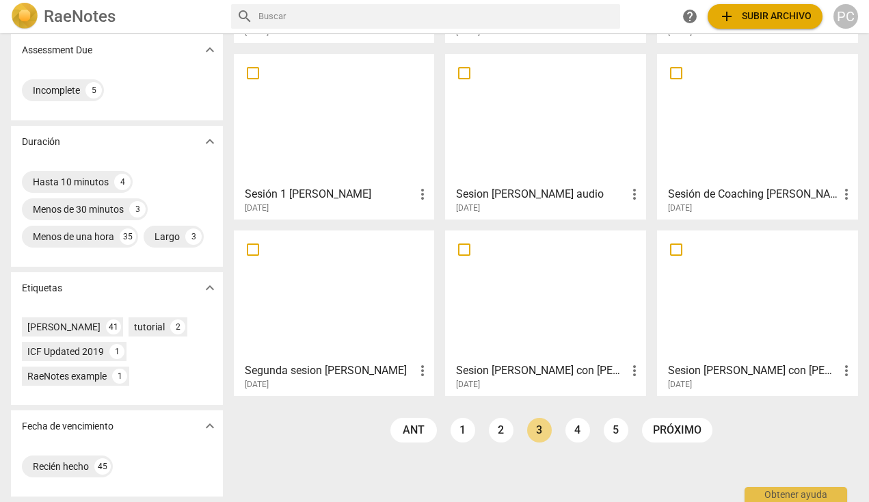
scroll to position [220, 0]
click at [572, 433] on link "4" at bounding box center [577, 430] width 25 height 25
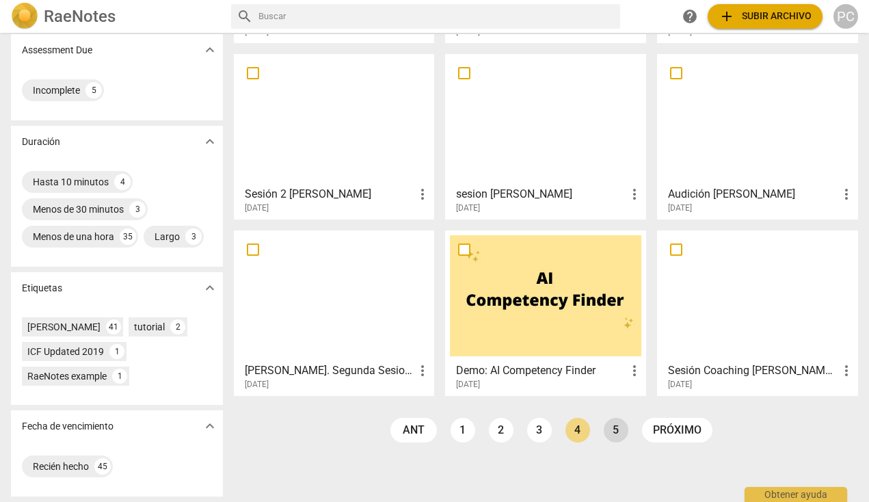
click at [621, 433] on link "5" at bounding box center [615, 430] width 25 height 25
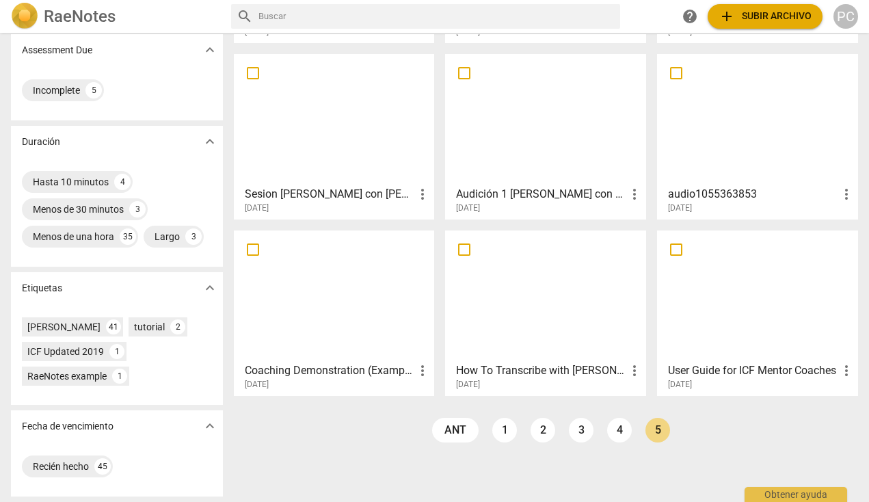
scroll to position [220, 0]
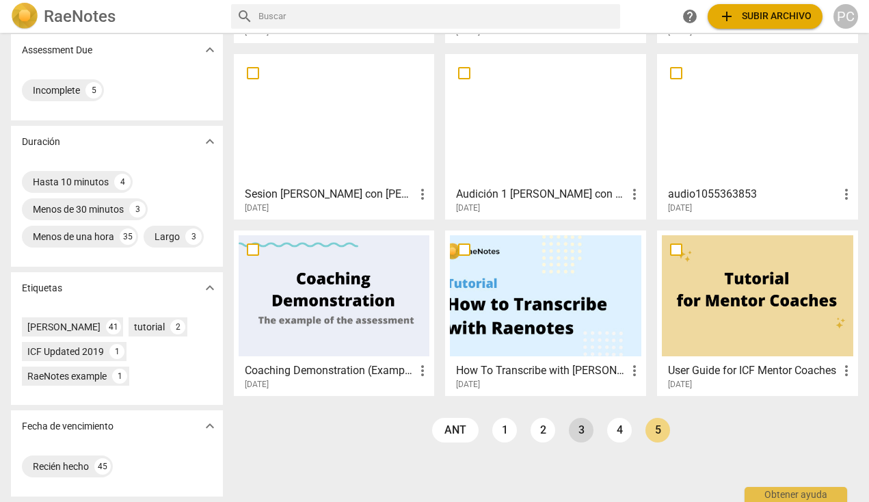
click at [584, 436] on link "3" at bounding box center [581, 430] width 25 height 25
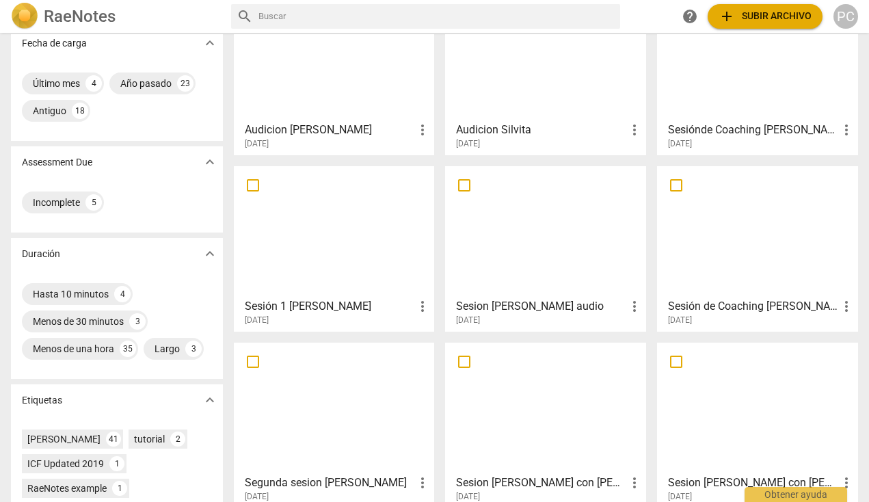
scroll to position [70, 0]
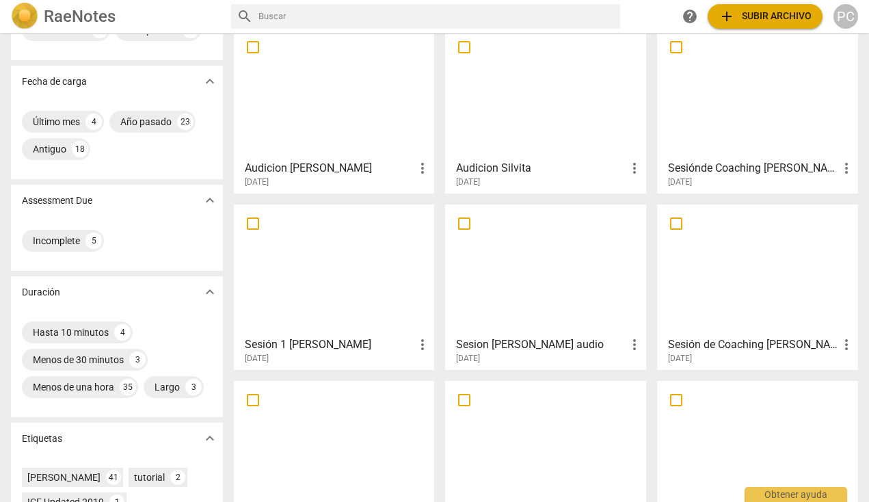
click at [667, 261] on div at bounding box center [757, 269] width 191 height 121
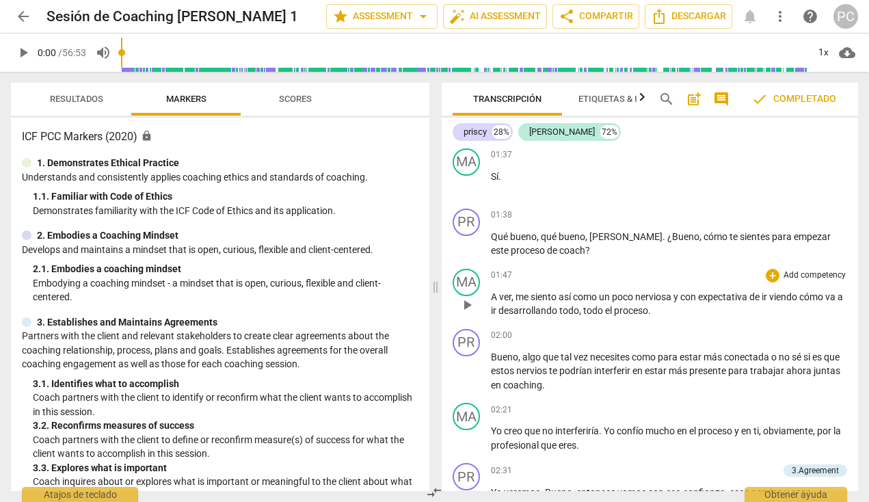
scroll to position [645, 0]
click at [585, 245] on span "?" at bounding box center [587, 249] width 5 height 11
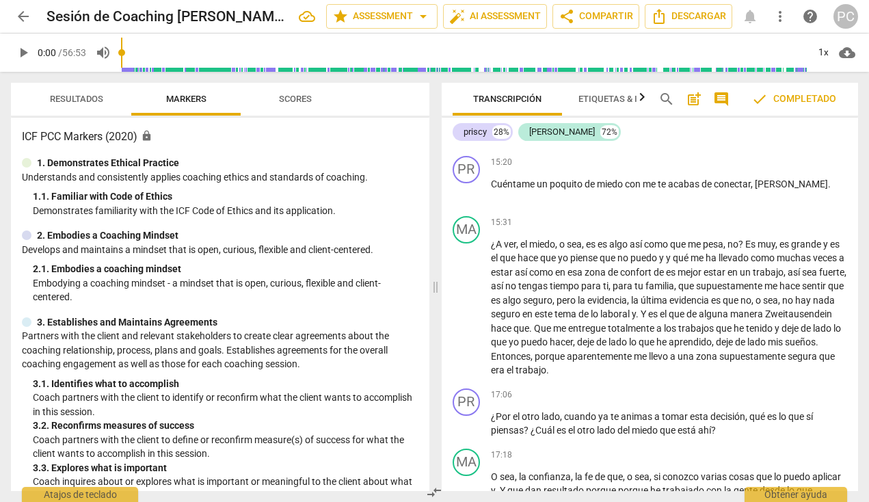
scroll to position [3316, 0]
click at [667, 178] on span "[PERSON_NAME]" at bounding box center [790, 183] width 73 height 11
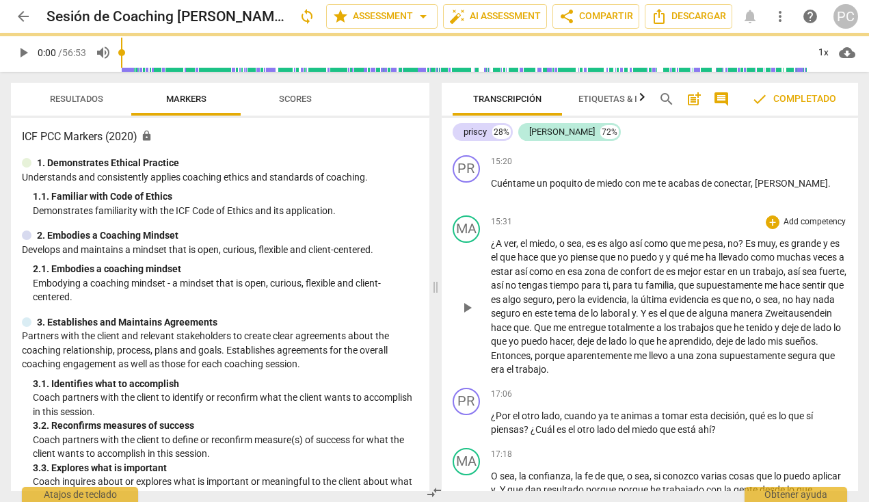
click at [667, 266] on span "estar" at bounding box center [715, 271] width 24 height 11
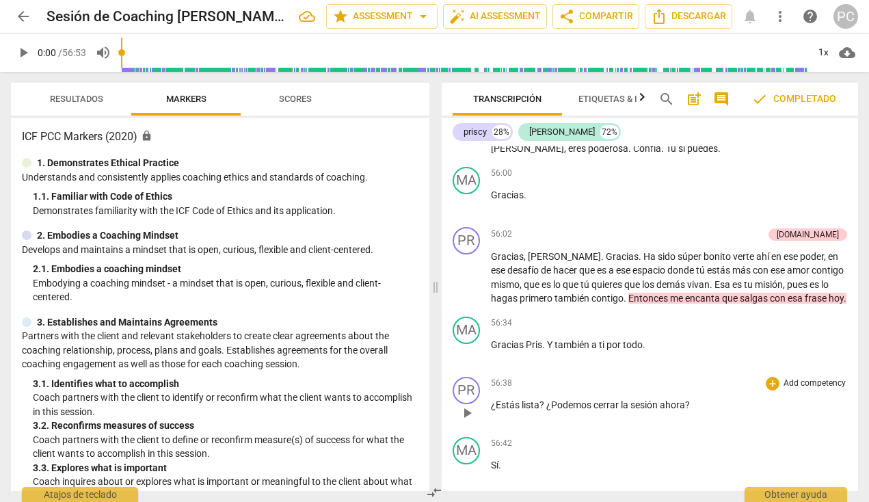
scroll to position [10568, 0]
